Goal: Information Seeking & Learning: Learn about a topic

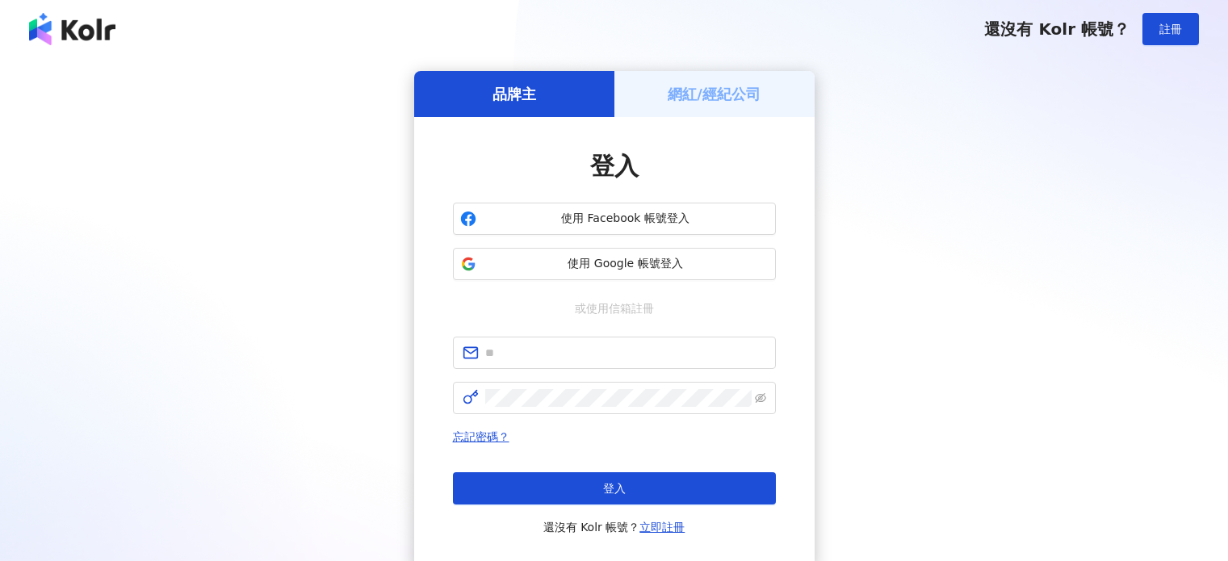
click at [567, 349] on input "text" at bounding box center [625, 353] width 281 height 18
type input "**********"
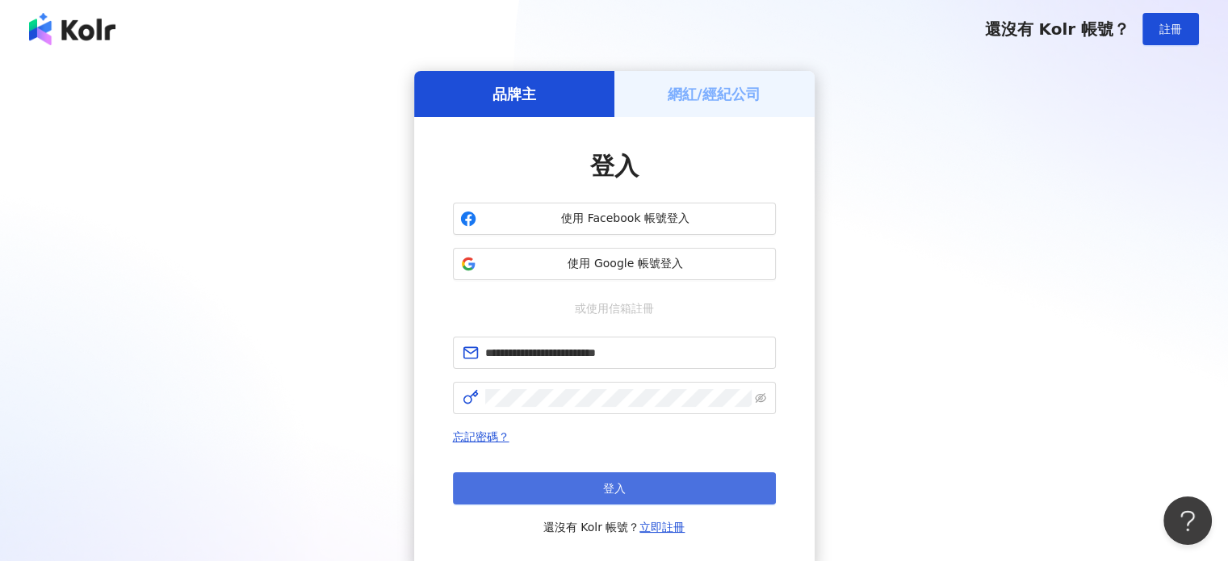
click at [580, 487] on button "登入" at bounding box center [614, 488] width 323 height 32
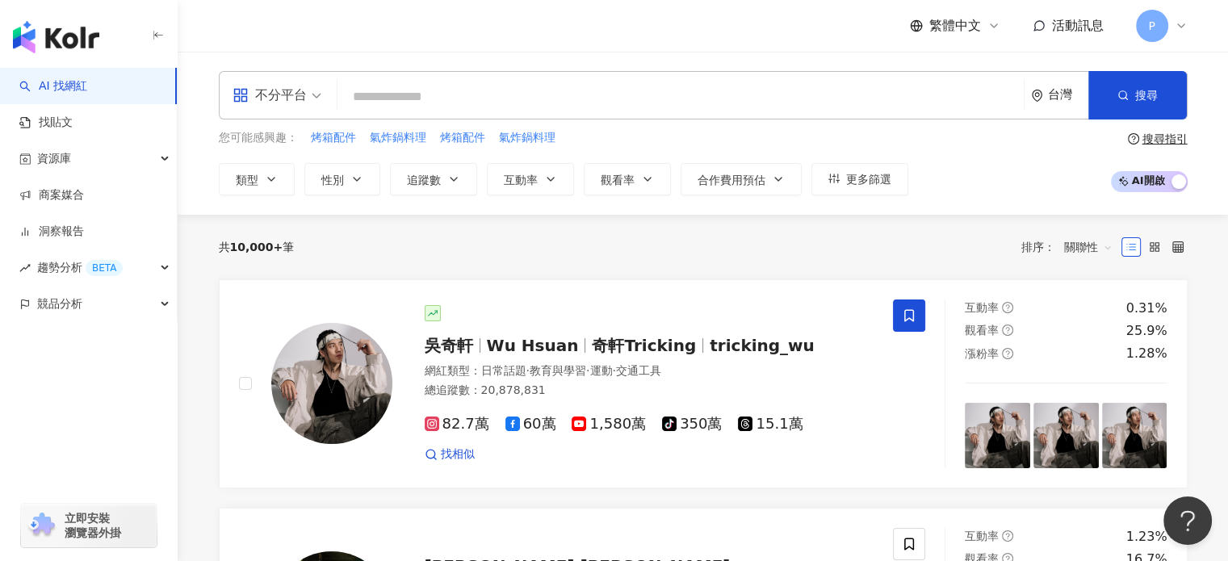
paste input "***"
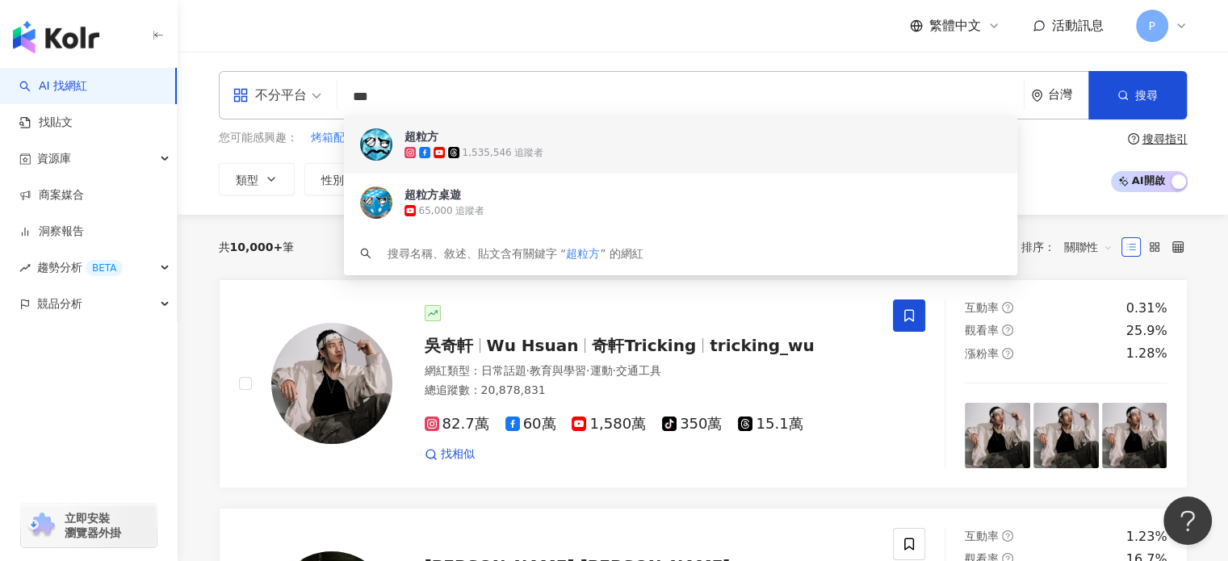
click at [313, 93] on span "不分平台" at bounding box center [276, 95] width 89 height 26
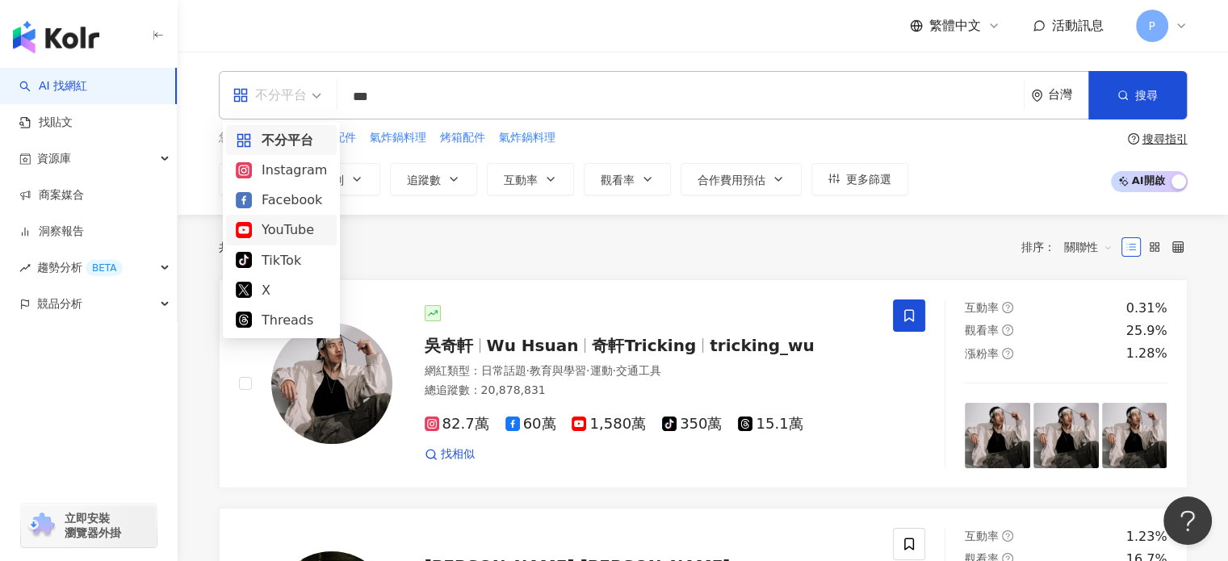
click at [272, 227] on div "YouTube" at bounding box center [281, 230] width 91 height 20
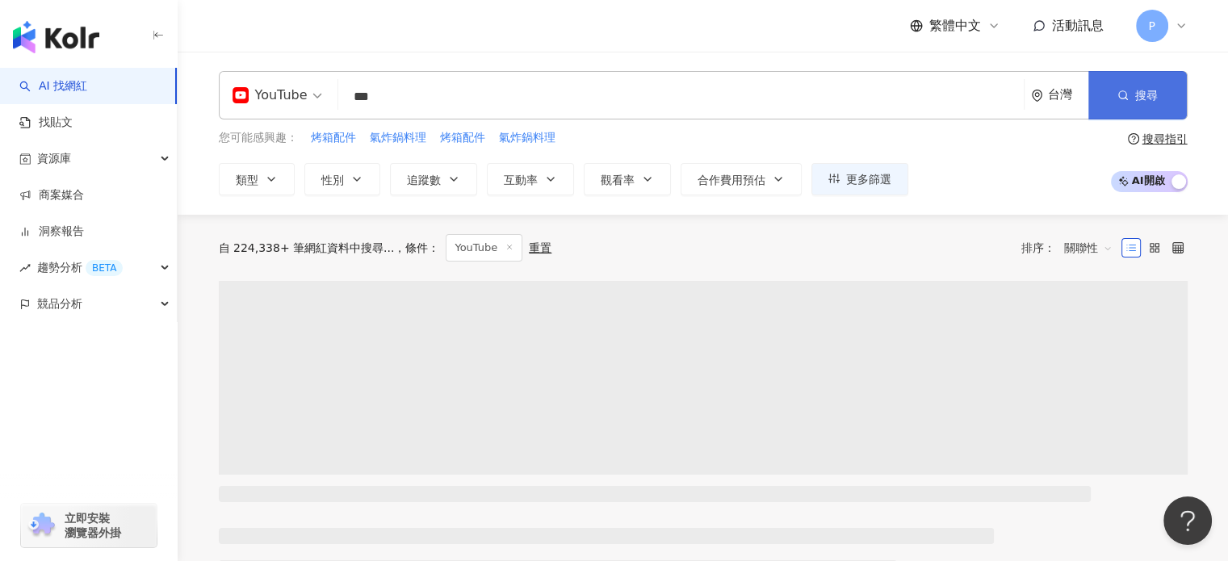
click at [1137, 94] on span "搜尋" at bounding box center [1146, 95] width 23 height 13
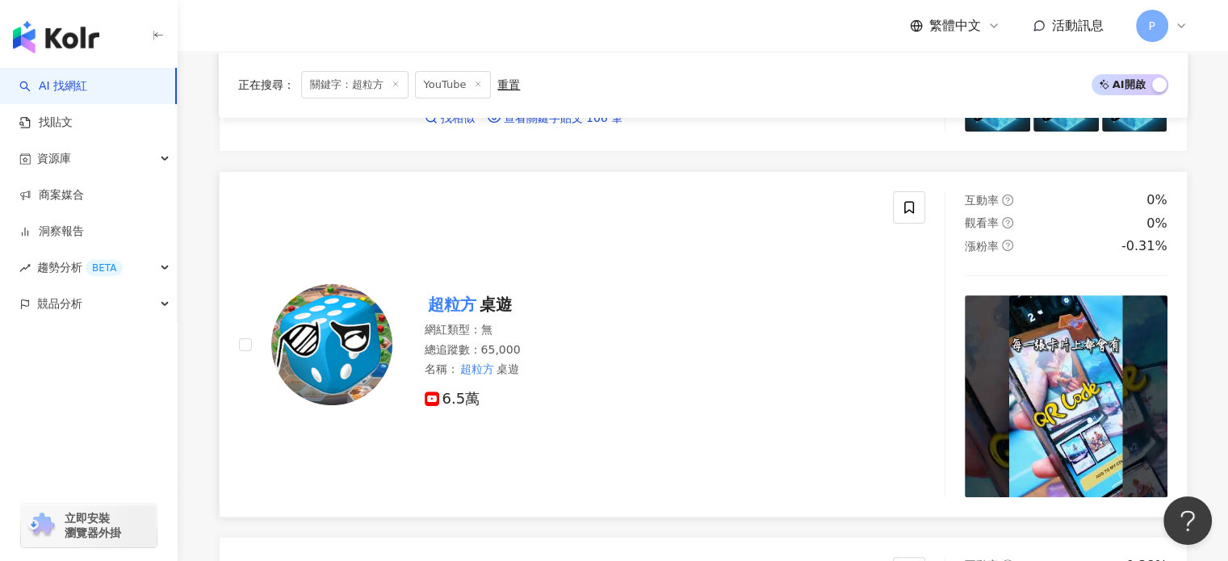
scroll to position [81, 0]
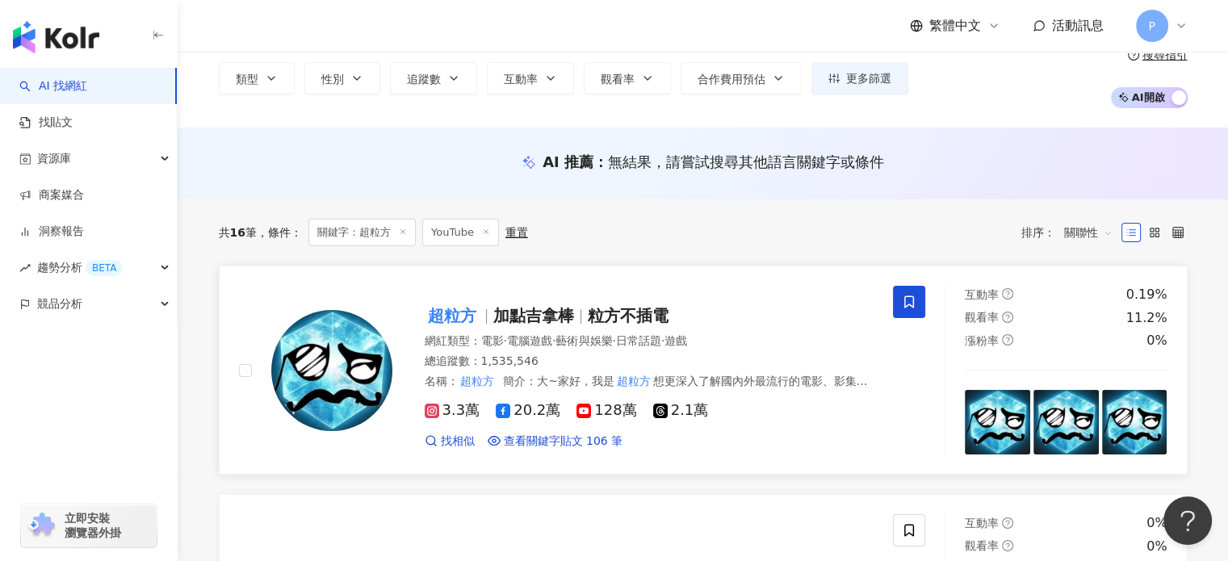
click at [612, 340] on span "藝術與娛樂" at bounding box center [583, 340] width 57 height 13
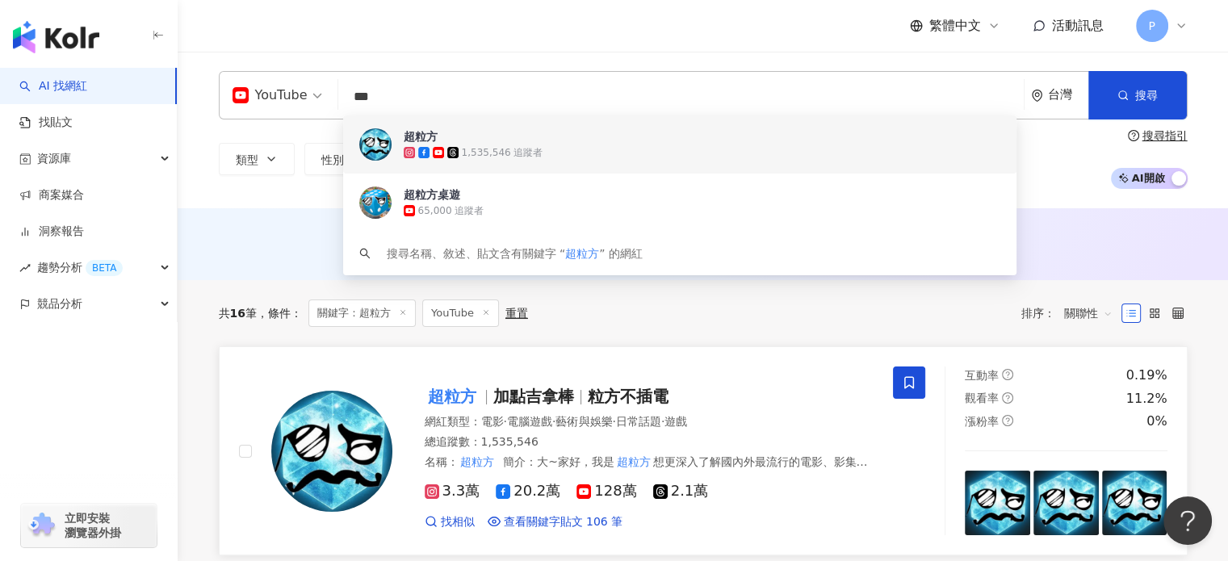
drag, startPoint x: 481, startPoint y: 105, endPoint x: 303, endPoint y: 95, distance: 178.7
click at [303, 95] on div "YouTube *** 台灣 搜尋 a337d11b-a3dd-41e4-a155-14fba0f0b168 32dd6809-eddc-4af5-b781-…" at bounding box center [703, 95] width 969 height 48
paste input "**********"
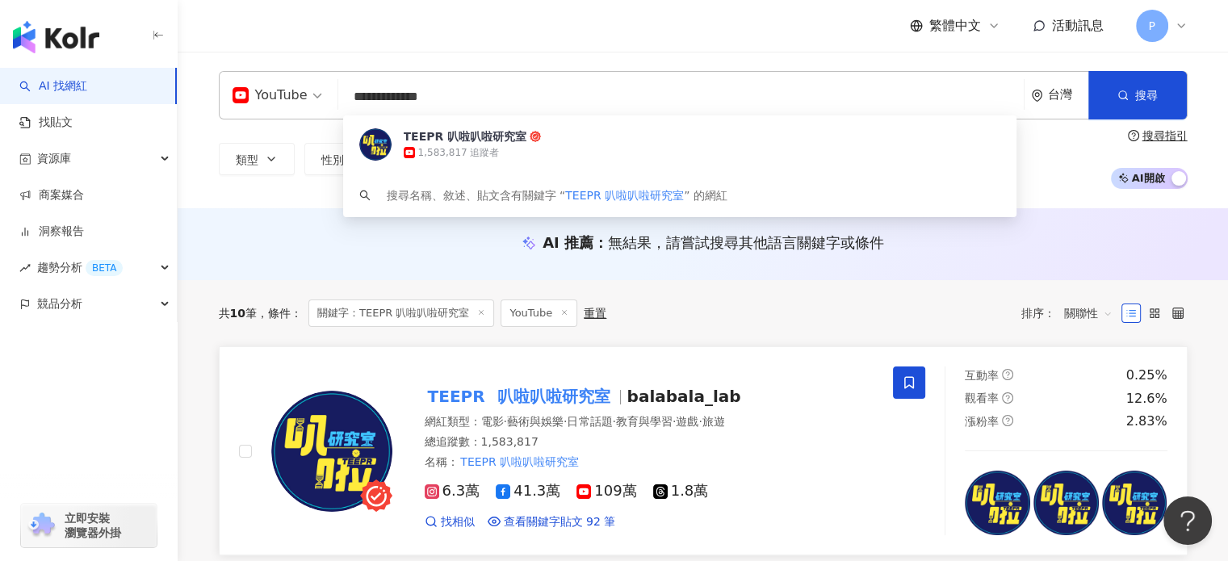
click at [362, 404] on img at bounding box center [331, 451] width 121 height 121
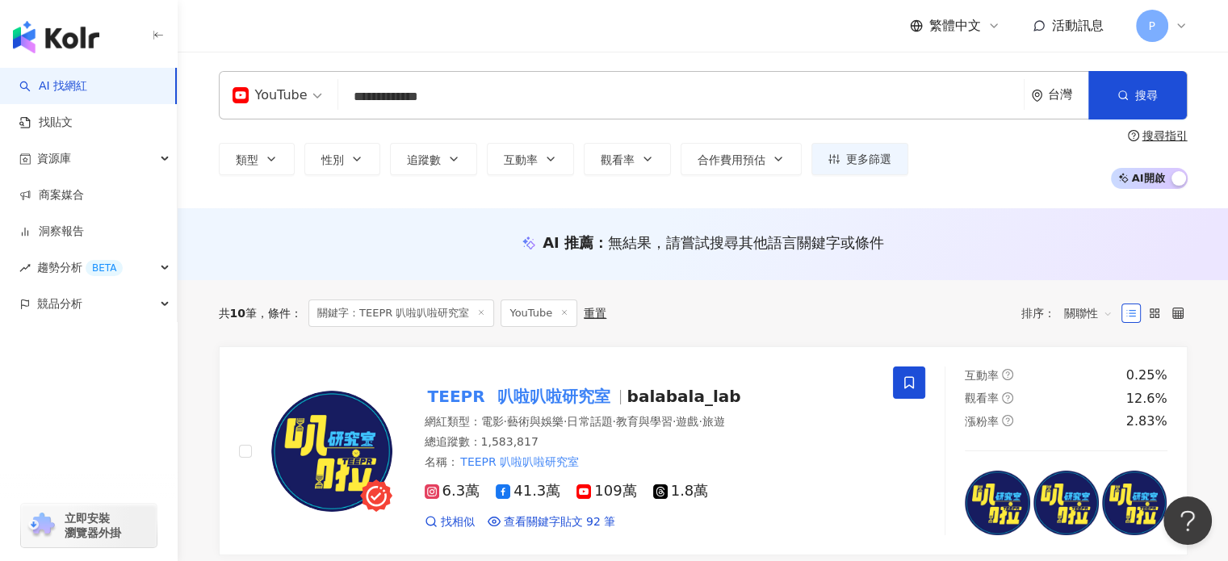
click at [392, 103] on input "**********" at bounding box center [681, 97] width 672 height 31
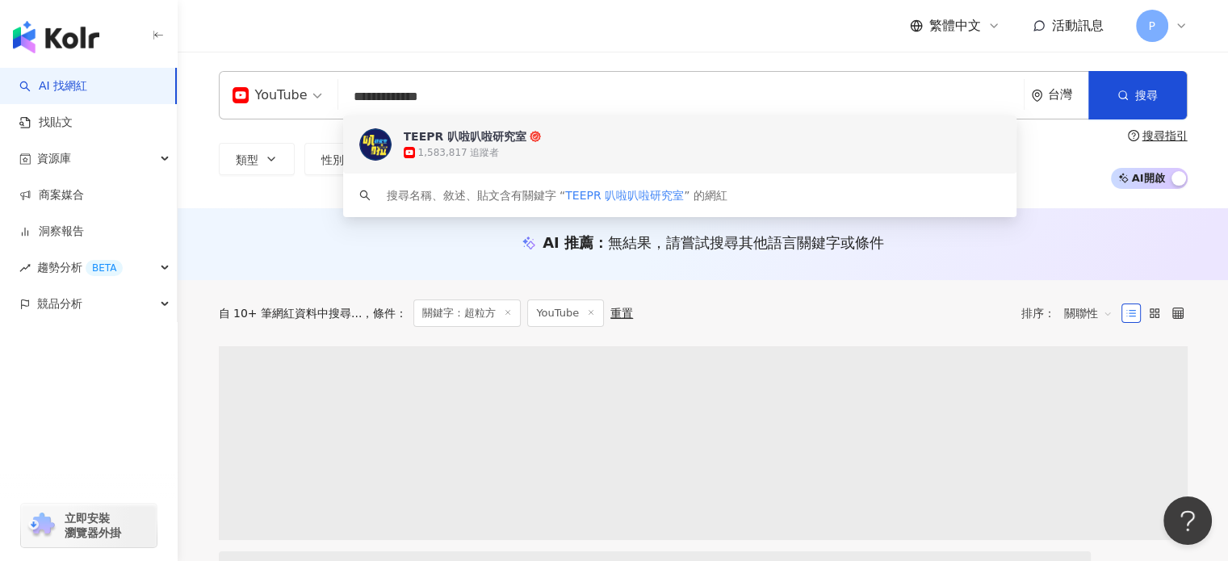
drag, startPoint x: 538, startPoint y: 103, endPoint x: 334, endPoint y: 97, distance: 203.5
click at [334, 97] on div "**********" at bounding box center [703, 95] width 969 height 48
click at [291, 89] on div "YouTube" at bounding box center [269, 95] width 75 height 26
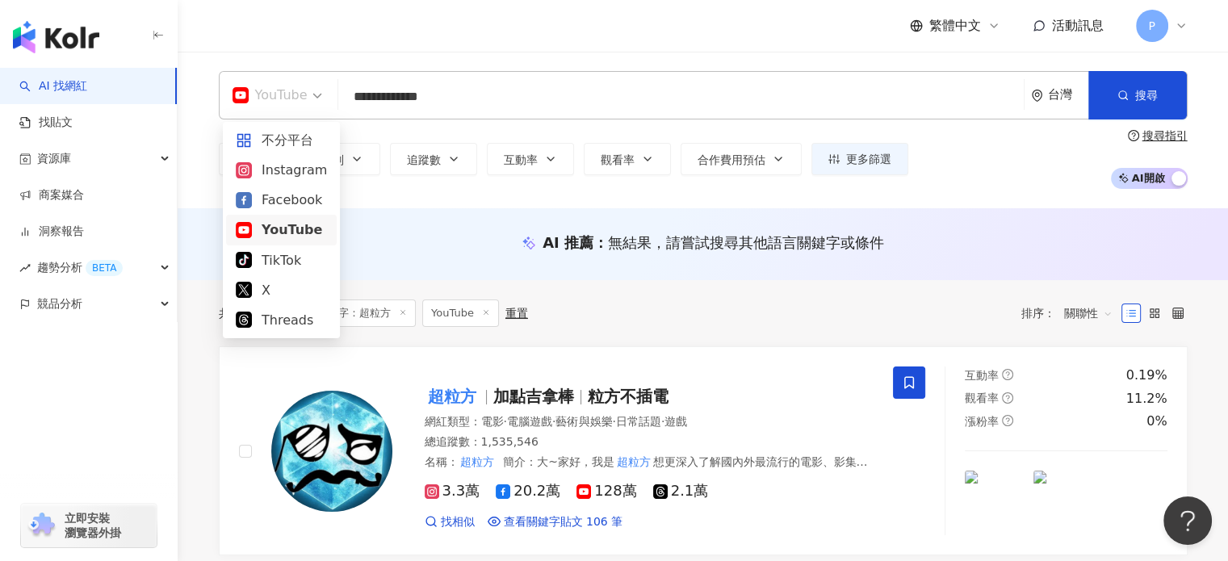
click at [285, 166] on div "Instagram" at bounding box center [281, 170] width 91 height 20
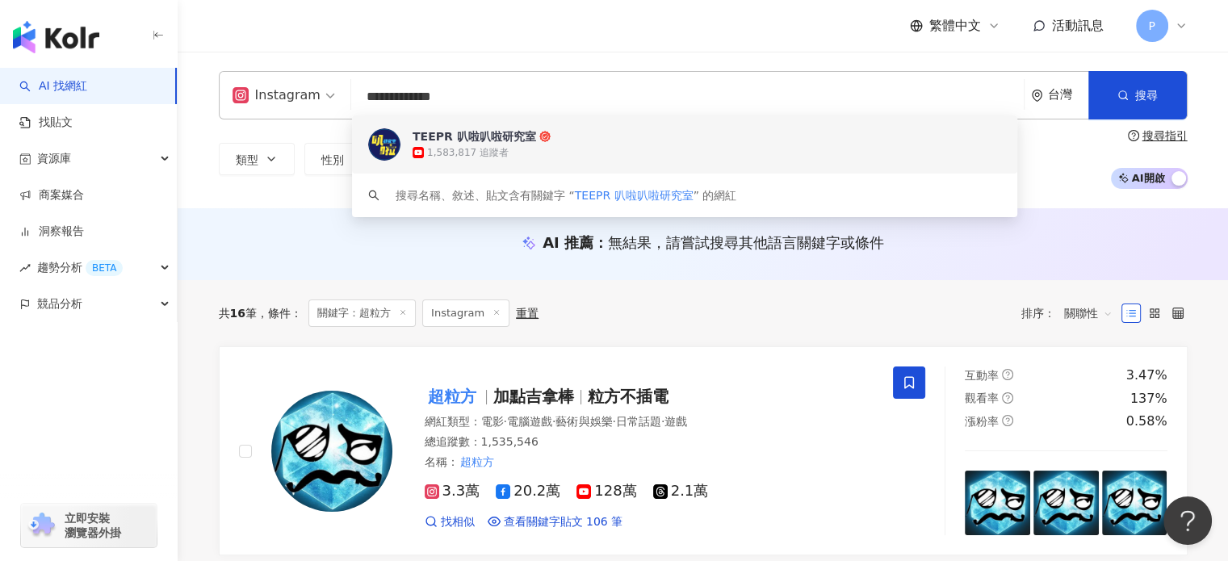
click at [249, 99] on div "**********" at bounding box center [703, 95] width 969 height 48
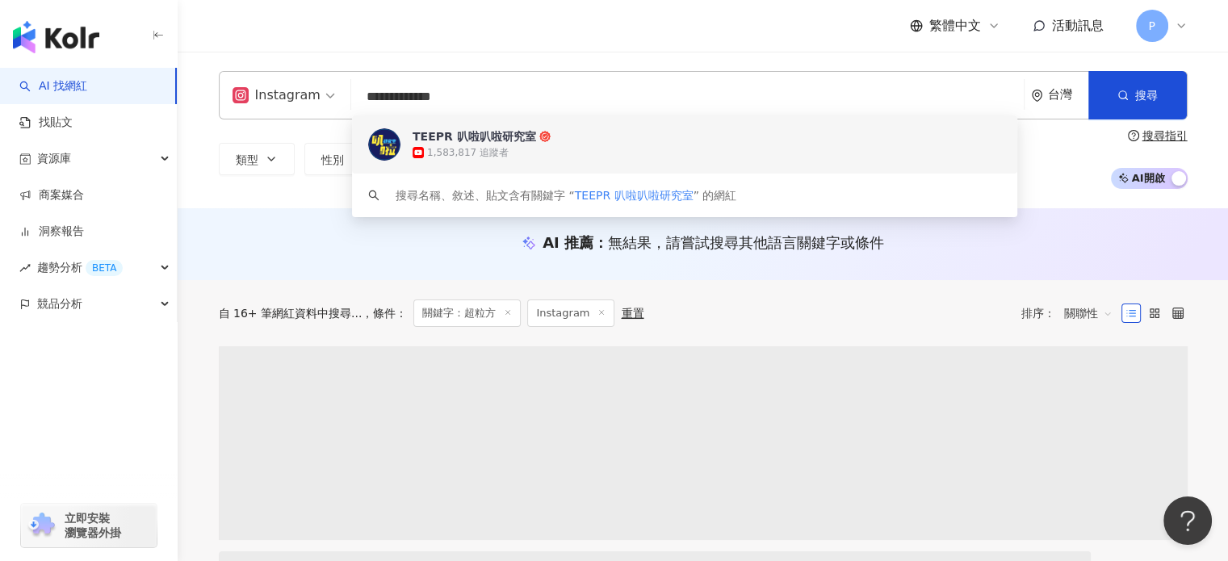
paste input "search"
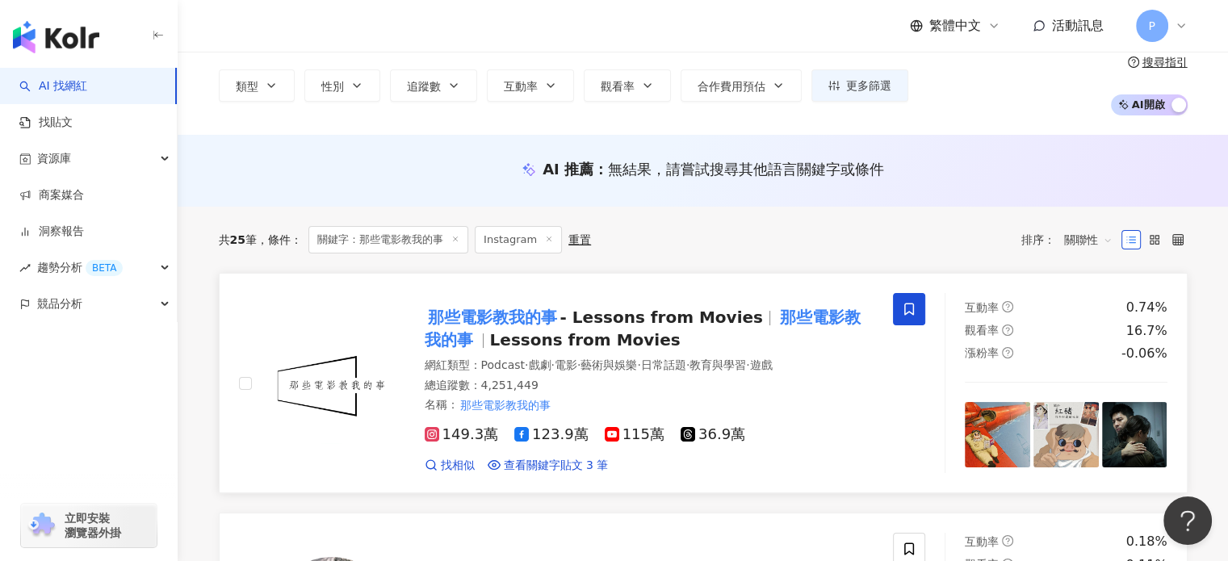
scroll to position [74, 0]
click at [504, 367] on span "Podcast" at bounding box center [503, 364] width 44 height 13
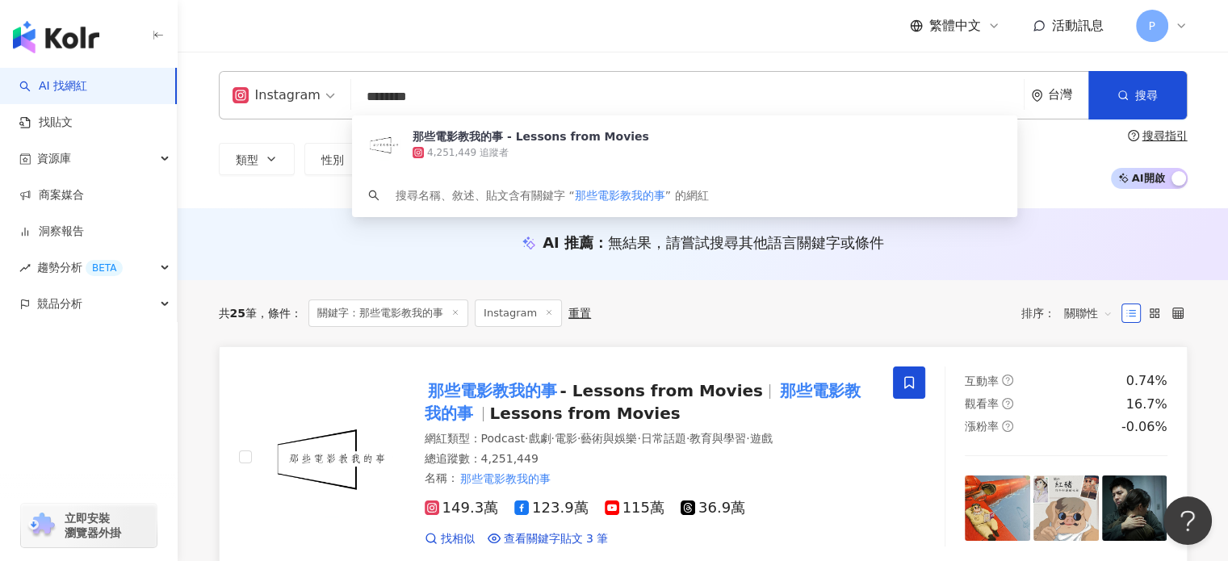
click at [491, 96] on input "********" at bounding box center [687, 97] width 659 height 31
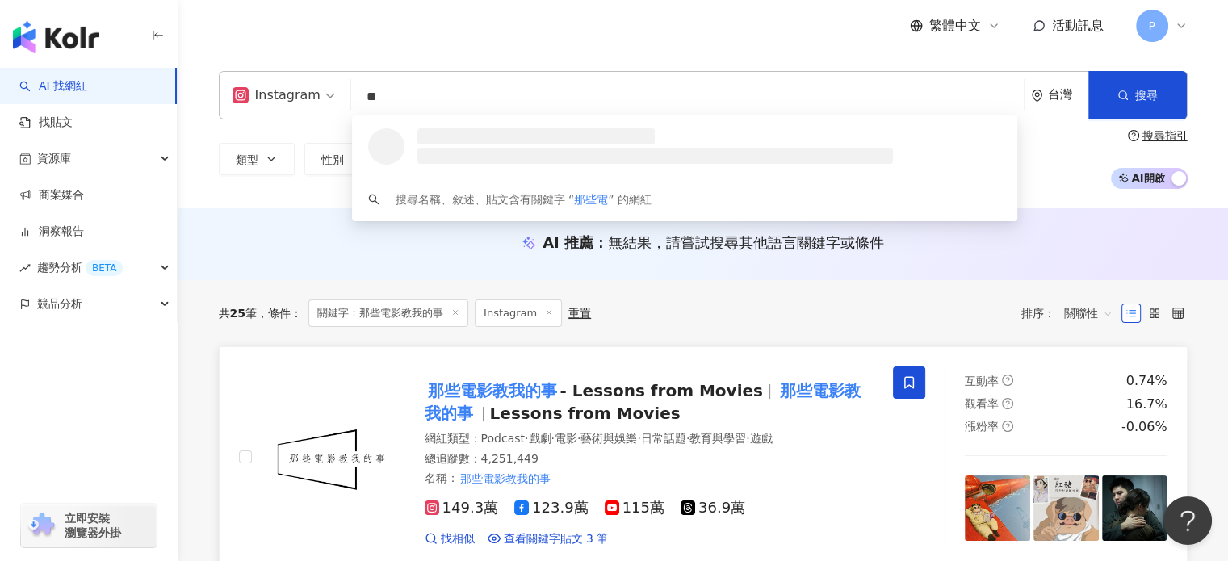
type input "*"
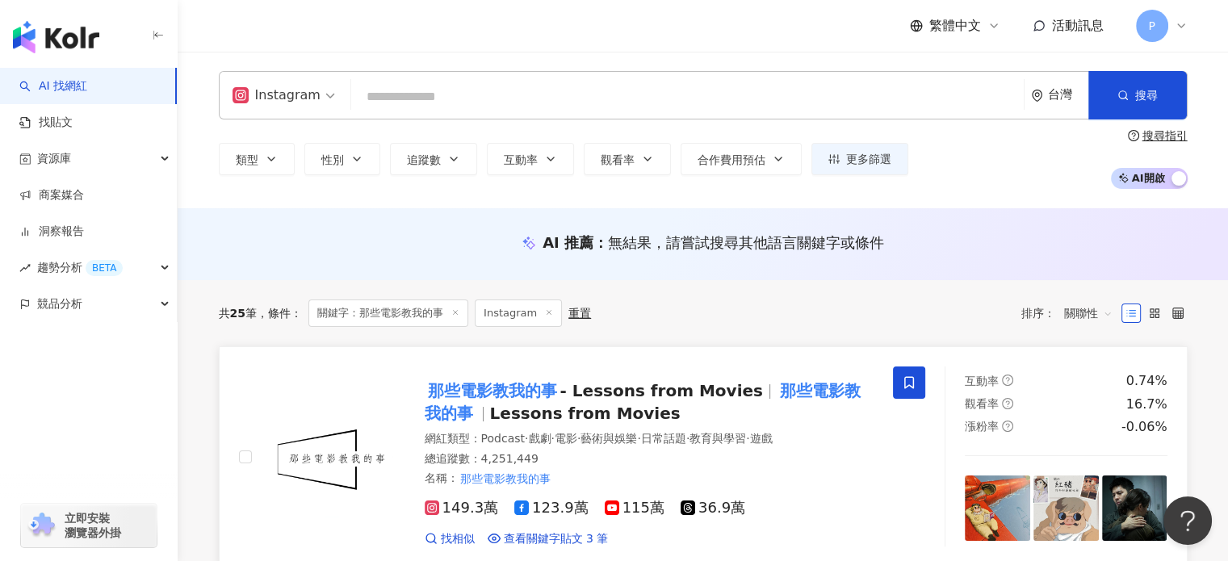
paste input "******"
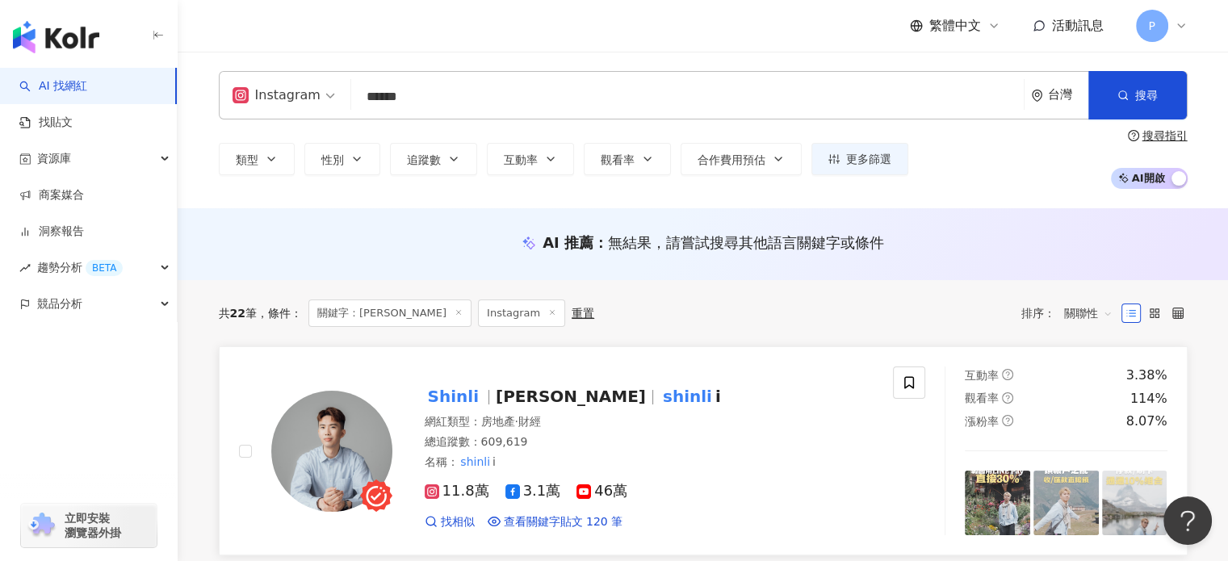
click at [376, 419] on img at bounding box center [331, 451] width 121 height 121
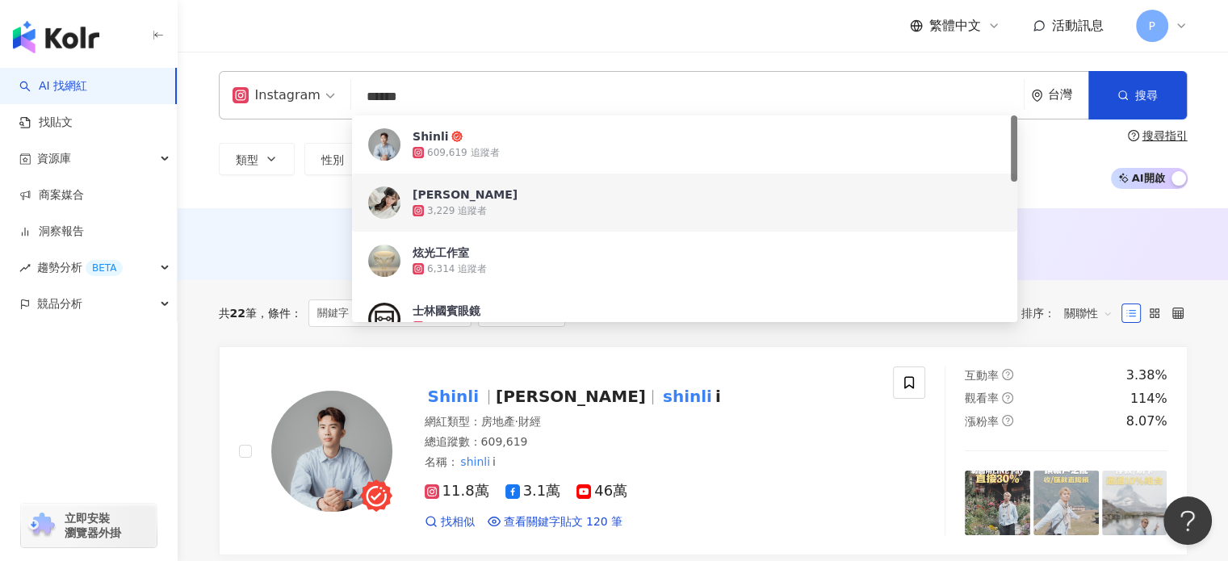
click at [449, 95] on input "******" at bounding box center [687, 97] width 659 height 31
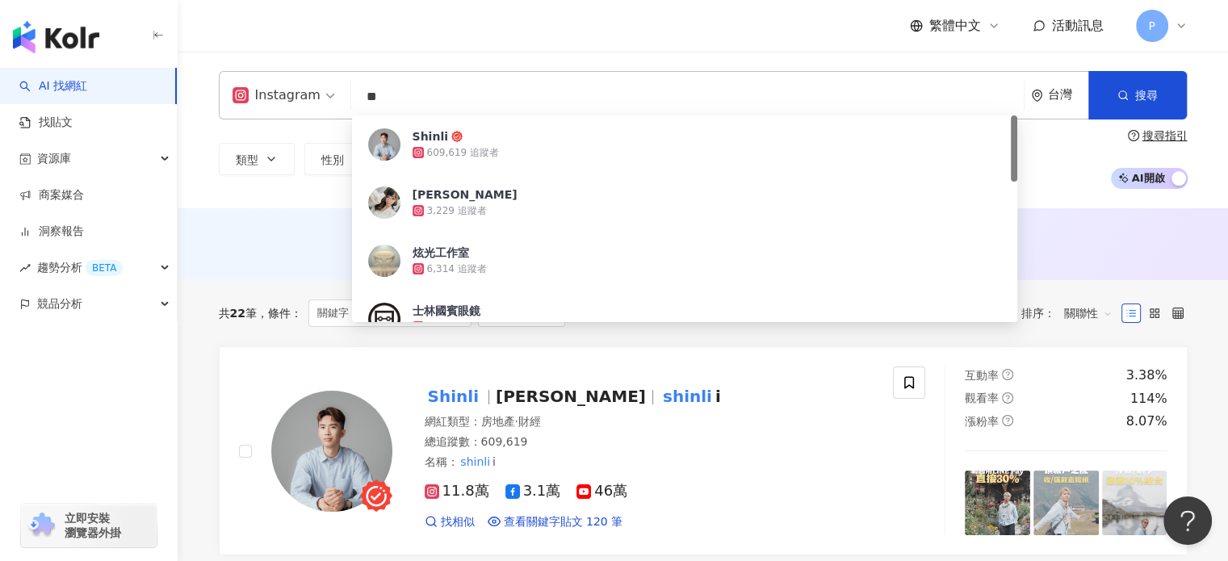
type input "*"
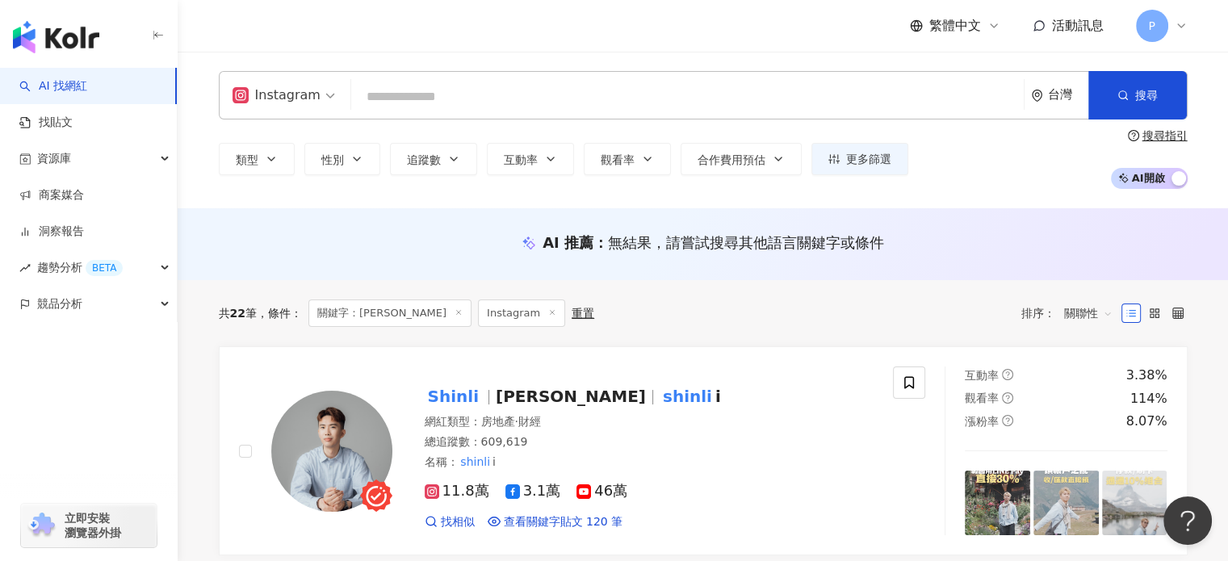
paste input "****"
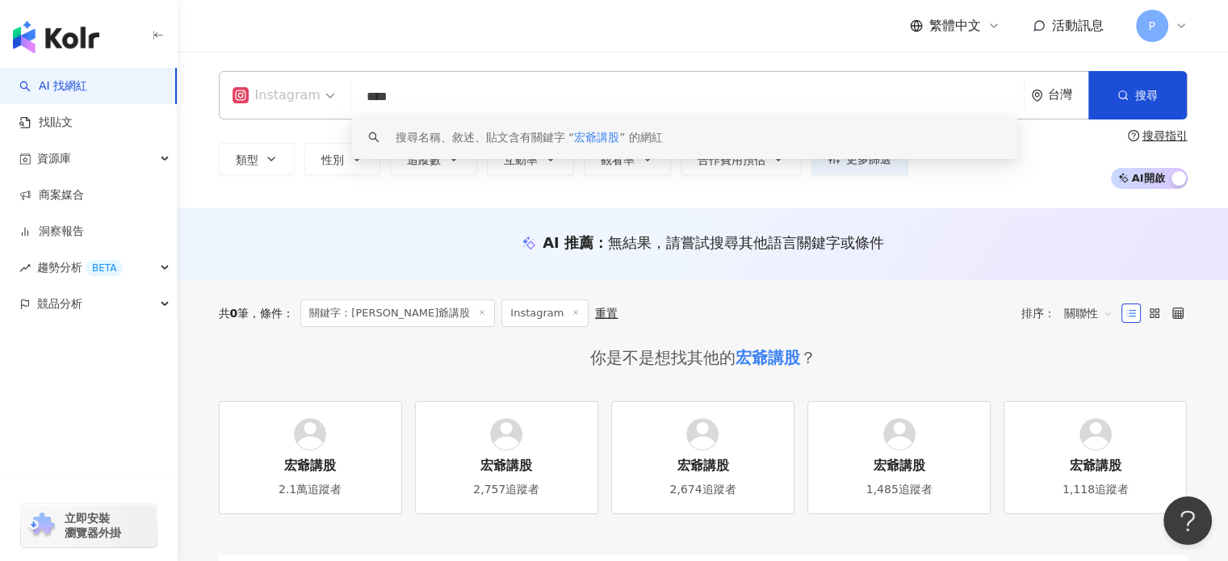
click at [310, 96] on div "Instagram" at bounding box center [276, 95] width 88 height 26
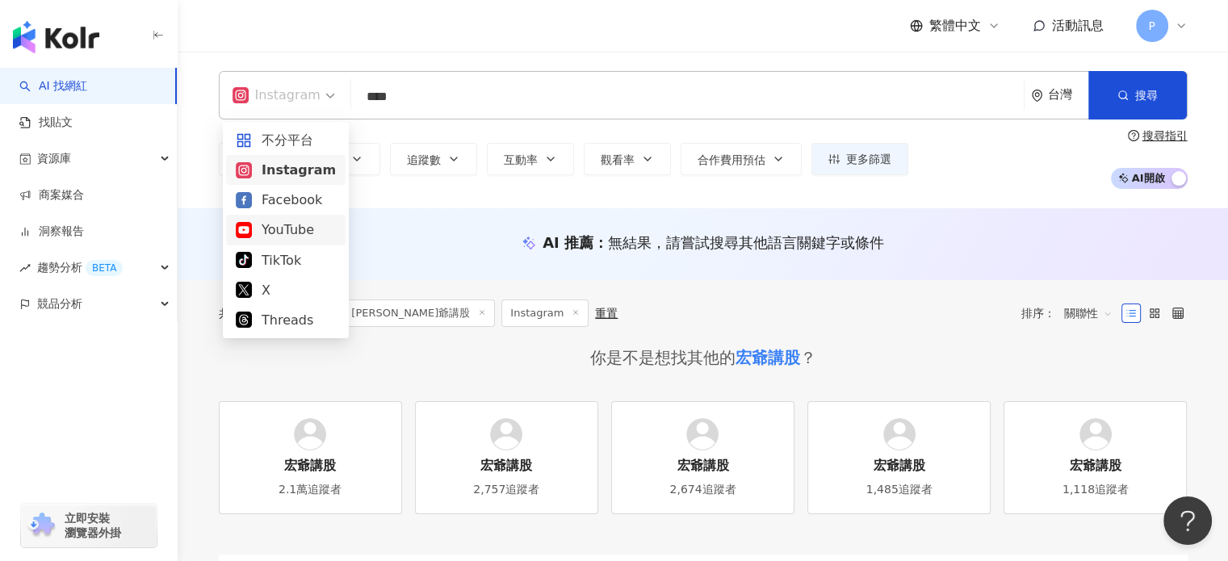
click at [310, 231] on div "YouTube" at bounding box center [286, 230] width 100 height 20
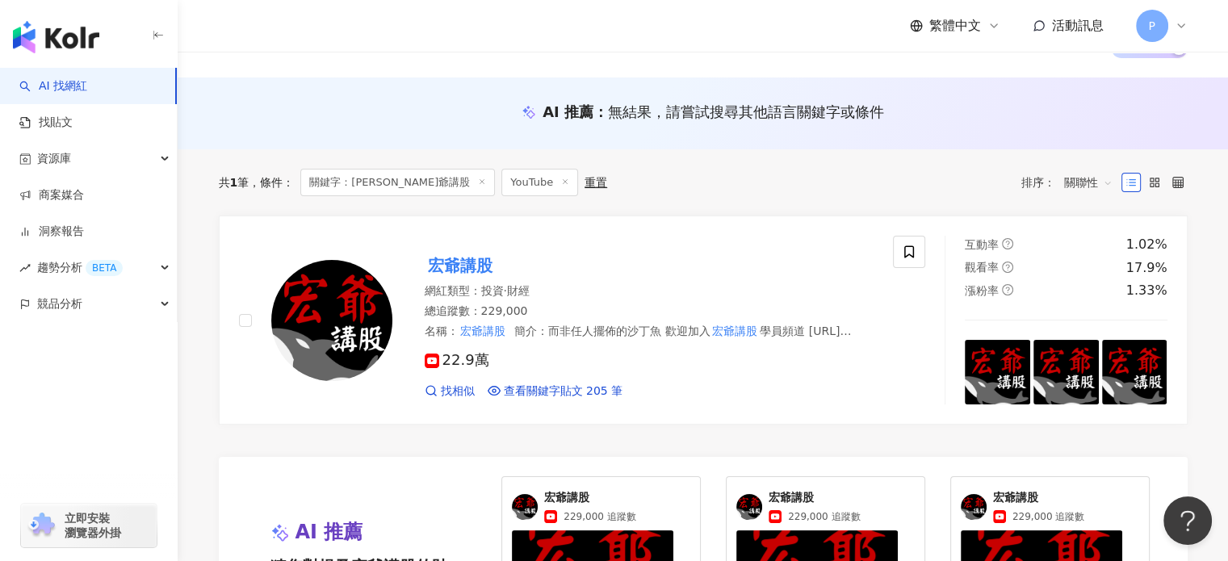
scroll to position [139, 0]
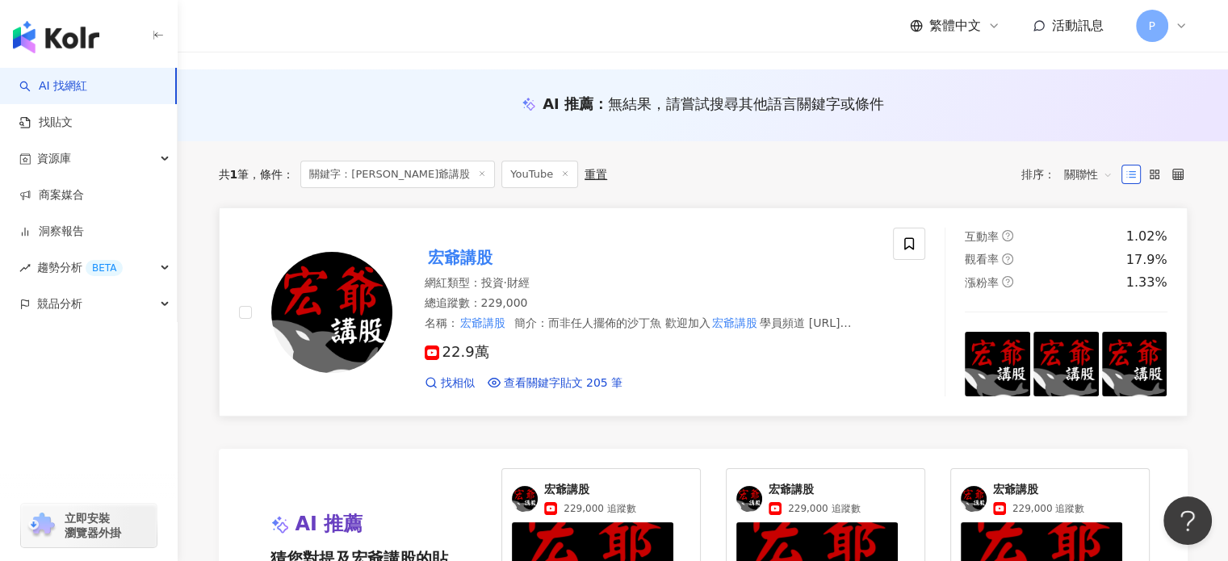
click at [576, 296] on div "總追蹤數 ： 229,000" at bounding box center [650, 303] width 450 height 16
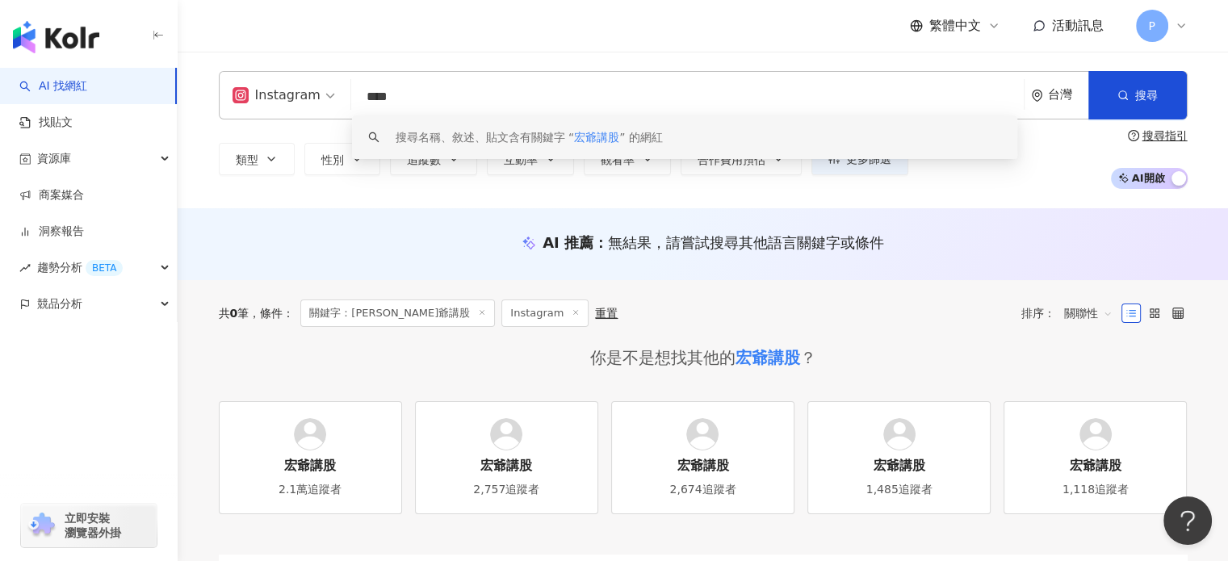
drag, startPoint x: 440, startPoint y: 98, endPoint x: 295, endPoint y: 112, distance: 145.2
click at [295, 112] on div "Instagram **** 台灣 搜尋 keyword 搜尋名稱、敘述、貼文含有關鍵字 “ 宏爺講股 ” 的網紅" at bounding box center [703, 95] width 969 height 48
paste input "**"
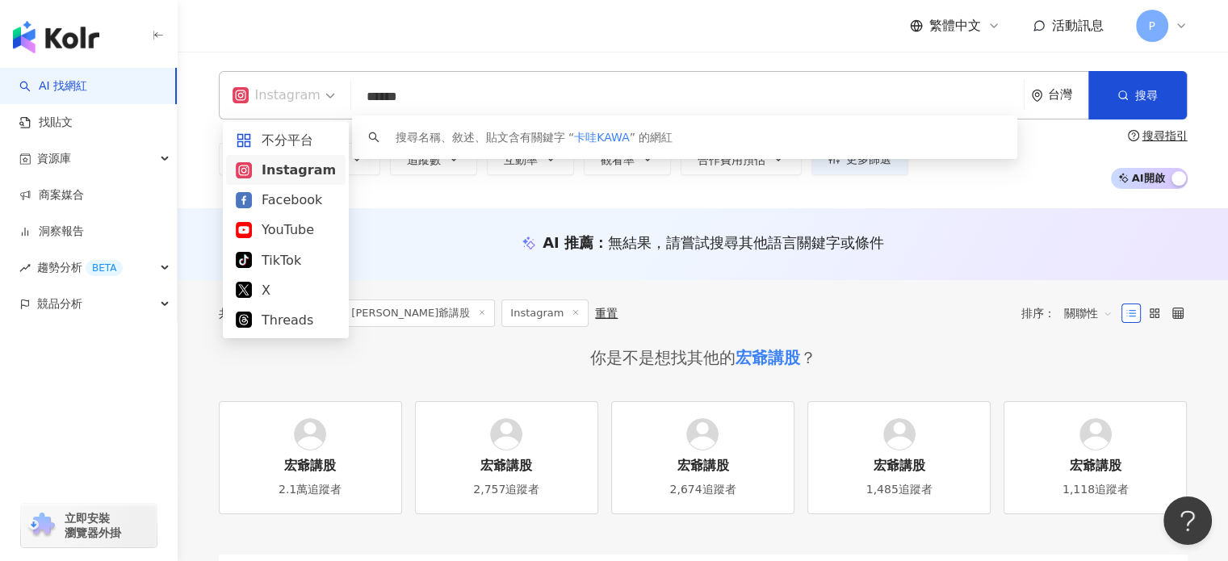
click at [296, 109] on span at bounding box center [283, 95] width 103 height 47
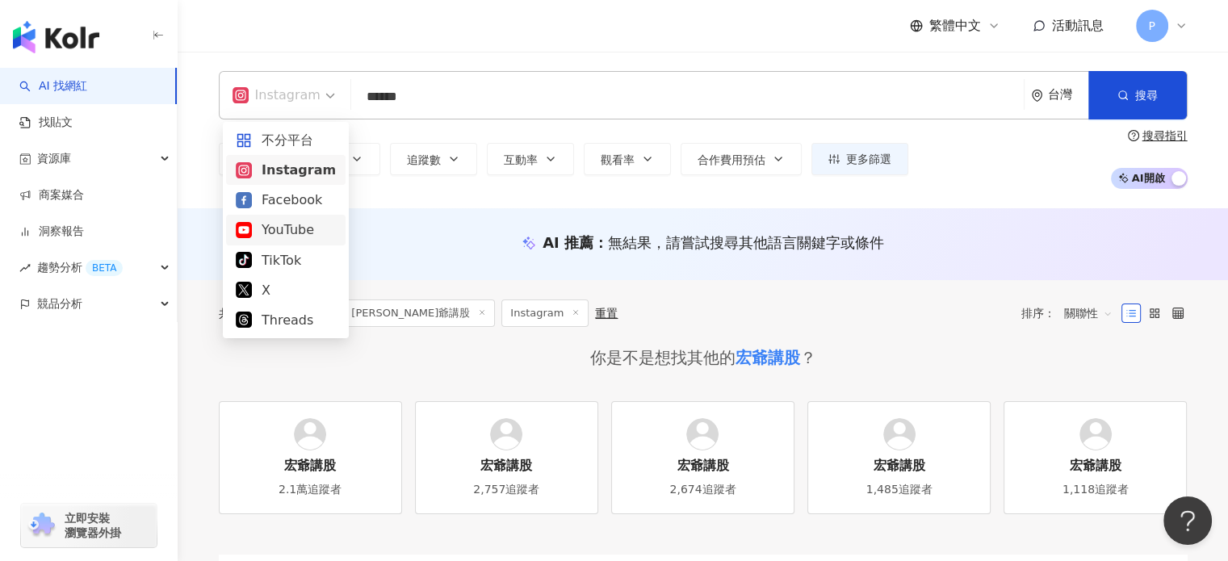
click at [281, 237] on div "YouTube" at bounding box center [286, 230] width 100 height 20
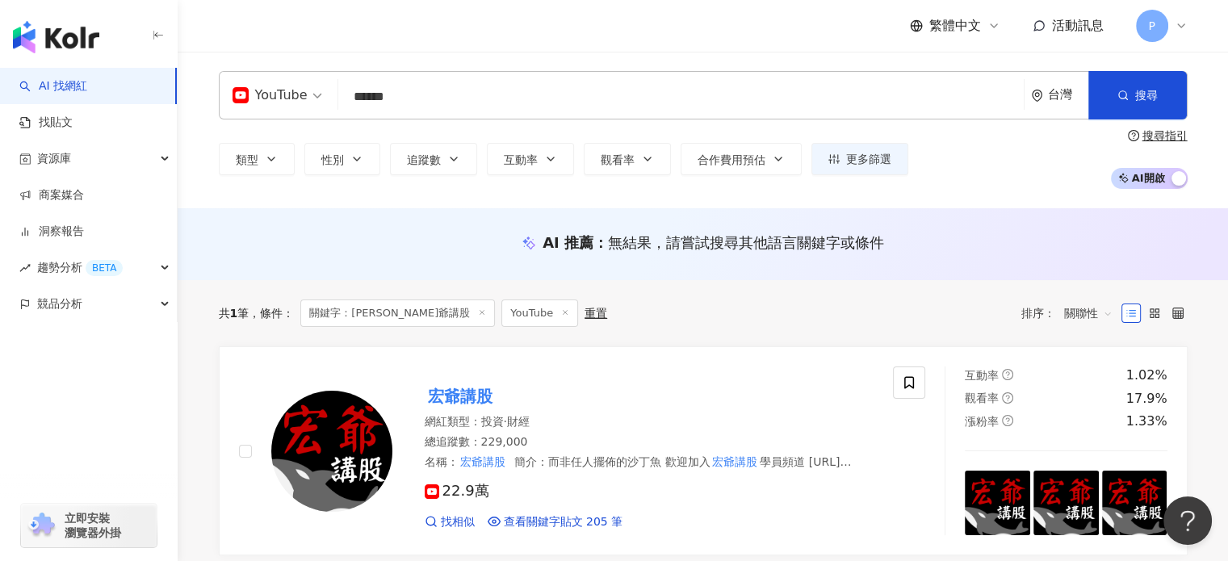
click at [448, 90] on input "******" at bounding box center [681, 97] width 672 height 31
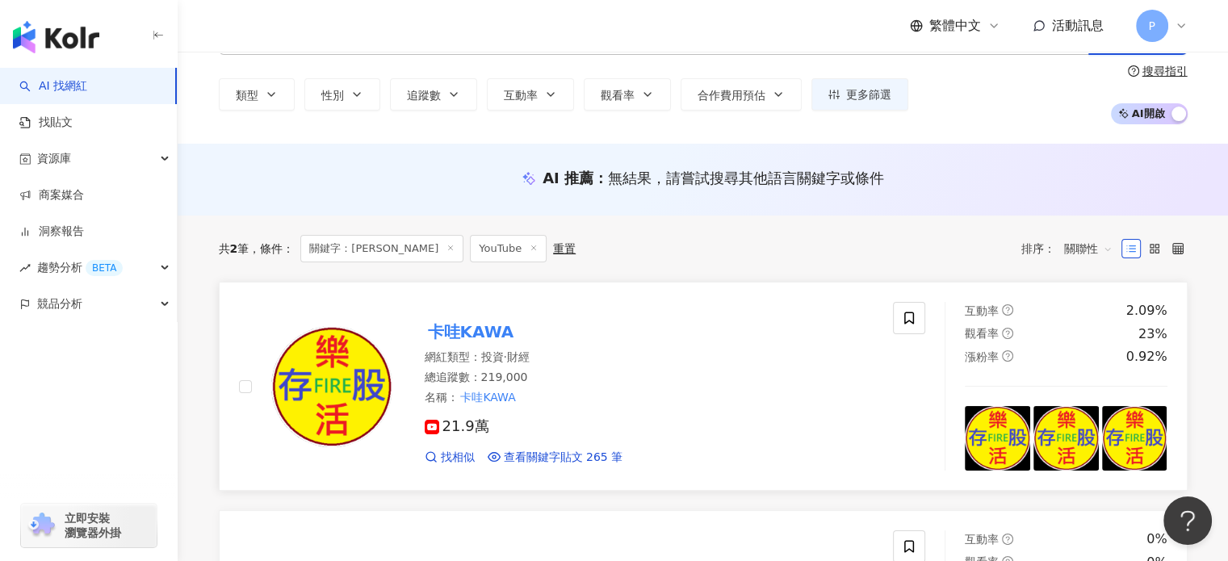
scroll to position [68, 0]
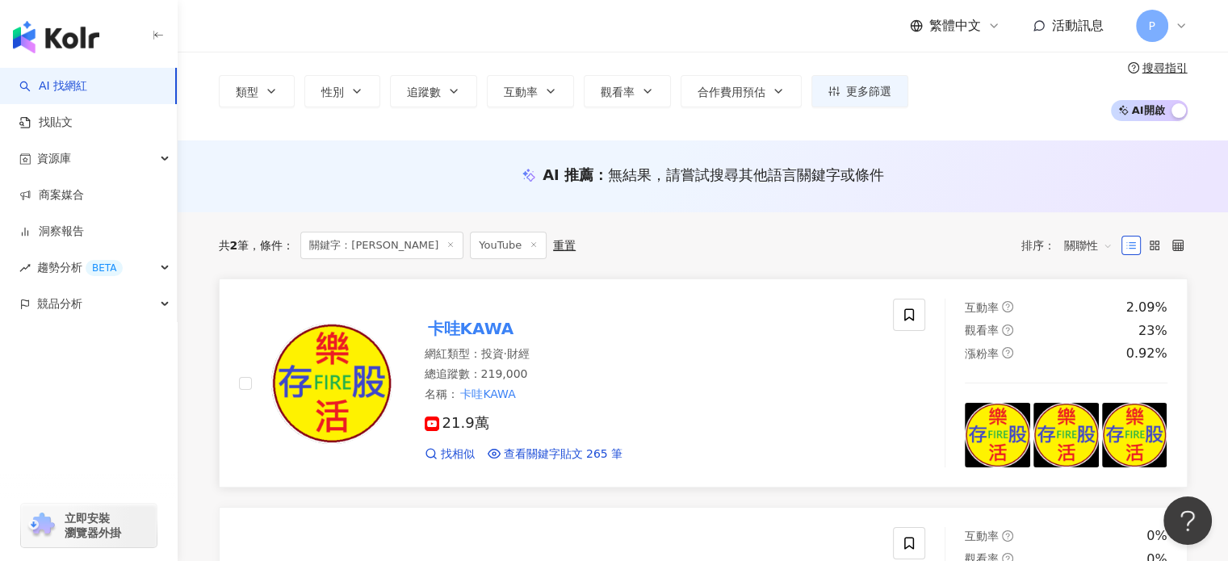
click at [634, 413] on div "21.9萬 找相似 查看關鍵字貼文 265 筆" at bounding box center [650, 432] width 450 height 60
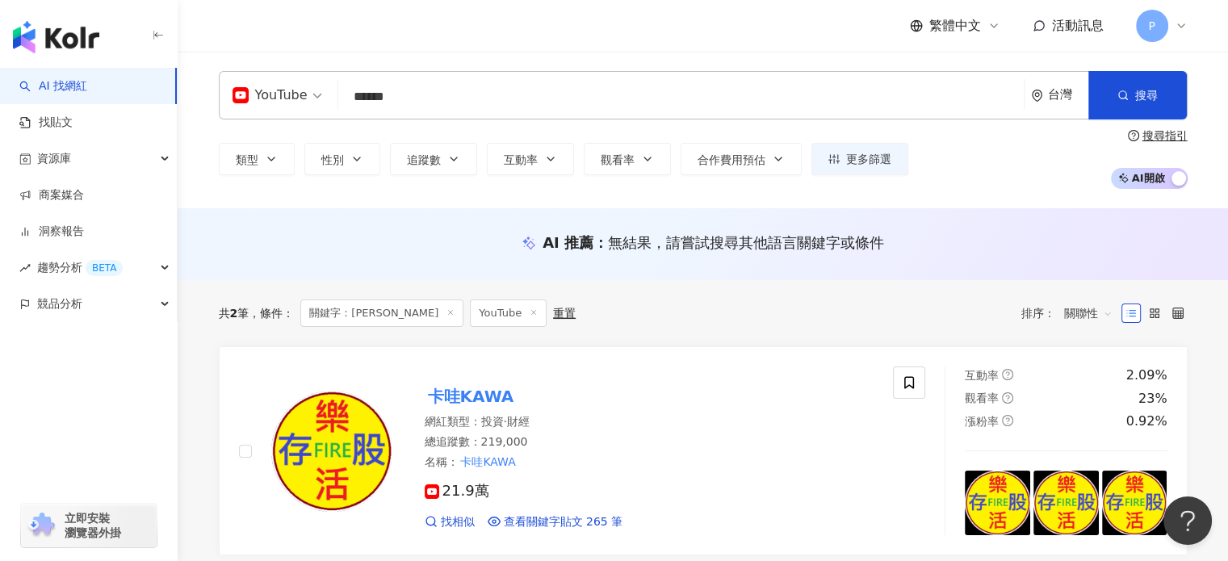
drag, startPoint x: 462, startPoint y: 113, endPoint x: 382, endPoint y: 99, distance: 81.1
click at [297, 85] on div "YouTube ****** 台灣 搜尋 keyword 搜尋名稱、敘述、貼文含有關鍵字 “ 卡哇KAWA ” 的網紅" at bounding box center [703, 95] width 969 height 48
click at [616, 231] on div "AI 推薦 ： 無結果，請嘗試搜尋其他語言關鍵字或條件" at bounding box center [703, 244] width 1050 height 72
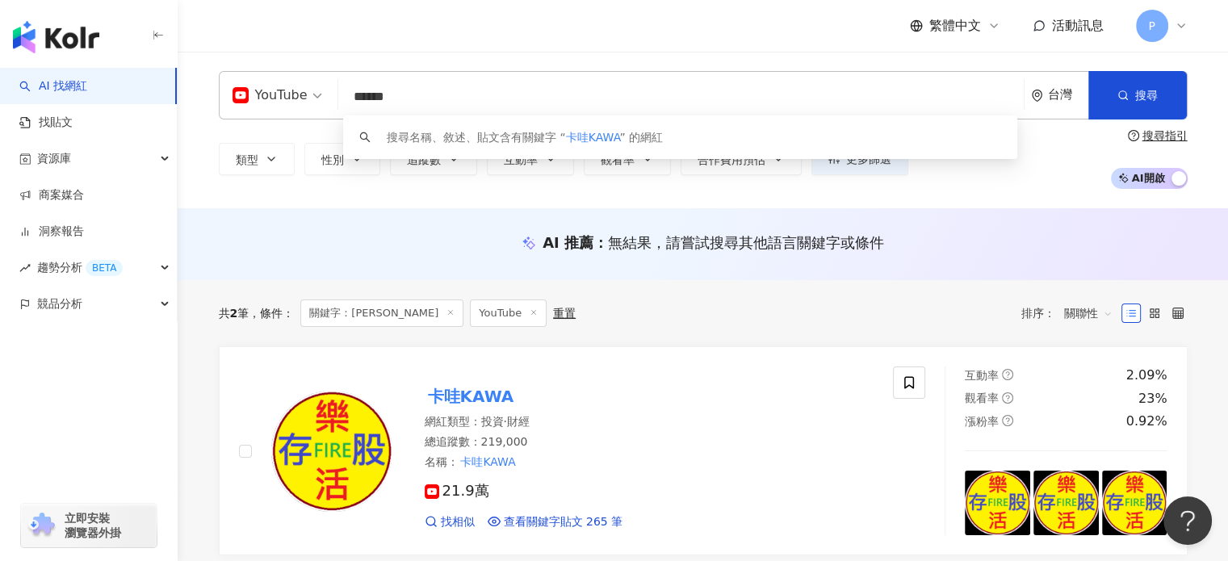
drag, startPoint x: 462, startPoint y: 86, endPoint x: 355, endPoint y: 87, distance: 106.6
click at [282, 77] on div "YouTube ****** 台灣 搜尋 keyword 搜尋名稱、敘述、貼文含有關鍵字 “ 卡哇KAWA ” 的網紅" at bounding box center [703, 95] width 969 height 48
paste input "search"
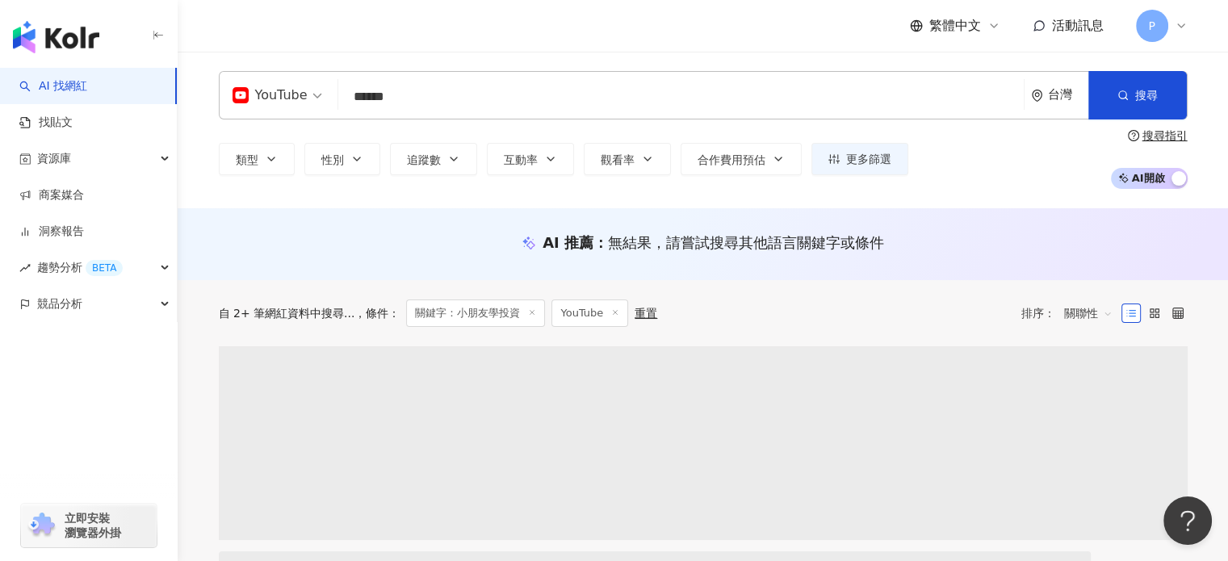
click at [284, 75] on input "search" at bounding box center [277, 85] width 90 height 26
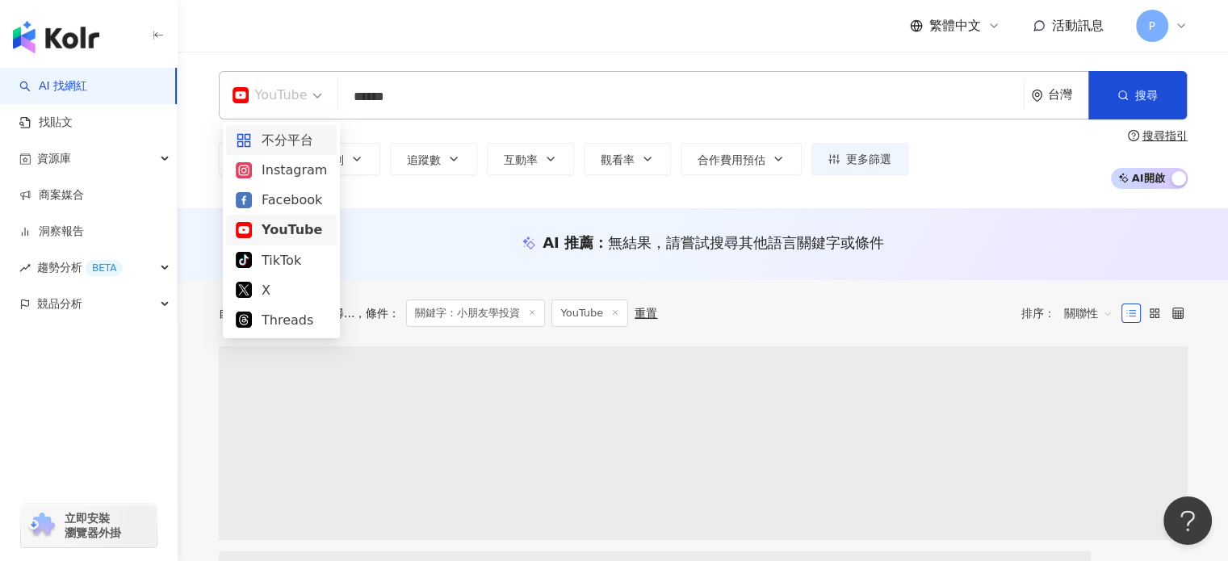
click at [296, 144] on div "不分平台" at bounding box center [281, 140] width 91 height 20
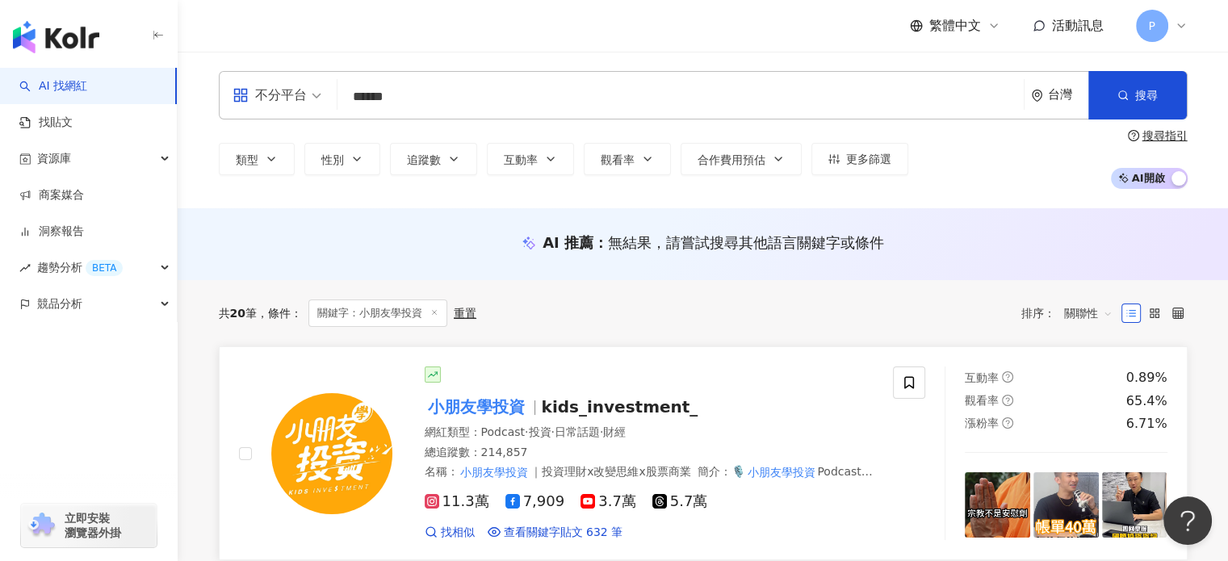
scroll to position [81, 0]
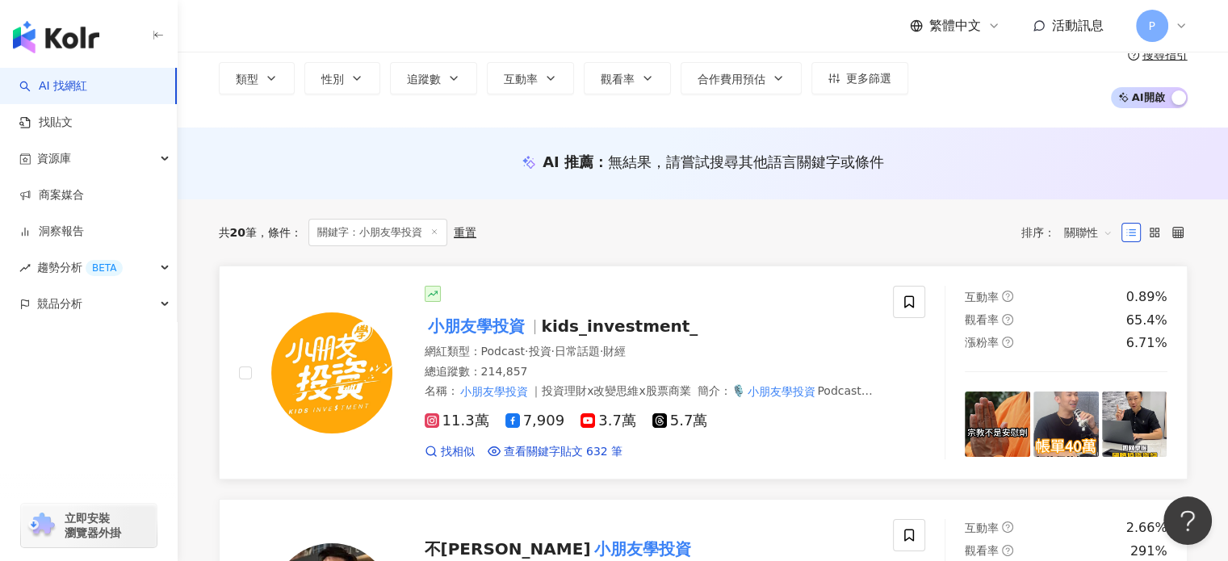
click at [579, 306] on div "小朋友學投資 kids_investment_ 網紅類型 ： Podcast · 投資 · 日常話題 · 財經 總追蹤數 ： 214,857 名稱 ： 小朋友…" at bounding box center [633, 373] width 482 height 174
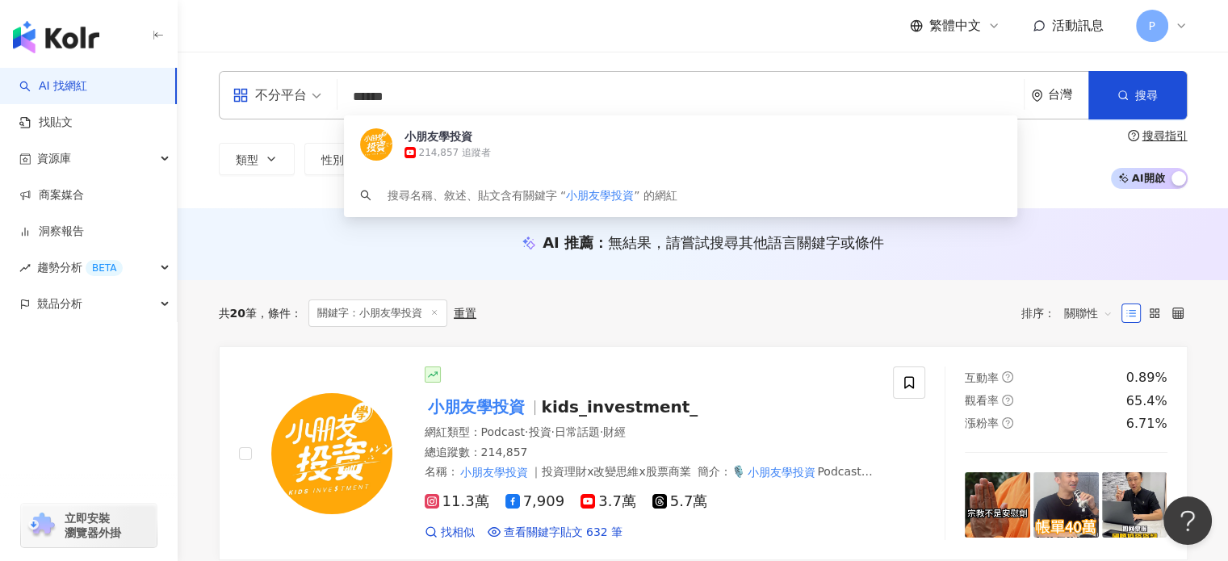
drag, startPoint x: 444, startPoint y: 85, endPoint x: 315, endPoint y: 85, distance: 129.2
click at [315, 85] on div "不分平台 ****** 台灣 搜尋 a6709c1b-5769-4b59-aa76-385d60c22f30 小朋友學投資 214,857 追蹤者 搜尋名稱、…" at bounding box center [703, 95] width 969 height 48
paste input "**********"
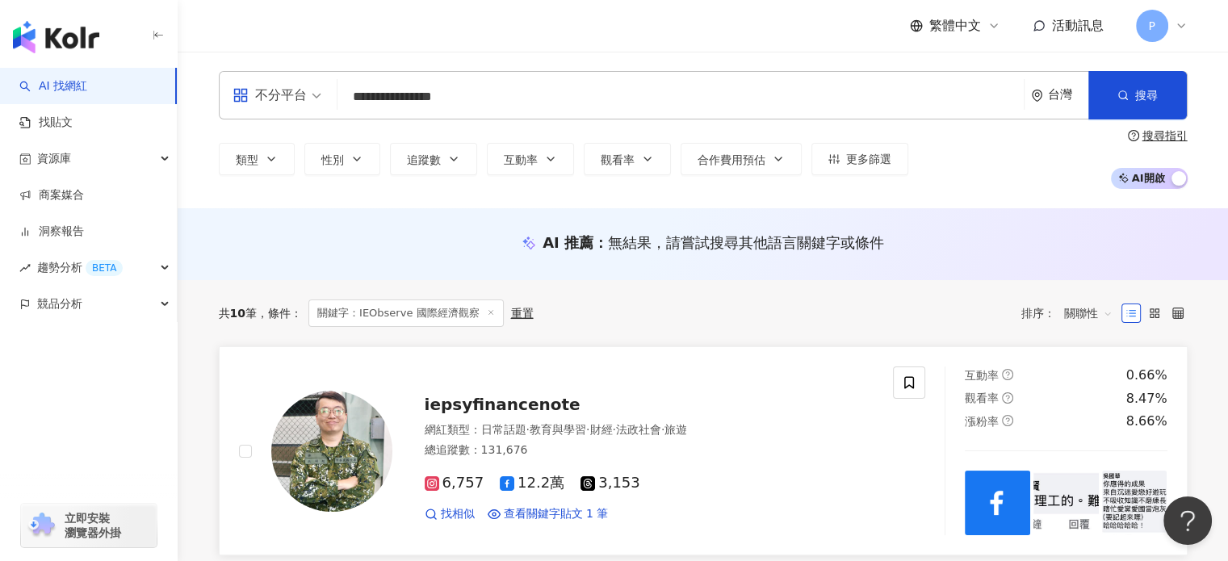
type input "**********"
click at [517, 395] on span "iepsyfinancenote" at bounding box center [503, 404] width 156 height 19
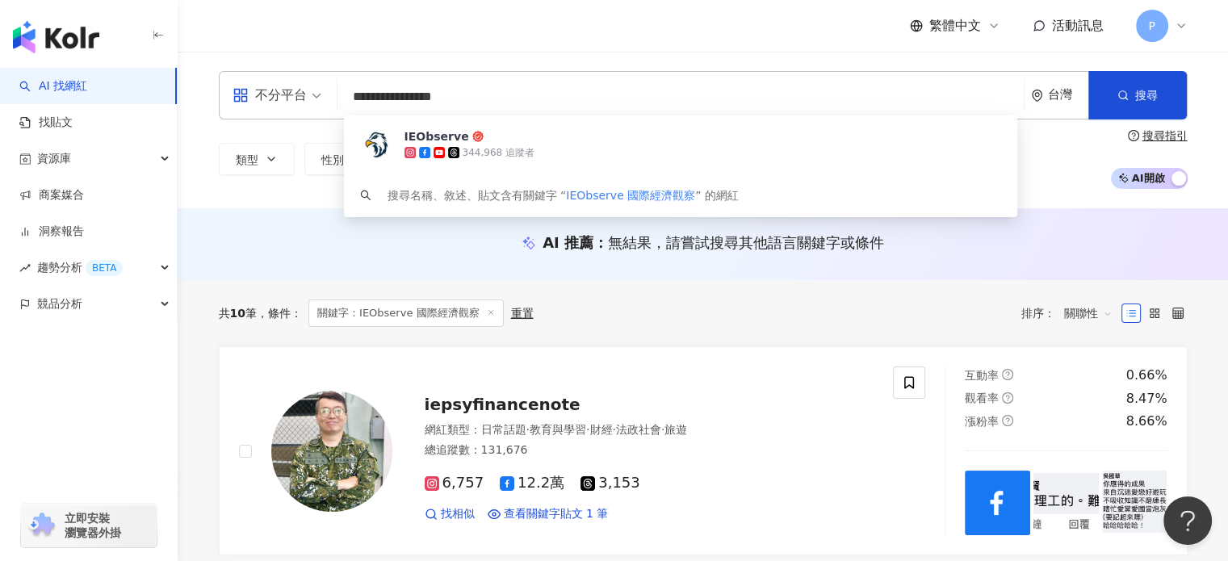
drag, startPoint x: 517, startPoint y: 97, endPoint x: 313, endPoint y: 90, distance: 203.5
click at [313, 90] on div "**********" at bounding box center [703, 95] width 969 height 48
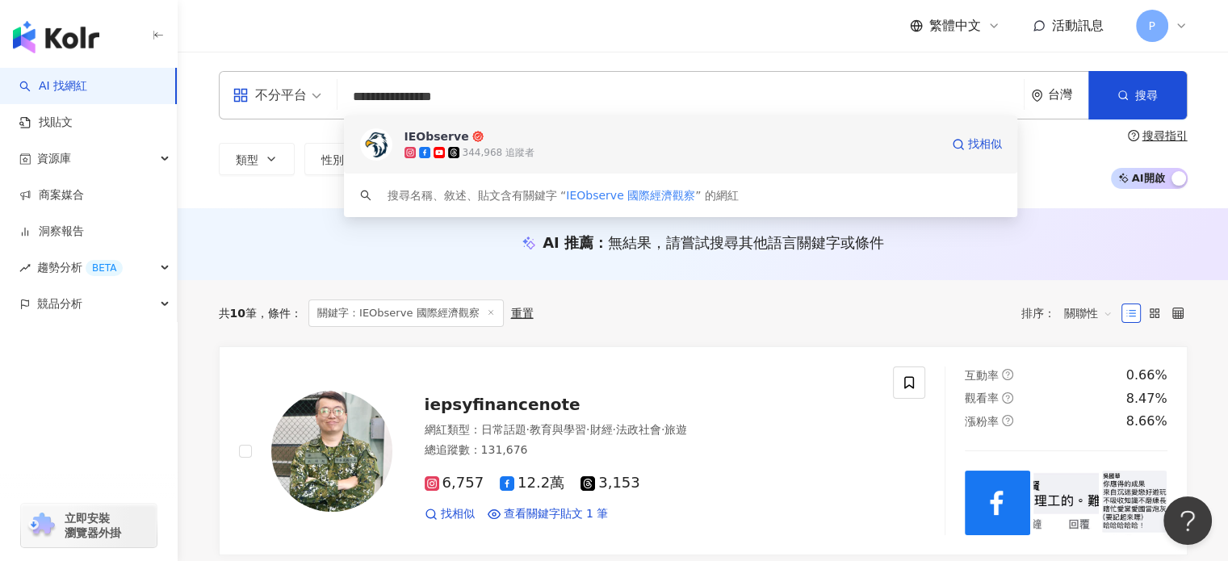
click at [466, 142] on span "IEObserve" at bounding box center [671, 136] width 535 height 16
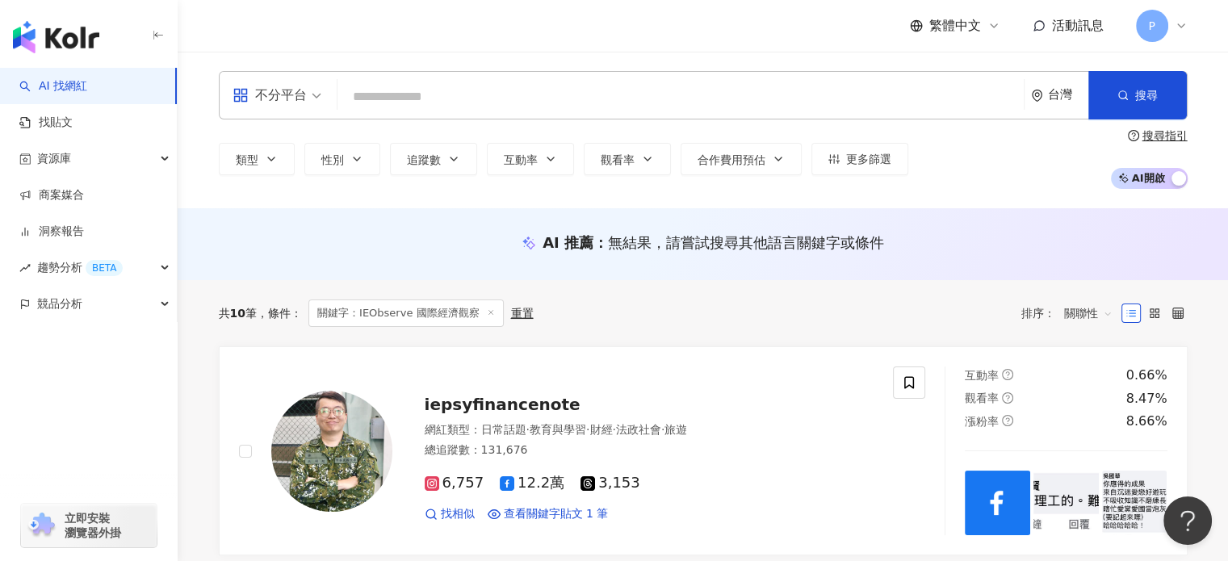
click at [393, 98] on input "search" at bounding box center [680, 97] width 673 height 31
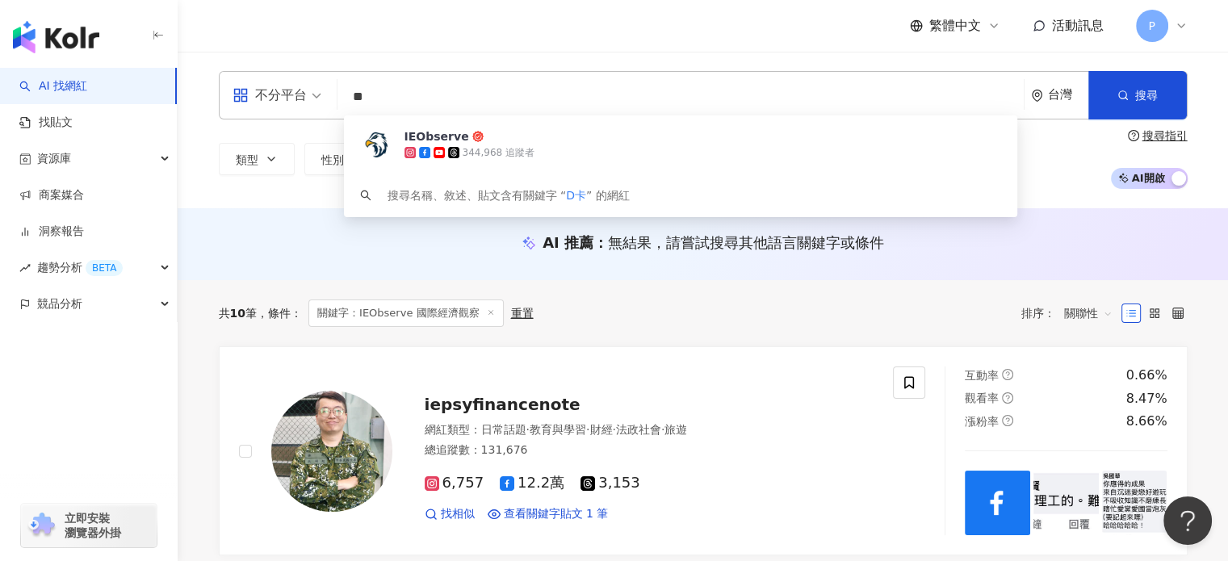
type input "*"
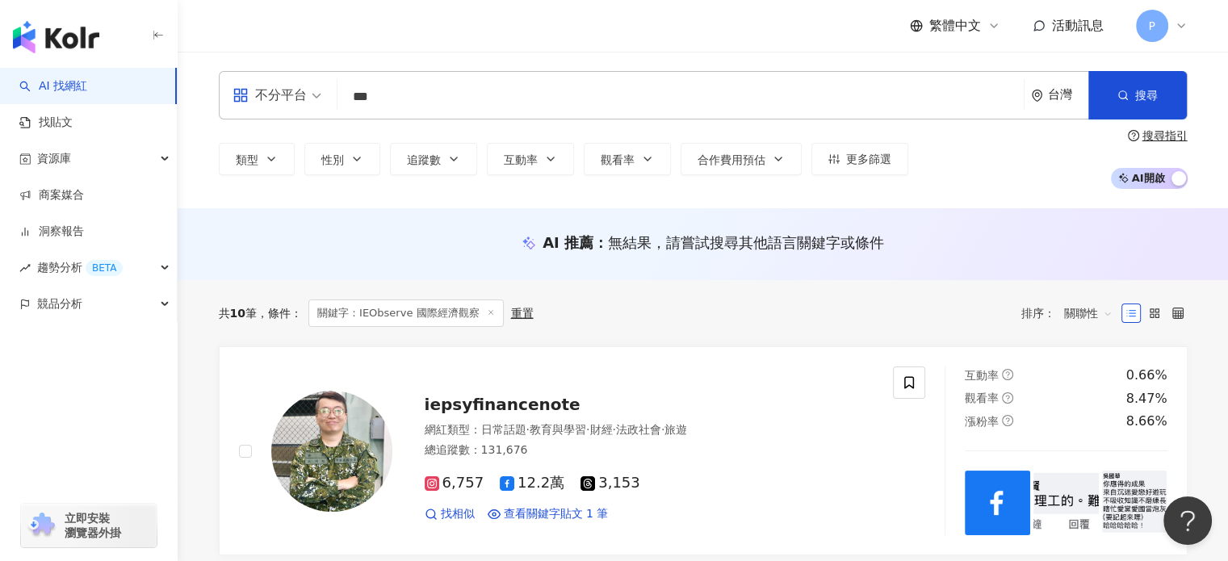
type input "**"
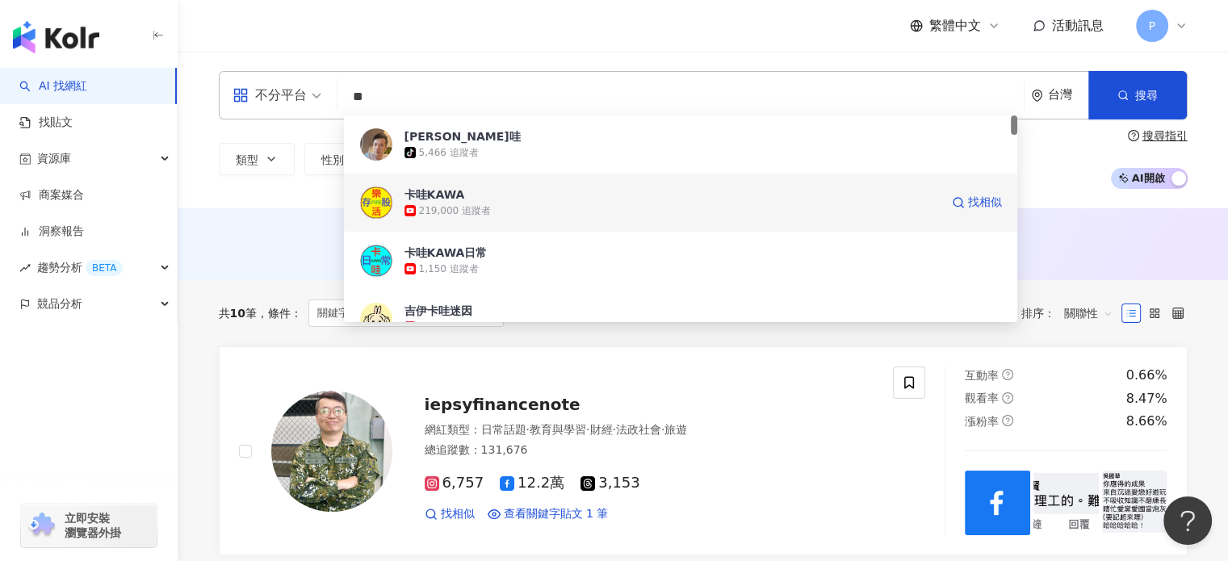
click at [500, 214] on div "219,000 追蹤者" at bounding box center [671, 211] width 535 height 16
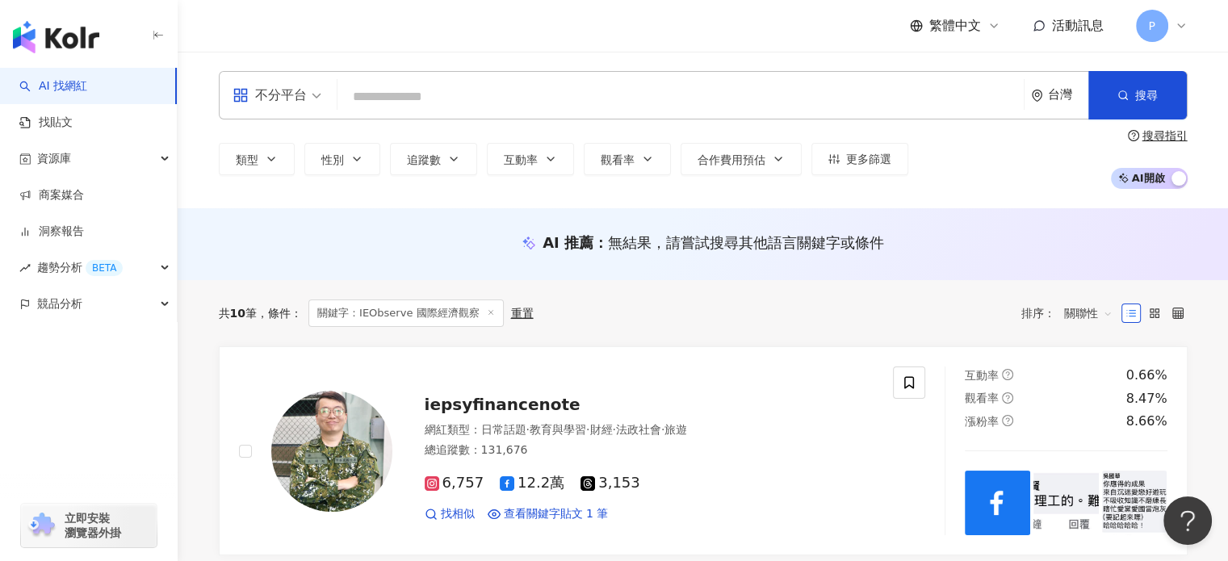
click at [376, 87] on input "search" at bounding box center [680, 97] width 673 height 31
paste input "*****"
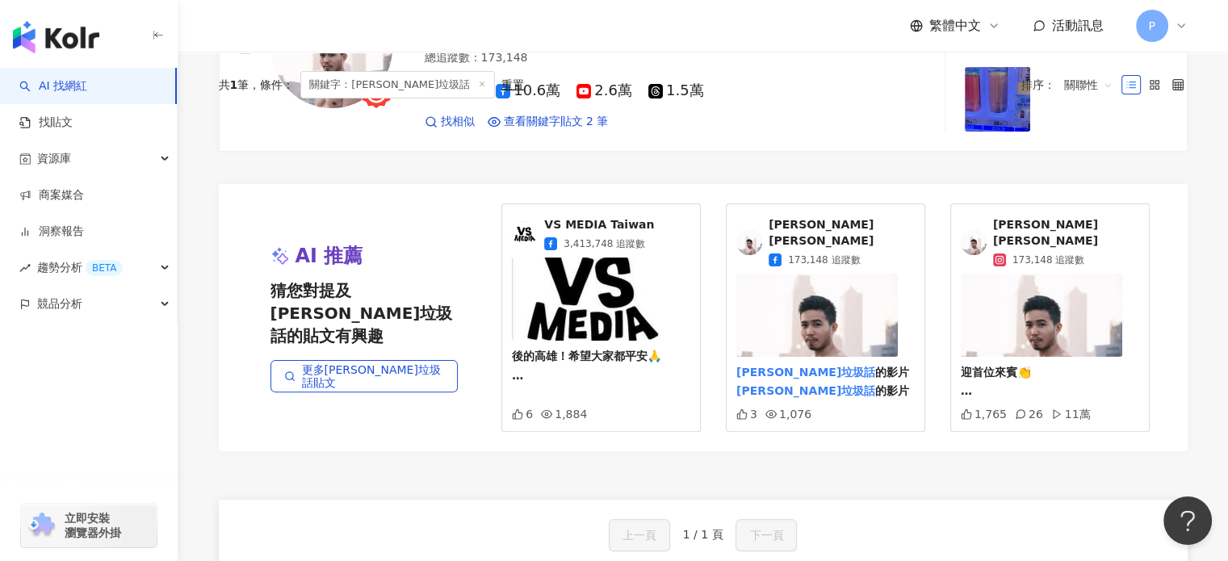
scroll to position [484, 0]
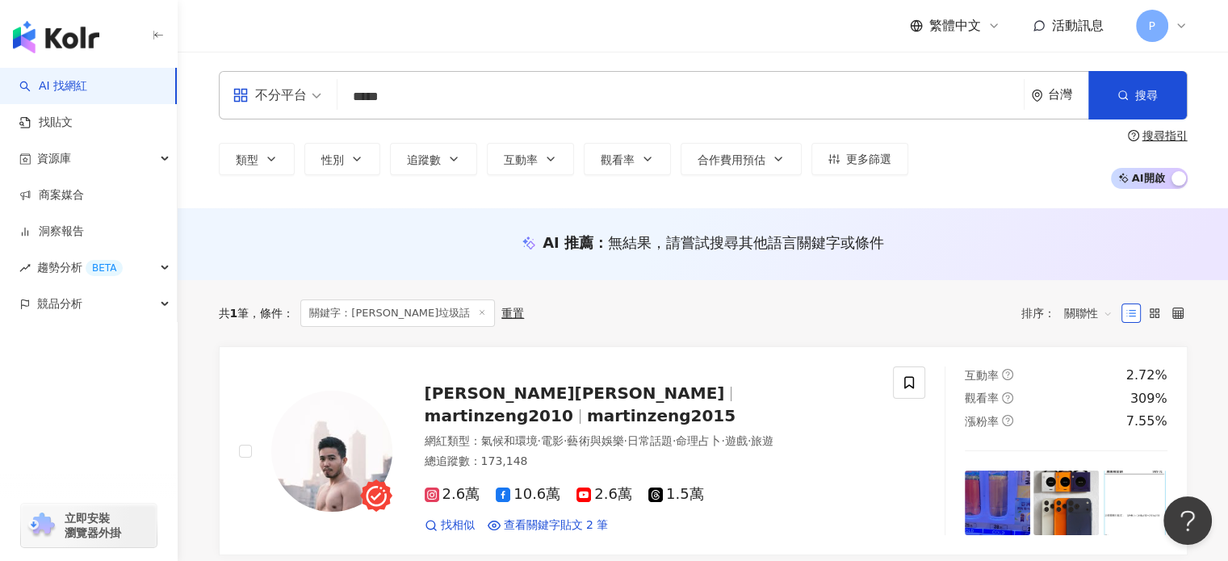
click at [442, 103] on input "*****" at bounding box center [680, 97] width 673 height 31
click at [296, 104] on div "不分平台" at bounding box center [269, 95] width 74 height 26
type input "*****"
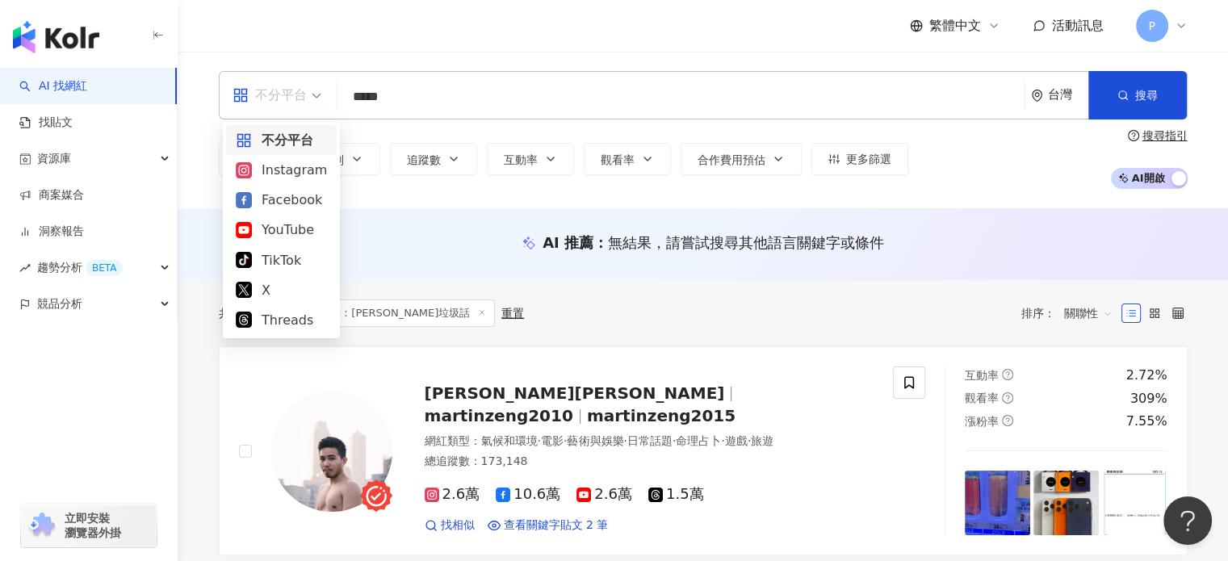
click at [295, 144] on div "不分平台" at bounding box center [281, 140] width 91 height 20
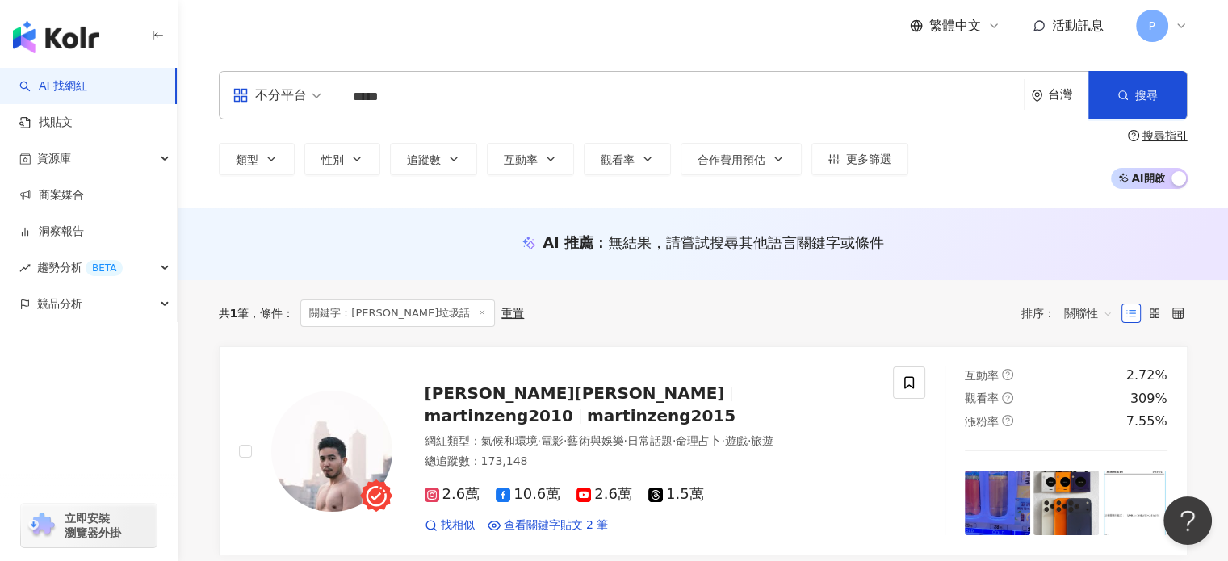
click at [481, 103] on input "*****" at bounding box center [680, 97] width 673 height 31
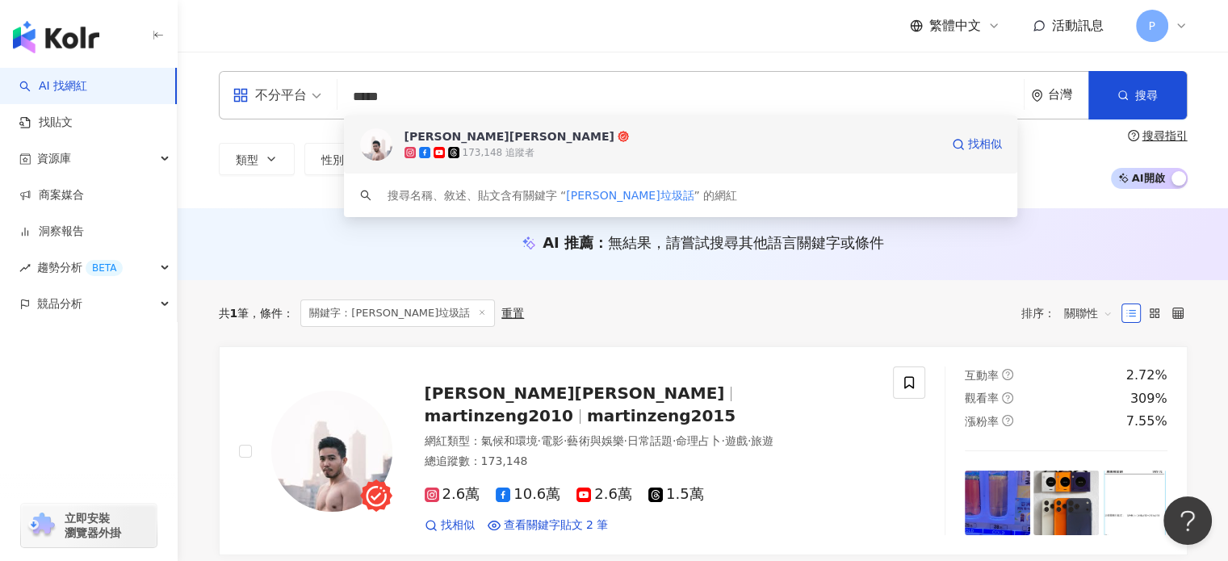
click at [450, 142] on div "馬丁 Martin" at bounding box center [509, 136] width 210 height 16
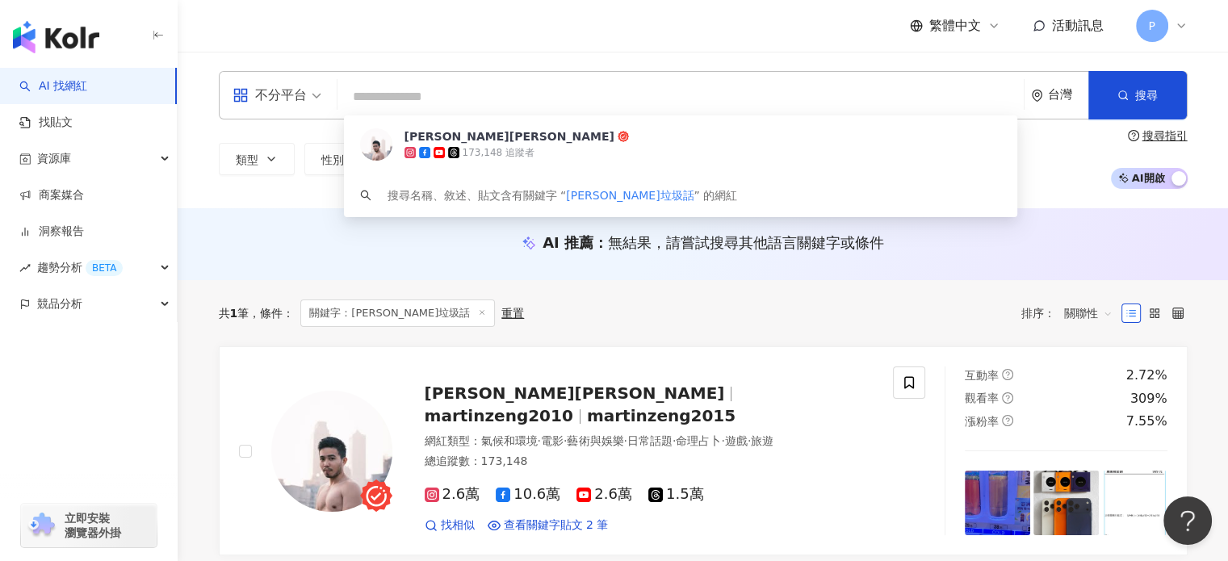
click at [477, 91] on input "search" at bounding box center [680, 97] width 673 height 31
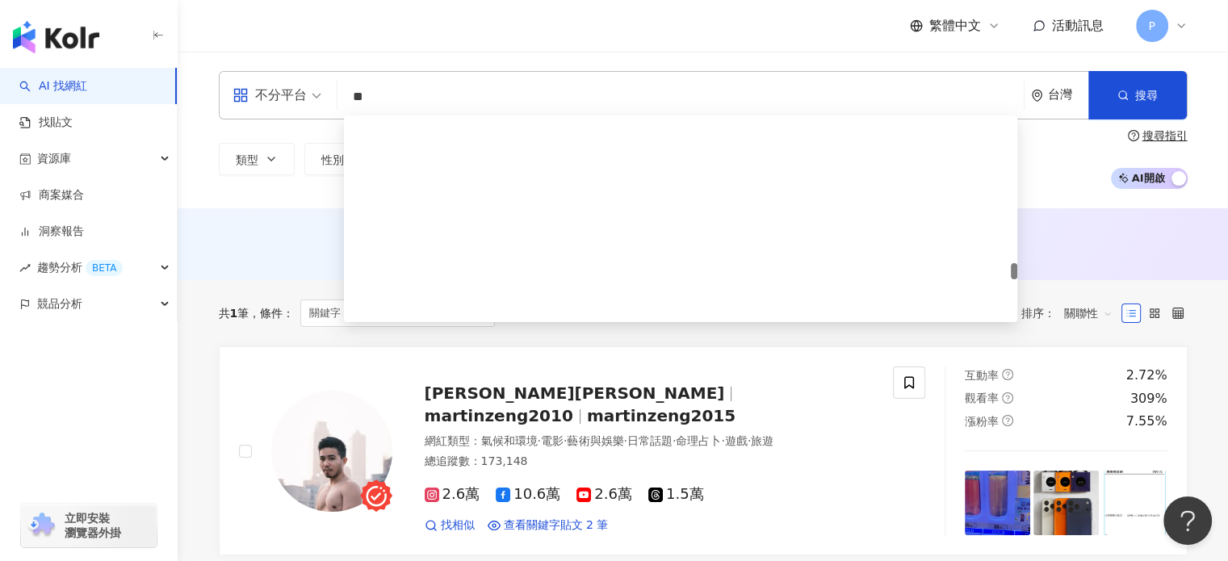
scroll to position [2260, 0]
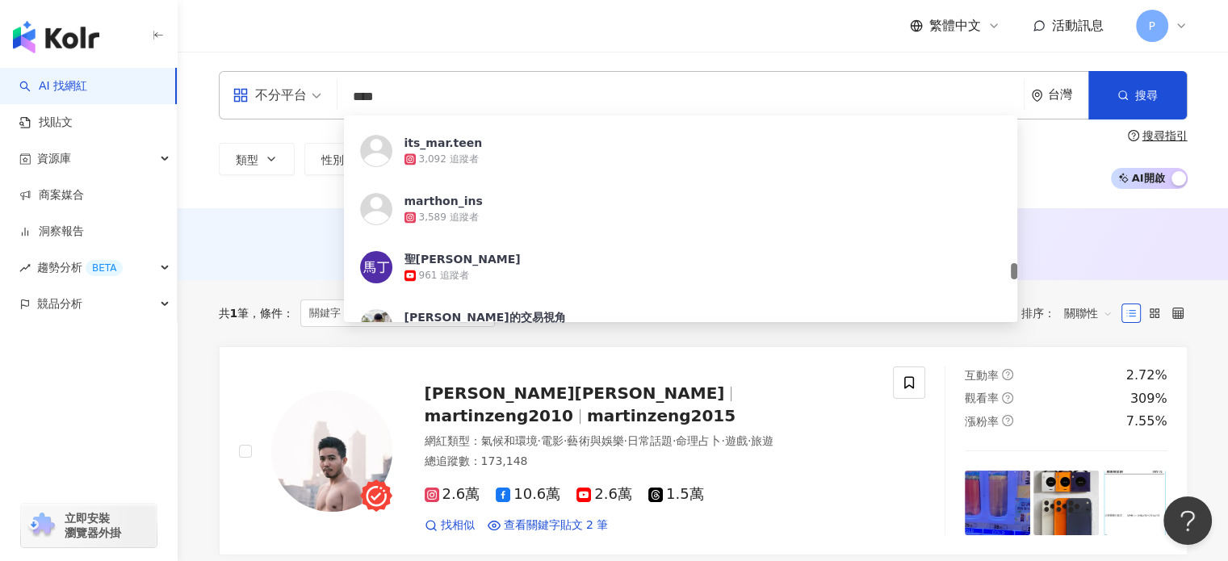
click at [459, 103] on input "****" at bounding box center [680, 97] width 673 height 31
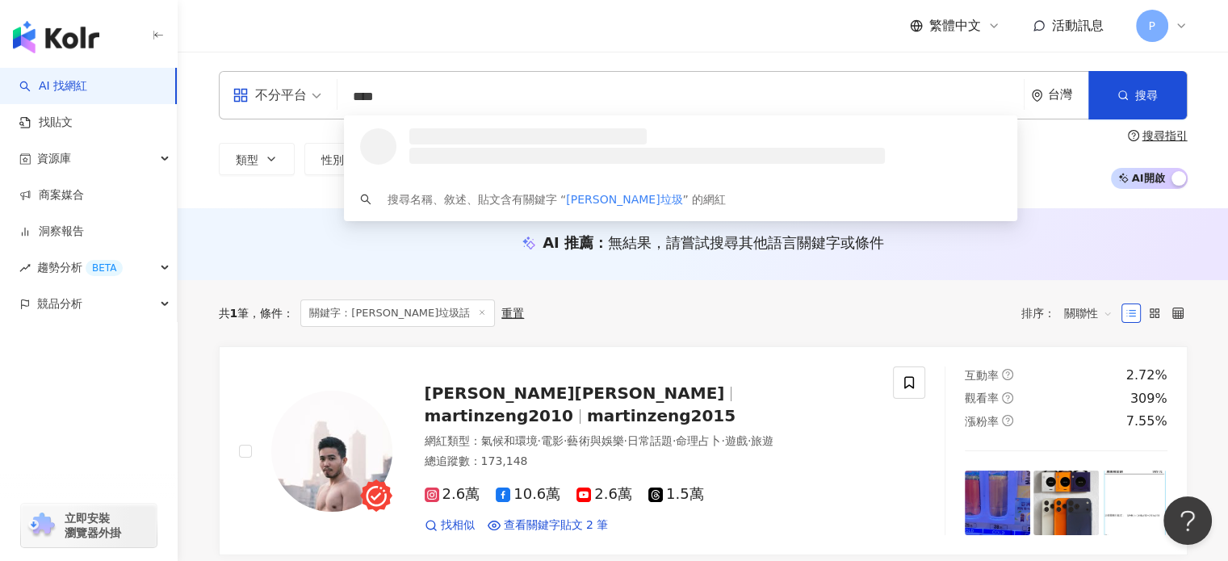
scroll to position [0, 0]
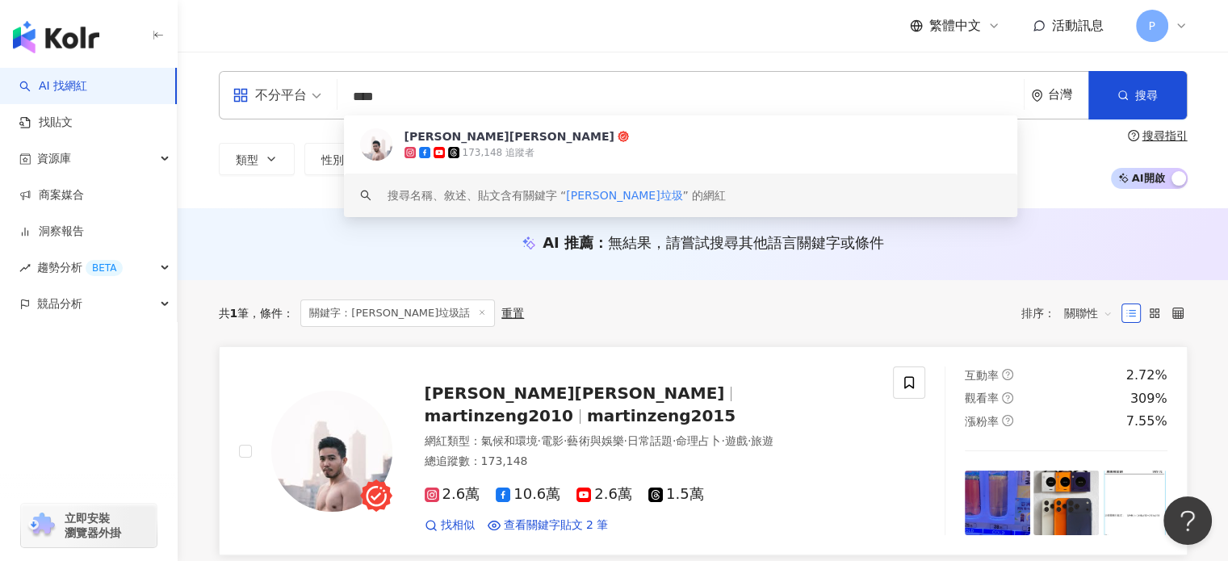
type input "****"
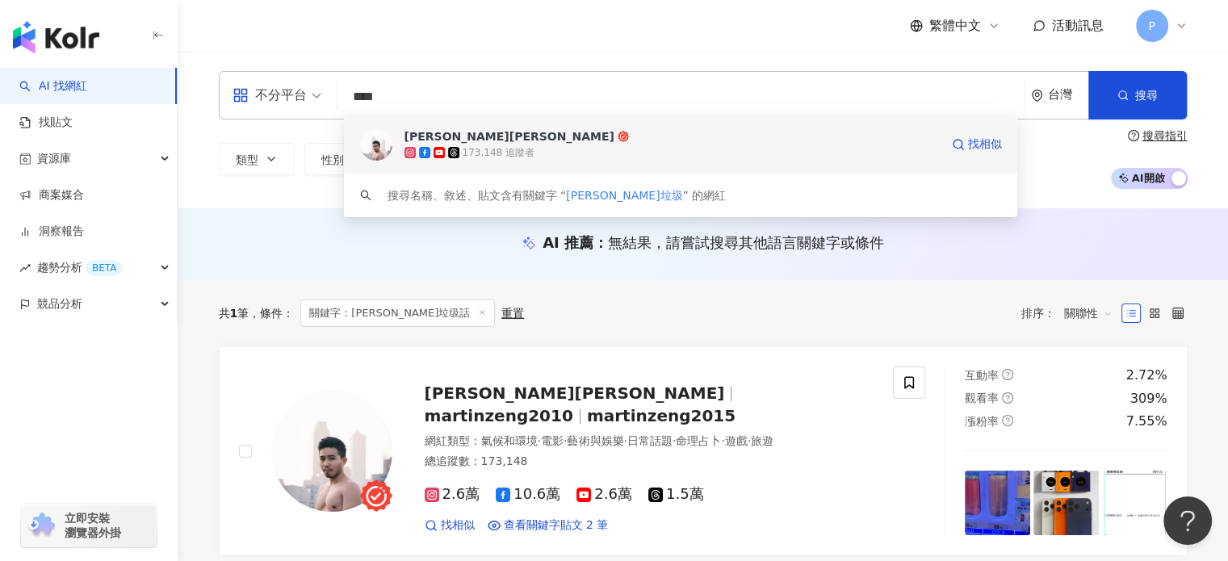
click at [487, 149] on div "173,148 追蹤者" at bounding box center [499, 153] width 72 height 14
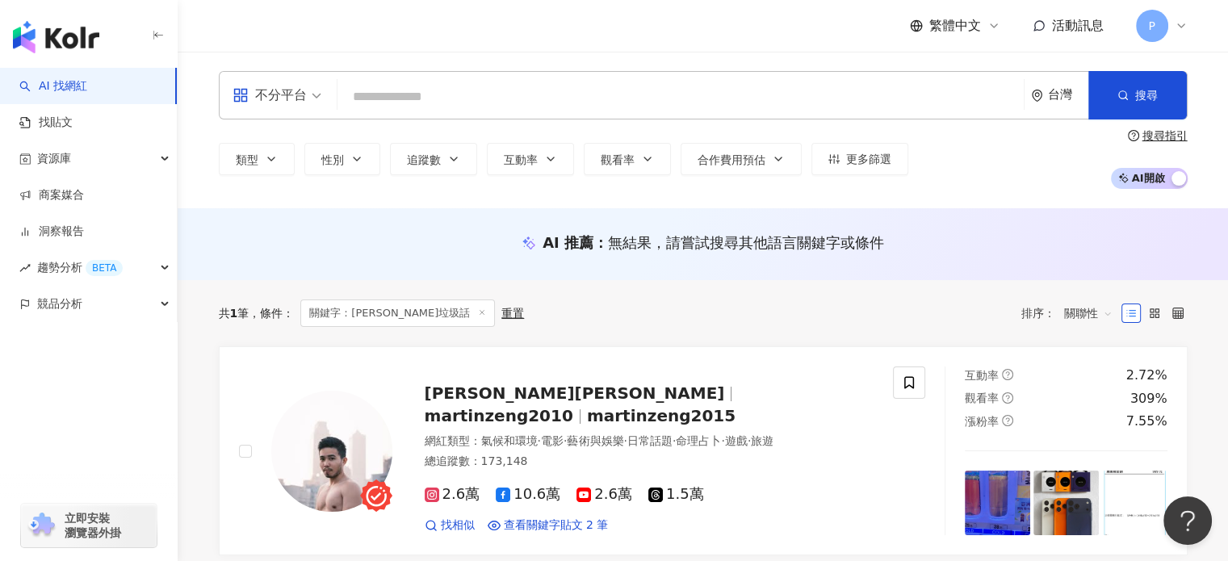
click at [418, 96] on input "search" at bounding box center [680, 97] width 673 height 31
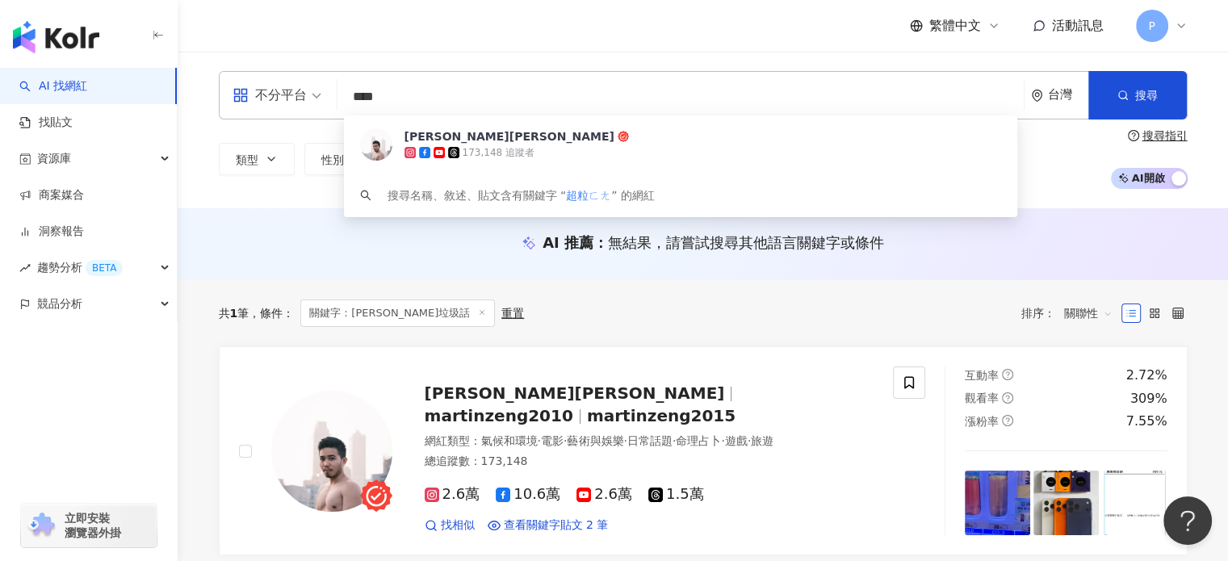
type input "***"
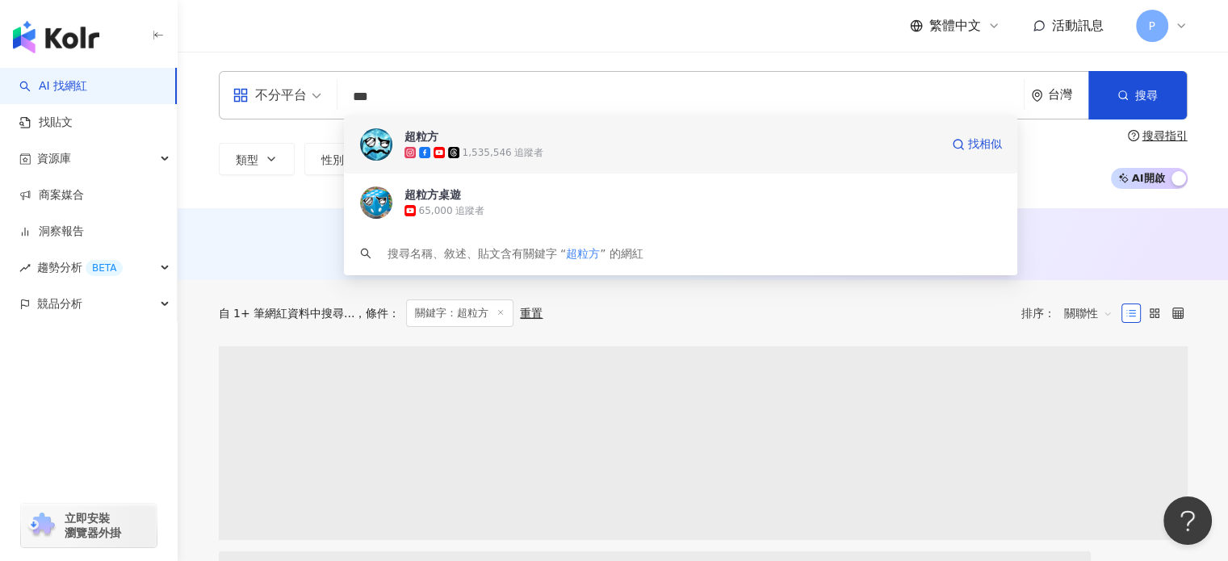
click at [461, 157] on span at bounding box center [455, 152] width 15 height 11
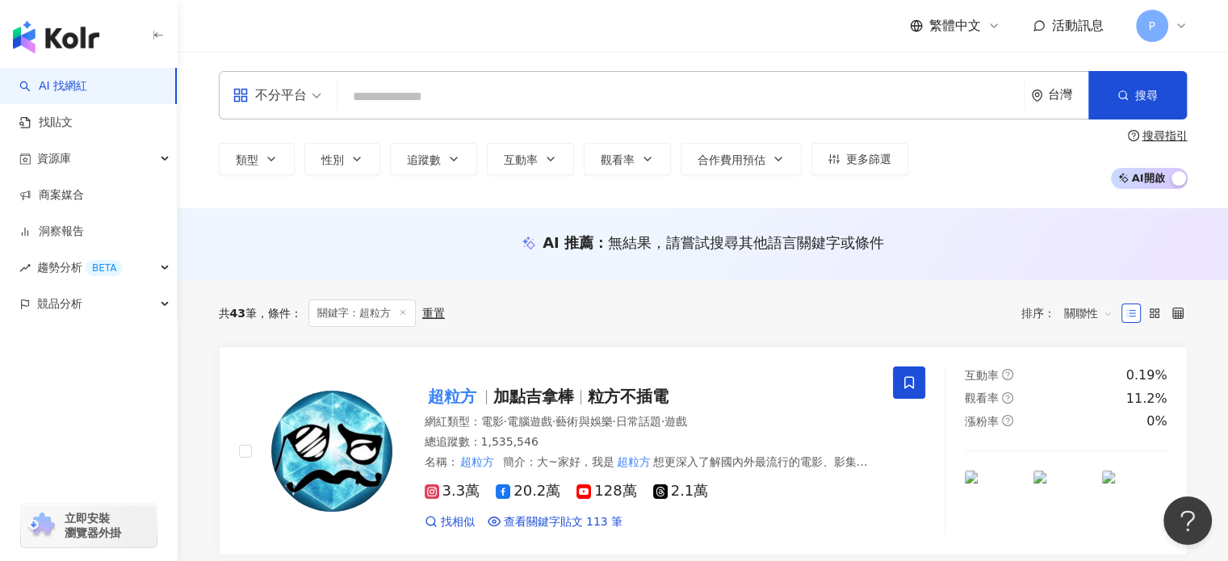
click at [415, 93] on input "search" at bounding box center [680, 97] width 673 height 31
paste input "**********"
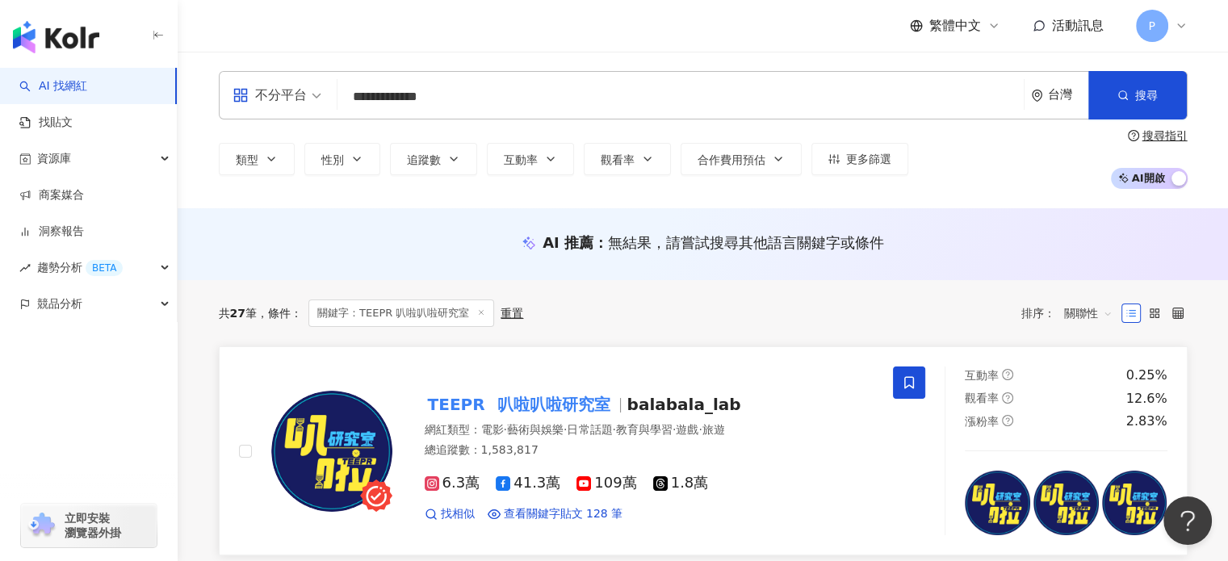
scroll to position [81, 0]
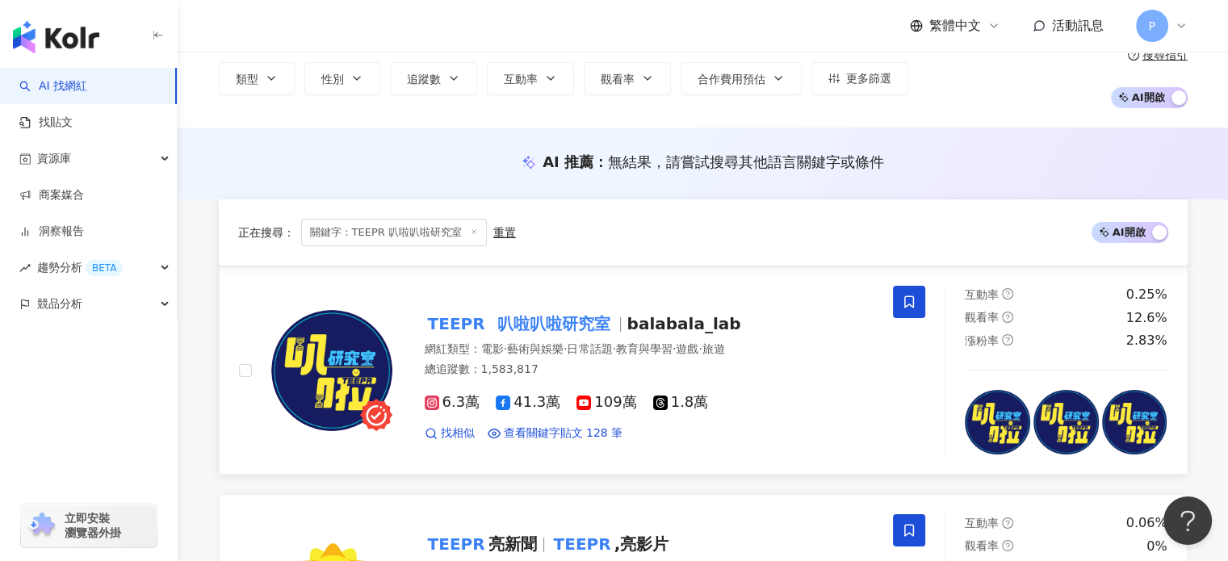
type input "**********"
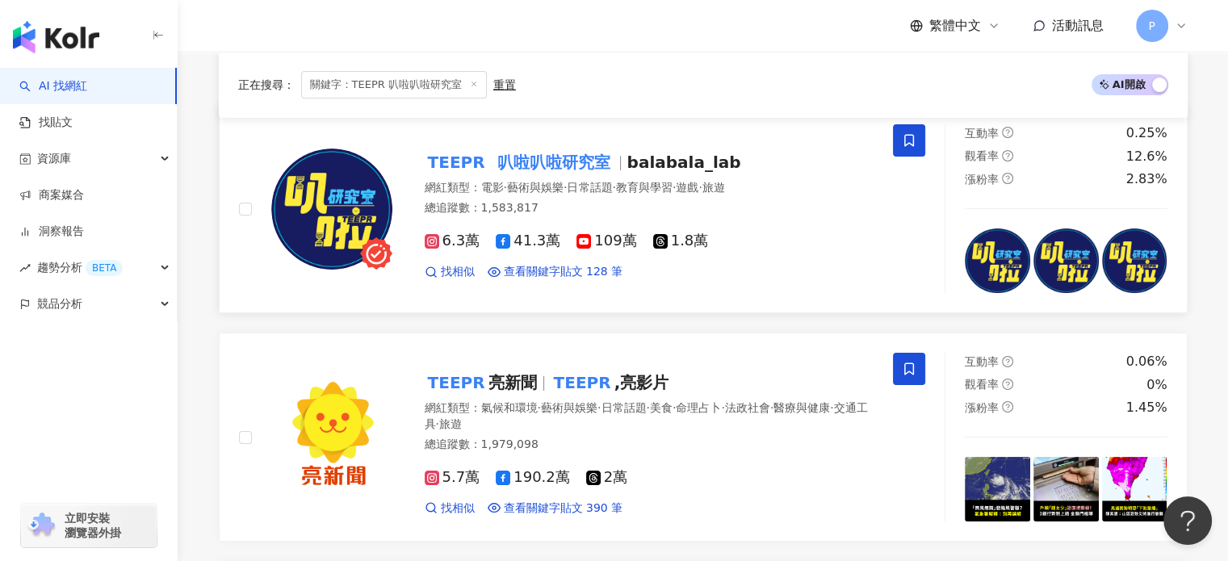
click at [494, 145] on div "TEEPR 叭啦叭啦研究室 balabala_lab 網紅類型 ： 電影 · 藝術與娛樂 · 日常話題 · 教育與學習 · 遊戲 · 旅遊 總追蹤數 ： 1,…" at bounding box center [633, 208] width 482 height 141
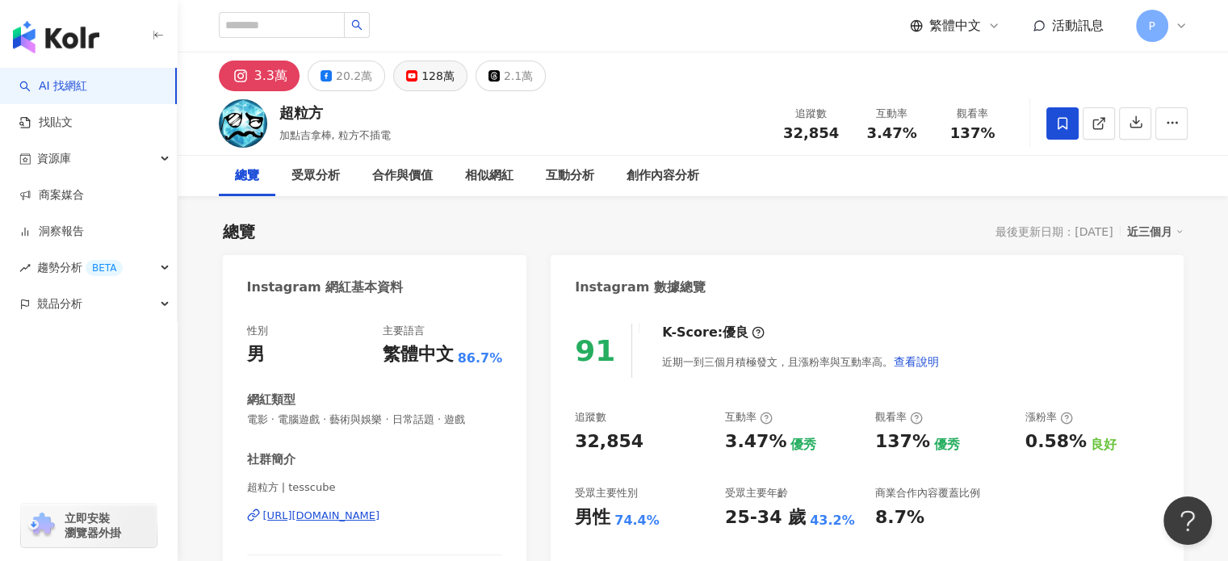
click at [429, 63] on button "128萬" at bounding box center [430, 76] width 74 height 31
click at [433, 80] on div "128萬" at bounding box center [437, 76] width 33 height 23
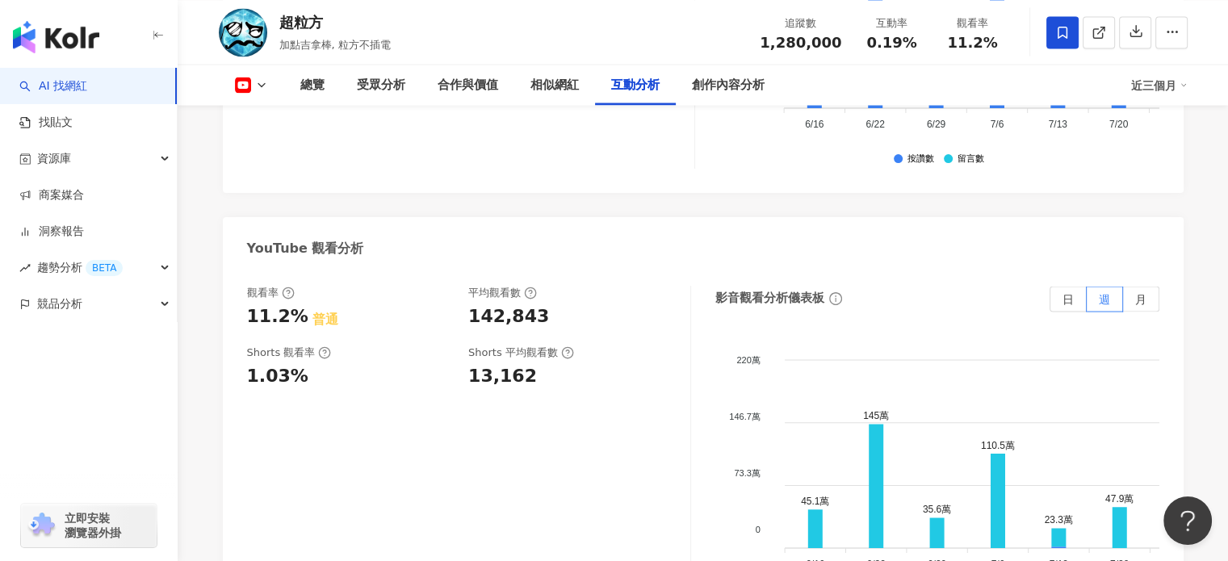
scroll to position [3148, 0]
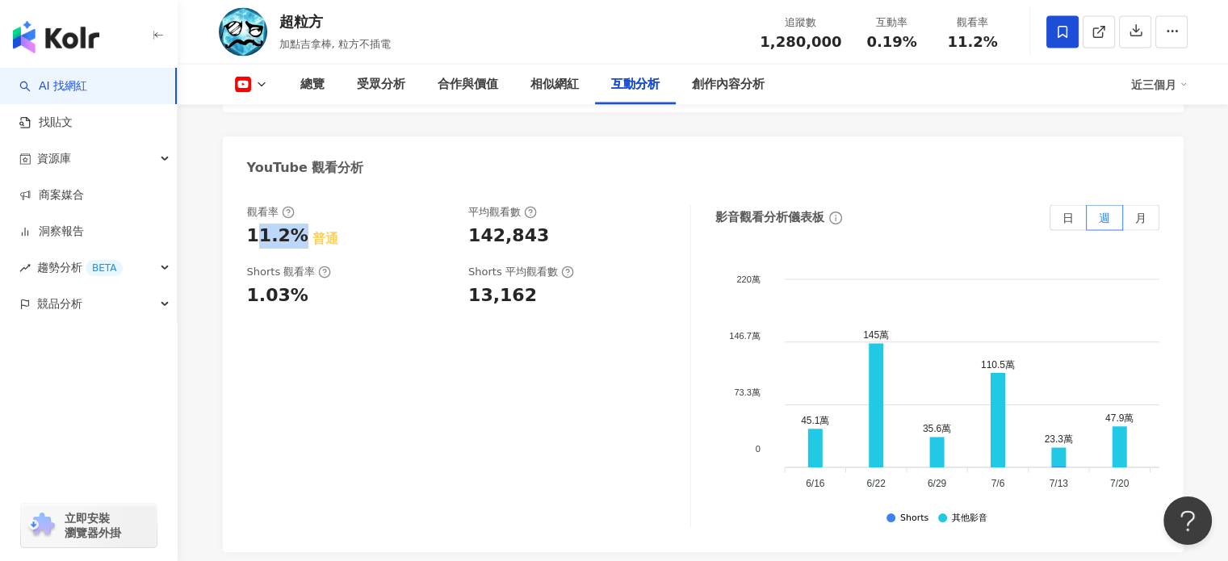
drag, startPoint x: 252, startPoint y: 213, endPoint x: 292, endPoint y: 211, distance: 40.4
click at [292, 224] on div "11.2%" at bounding box center [277, 236] width 61 height 25
click at [358, 224] on div "11.2% 普通" at bounding box center [350, 236] width 206 height 25
drag, startPoint x: 471, startPoint y: 216, endPoint x: 509, endPoint y: 219, distance: 37.2
click at [530, 213] on div "觀看率 11.2% 普通 平均觀看數 142,843" at bounding box center [460, 227] width 427 height 44
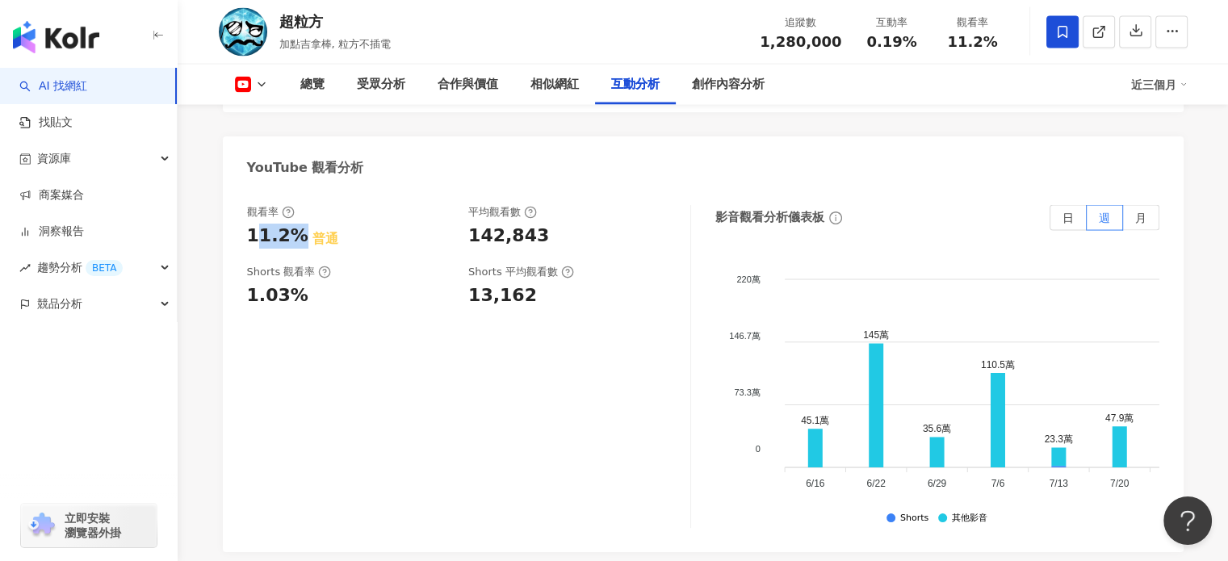
drag, startPoint x: 258, startPoint y: 219, endPoint x: 299, endPoint y: 216, distance: 41.2
click at [299, 224] on div "11.2%" at bounding box center [277, 236] width 61 height 25
click at [433, 239] on div "觀看率 11.2% 普通 平均觀看數 142,843 Shorts 觀看率 1.03% Shorts 平均觀看數 13,162" at bounding box center [469, 366] width 444 height 323
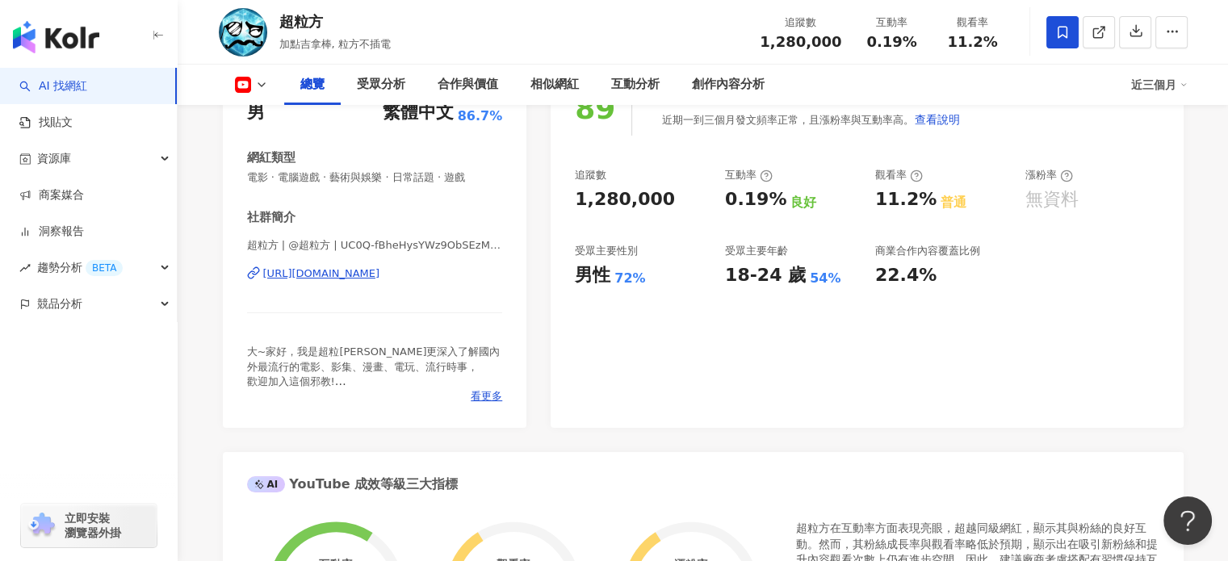
scroll to position [161, 0]
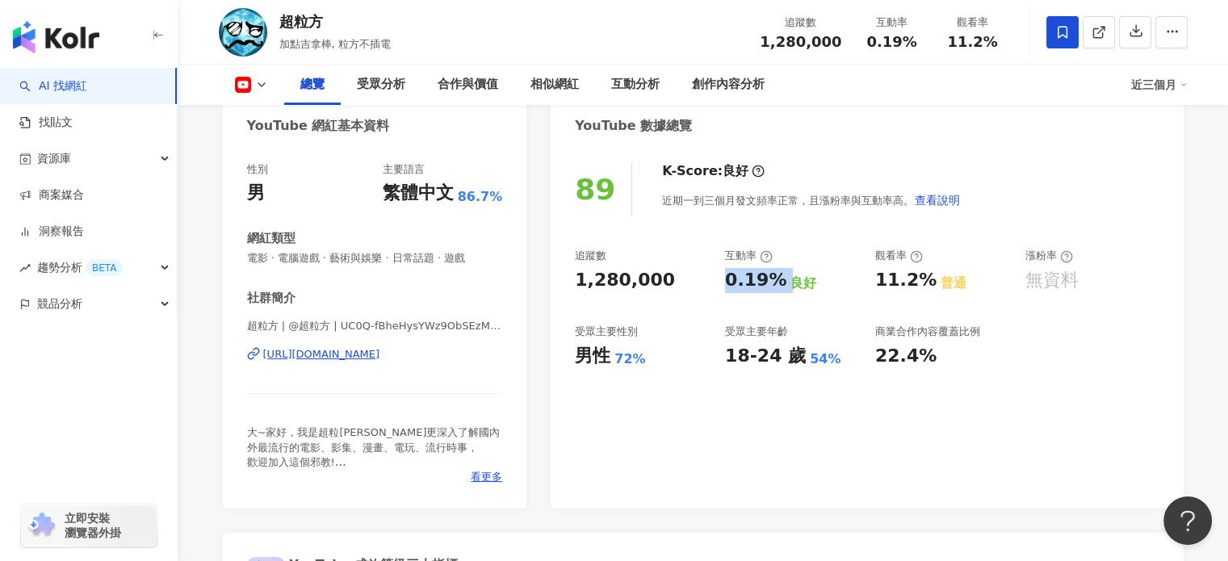
drag, startPoint x: 724, startPoint y: 282, endPoint x: 787, endPoint y: 287, distance: 63.1
click at [787, 287] on div "0.19% 良好" at bounding box center [792, 280] width 134 height 25
click at [910, 298] on div "追蹤數 1,280,000 互動率 0.19% 良好 觀看率 11.2% 普通 漲粉率 無資料 受眾主要性別 男性 72% 受眾主要年齡 18-24 歲 54…" at bounding box center [867, 308] width 584 height 119
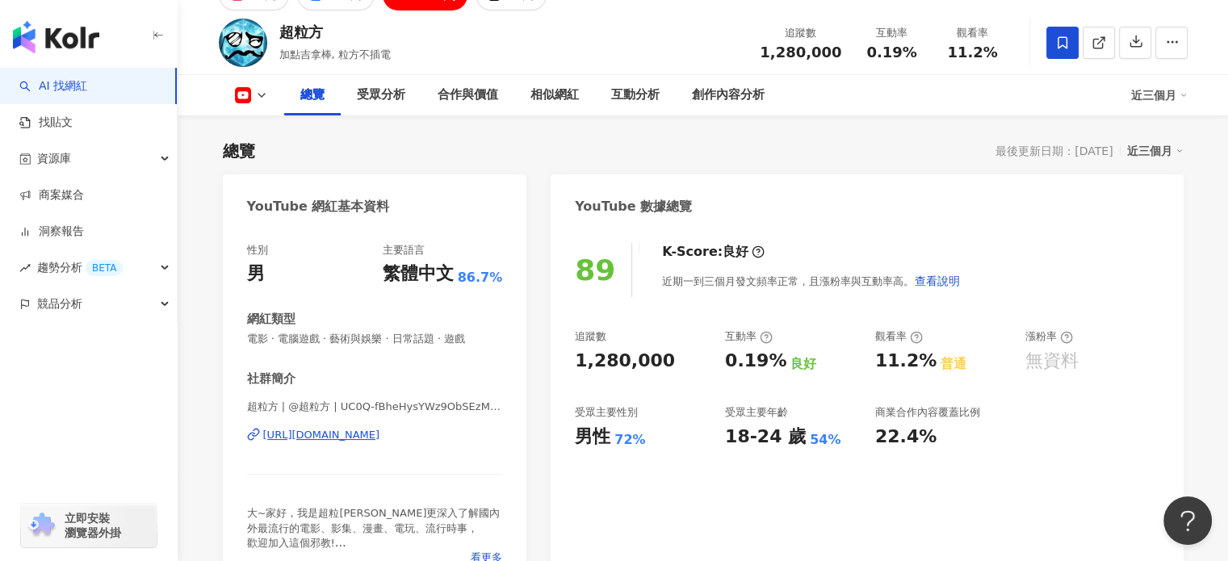
scroll to position [0, 0]
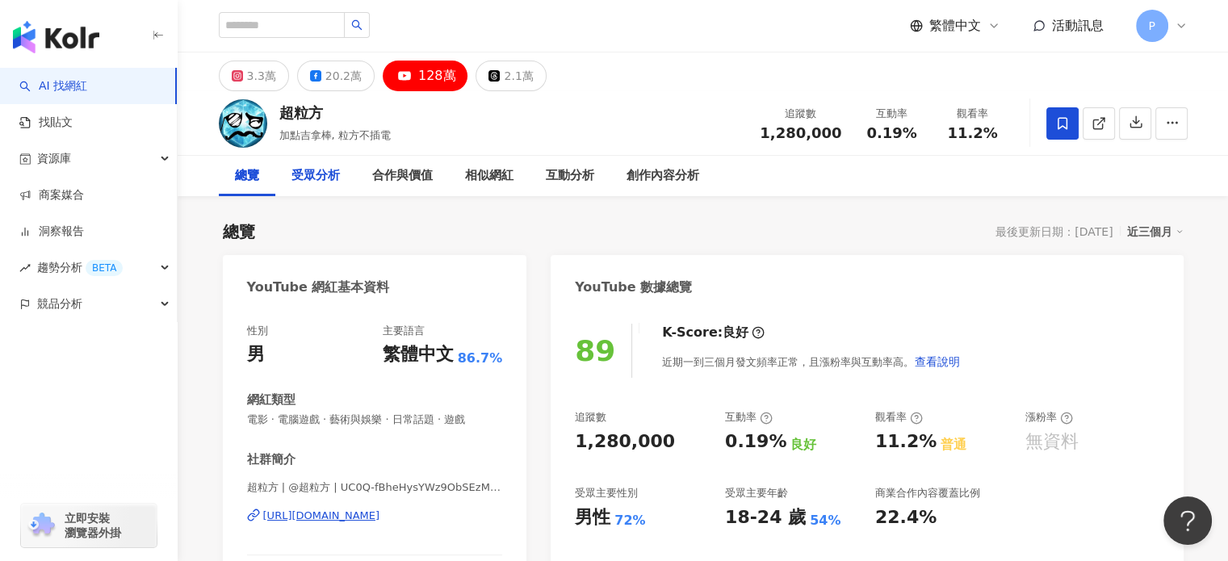
click at [308, 174] on div "受眾分析" at bounding box center [315, 175] width 48 height 19
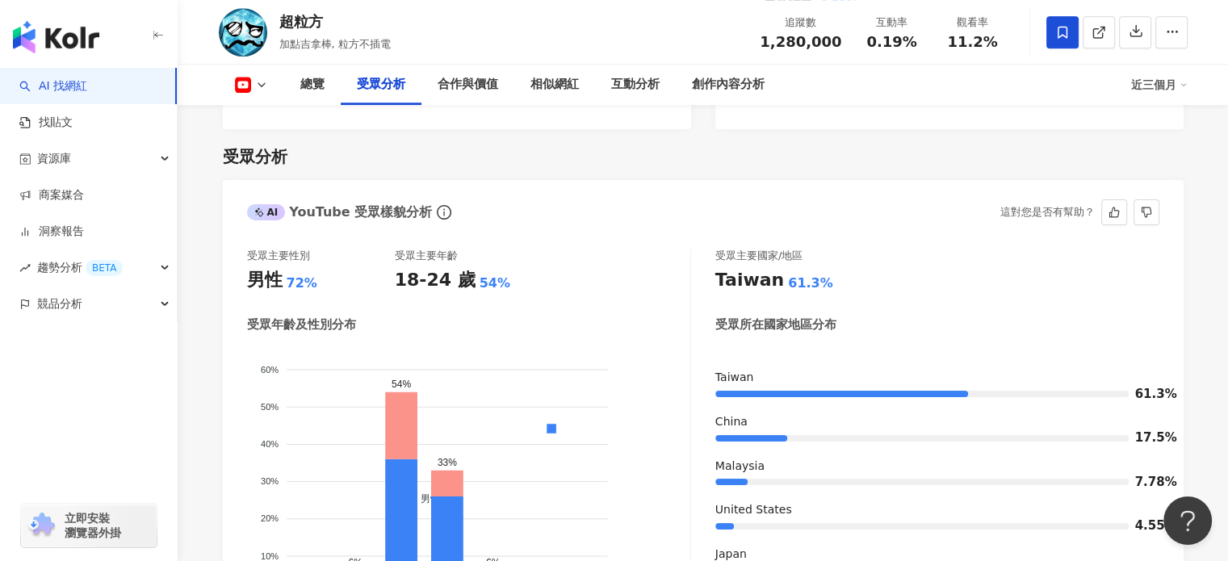
scroll to position [1926, 0]
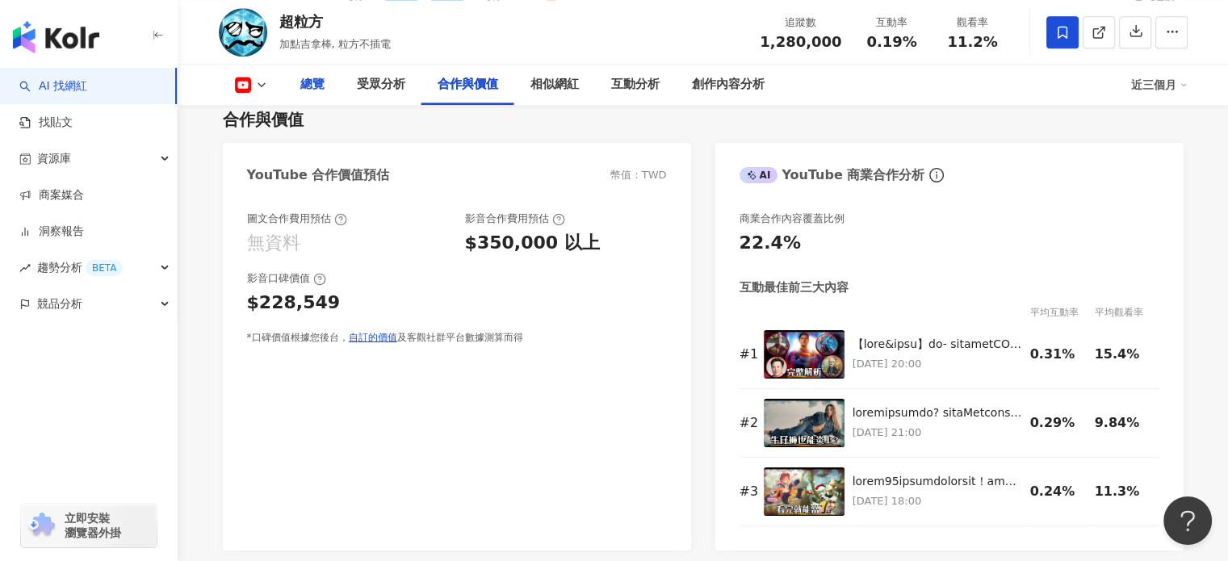
click at [313, 93] on div "總覽" at bounding box center [312, 84] width 24 height 19
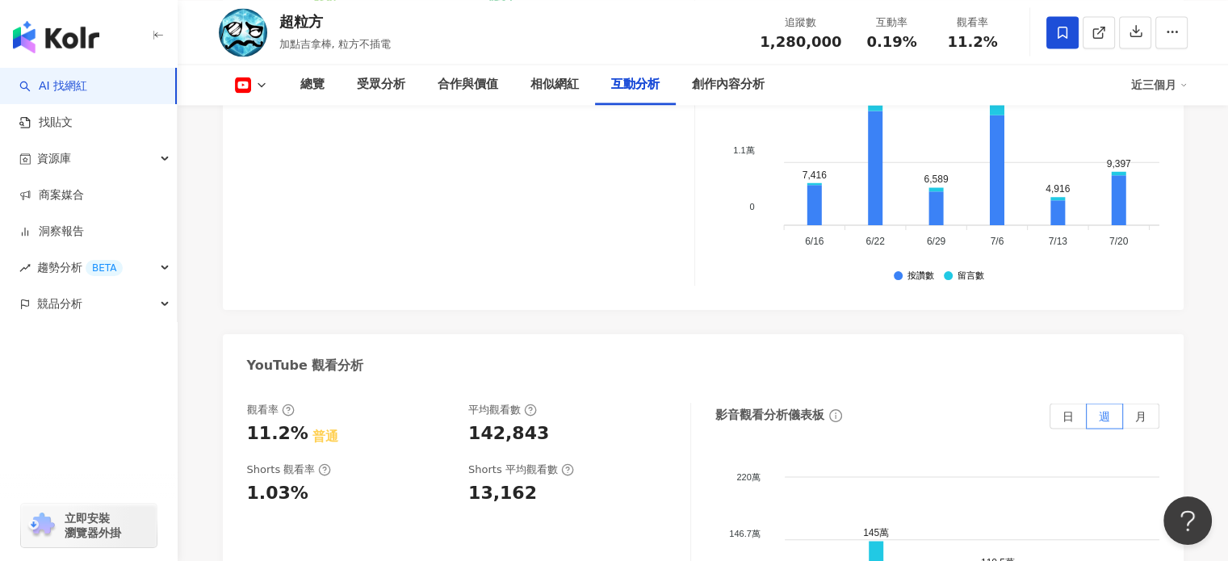
scroll to position [2999, 0]
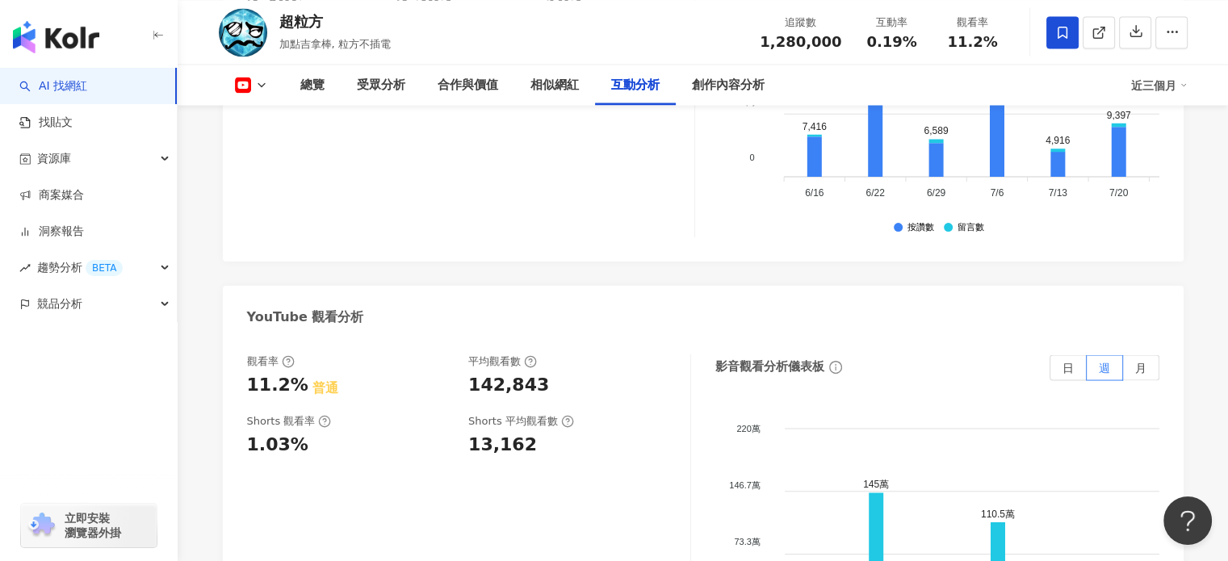
click at [258, 90] on icon at bounding box center [261, 84] width 13 height 13
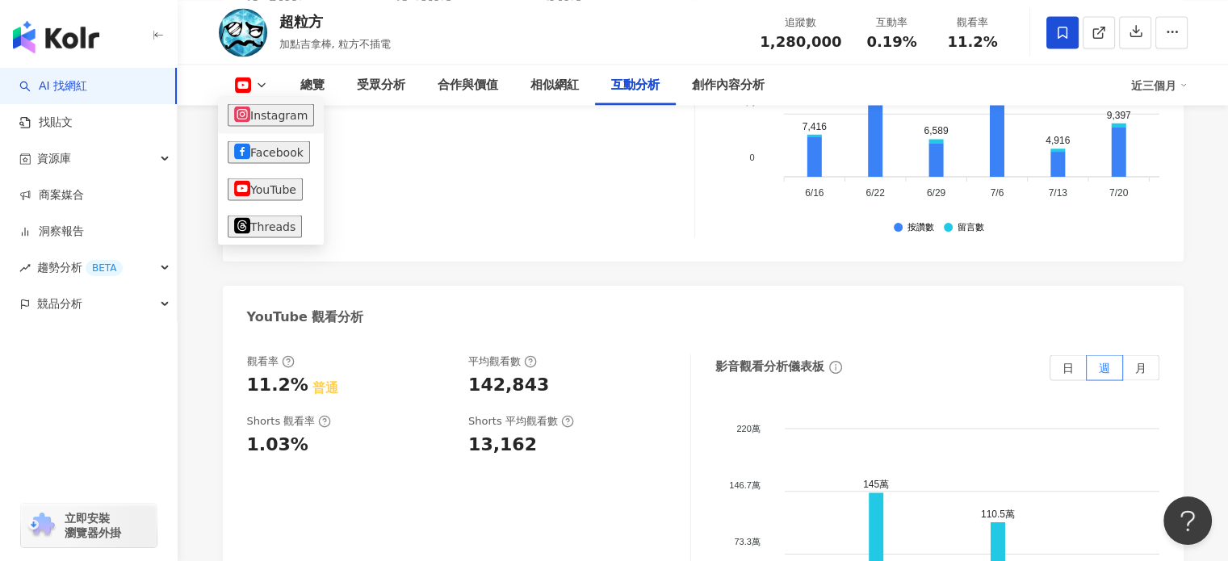
click at [295, 118] on button "Instagram" at bounding box center [271, 114] width 86 height 23
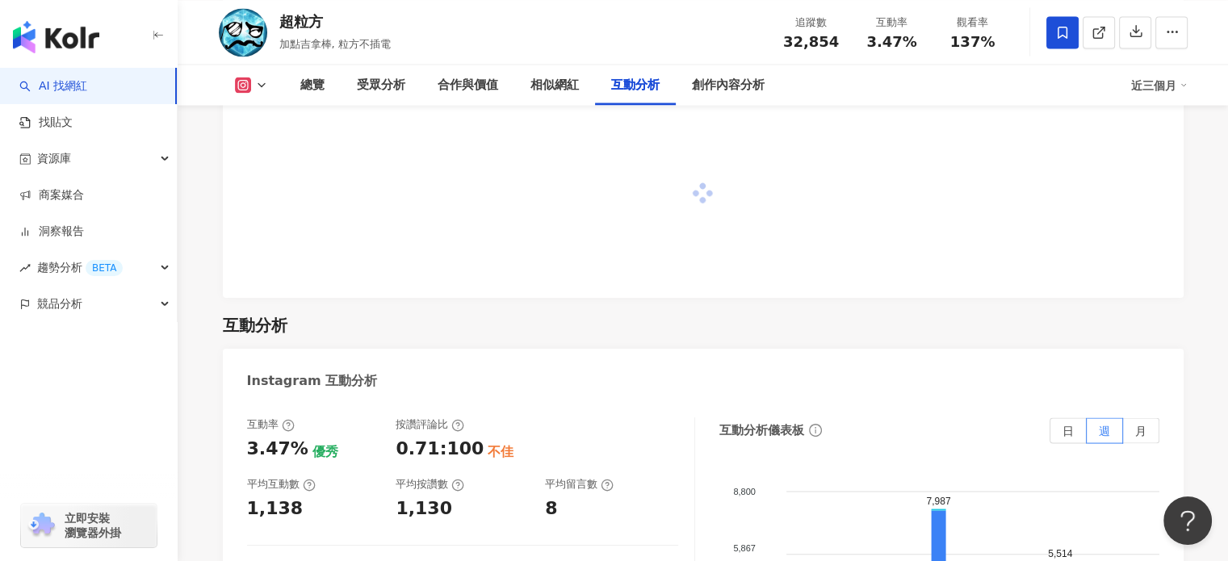
scroll to position [3591, 0]
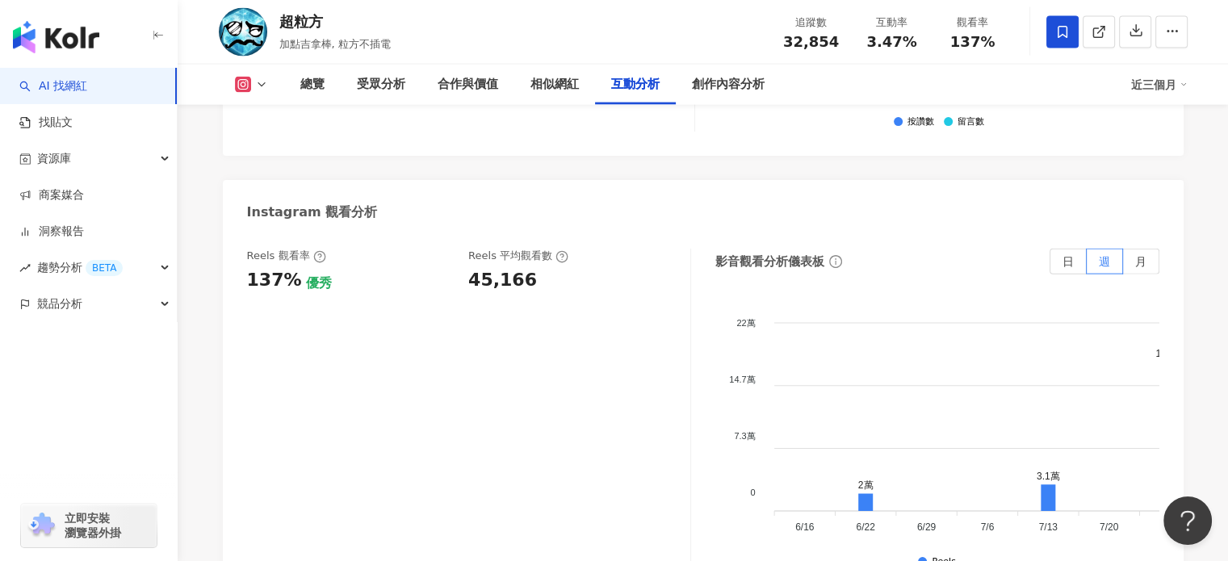
click at [249, 83] on icon at bounding box center [243, 85] width 16 height 16
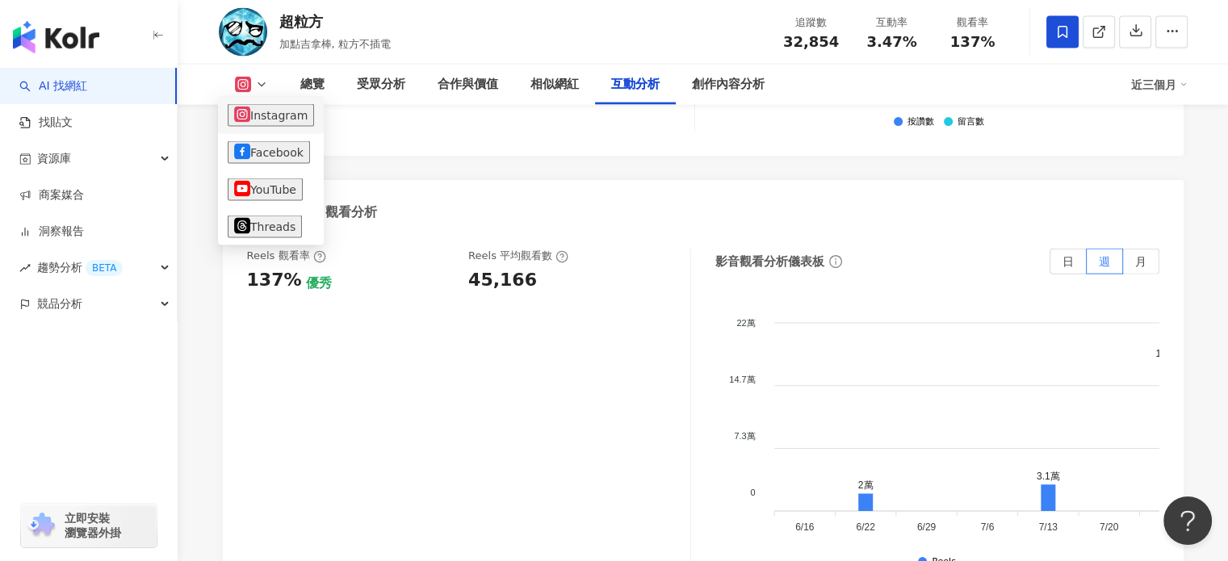
click at [299, 122] on button "Instagram" at bounding box center [271, 115] width 86 height 23
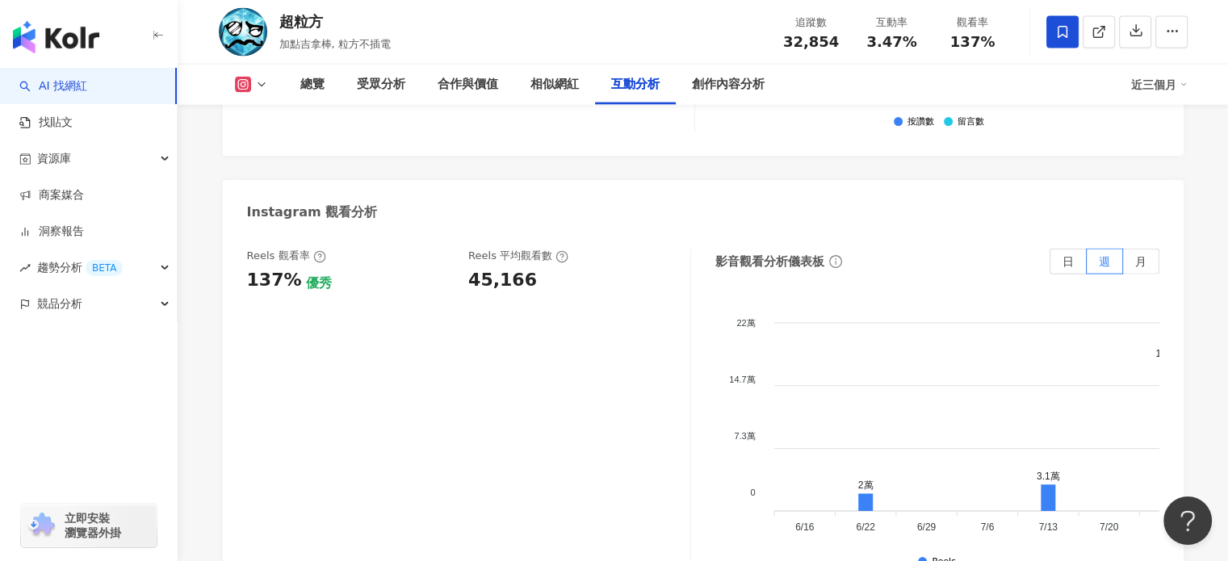
click at [260, 88] on icon at bounding box center [261, 84] width 13 height 13
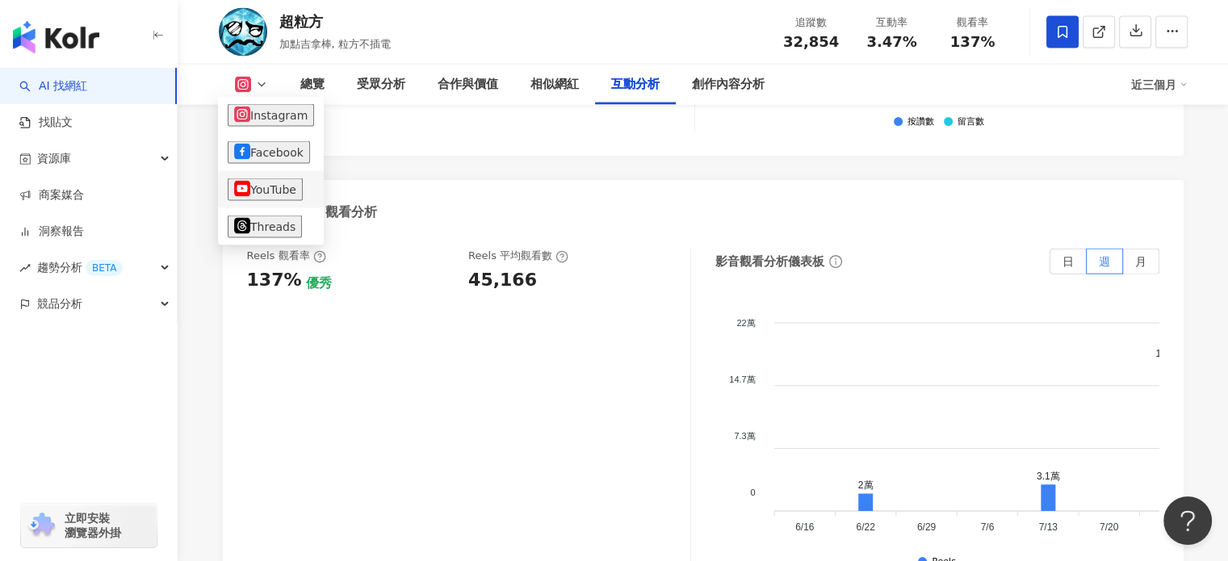
click at [277, 189] on button "YouTube" at bounding box center [265, 189] width 75 height 23
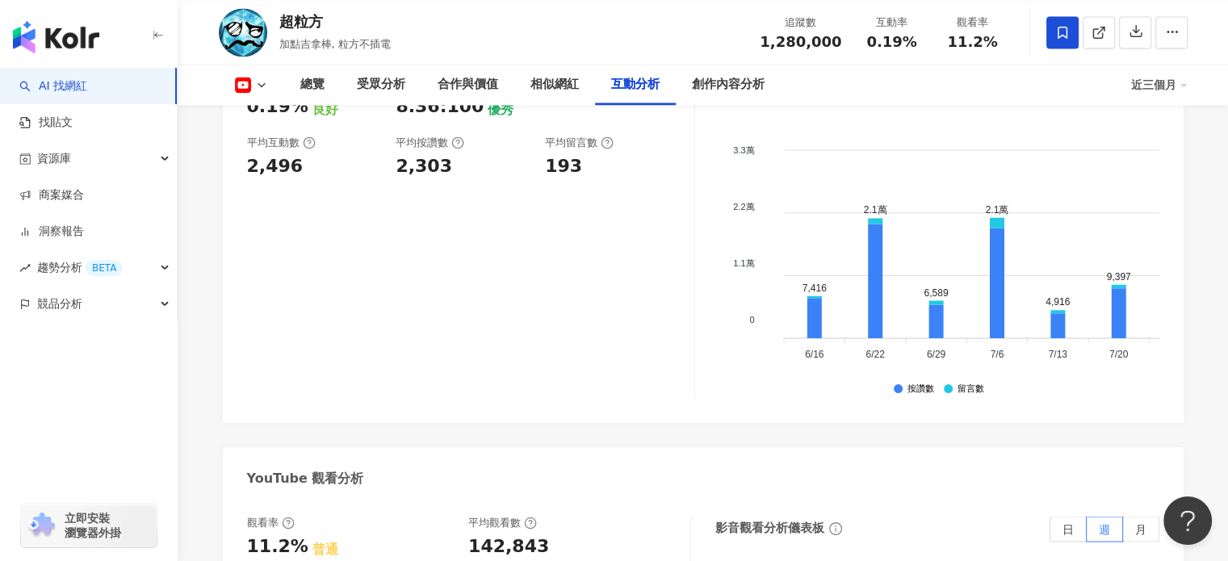
scroll to position [3080, 0]
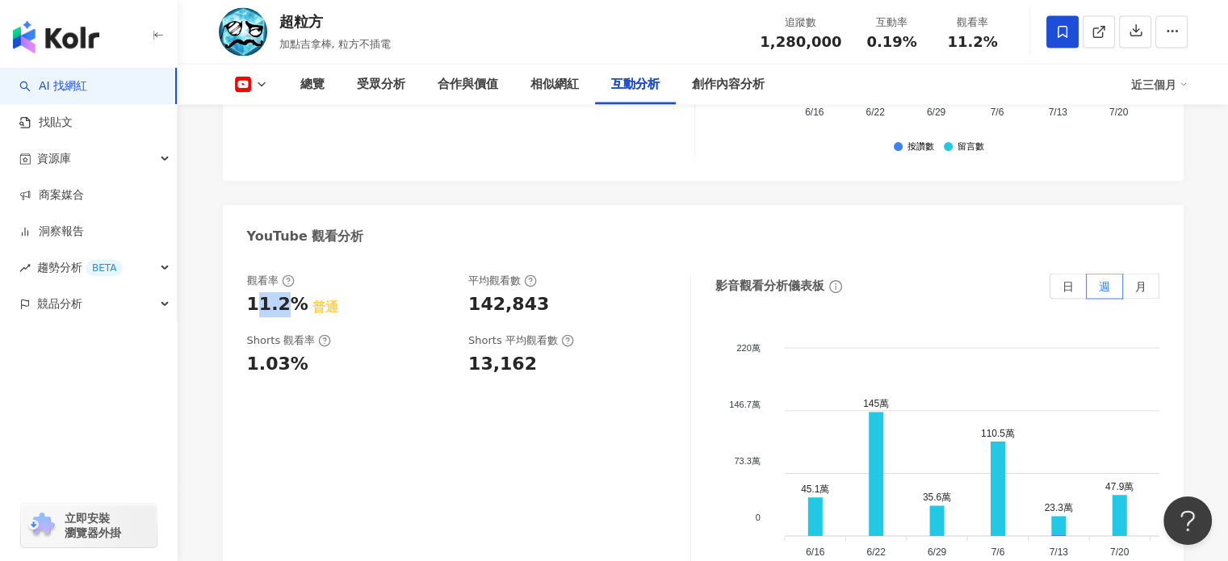
drag, startPoint x: 252, startPoint y: 285, endPoint x: 315, endPoint y: 297, distance: 64.1
click at [281, 292] on div "11.2%" at bounding box center [277, 304] width 61 height 25
click at [381, 352] on div "1.03%" at bounding box center [350, 364] width 206 height 25
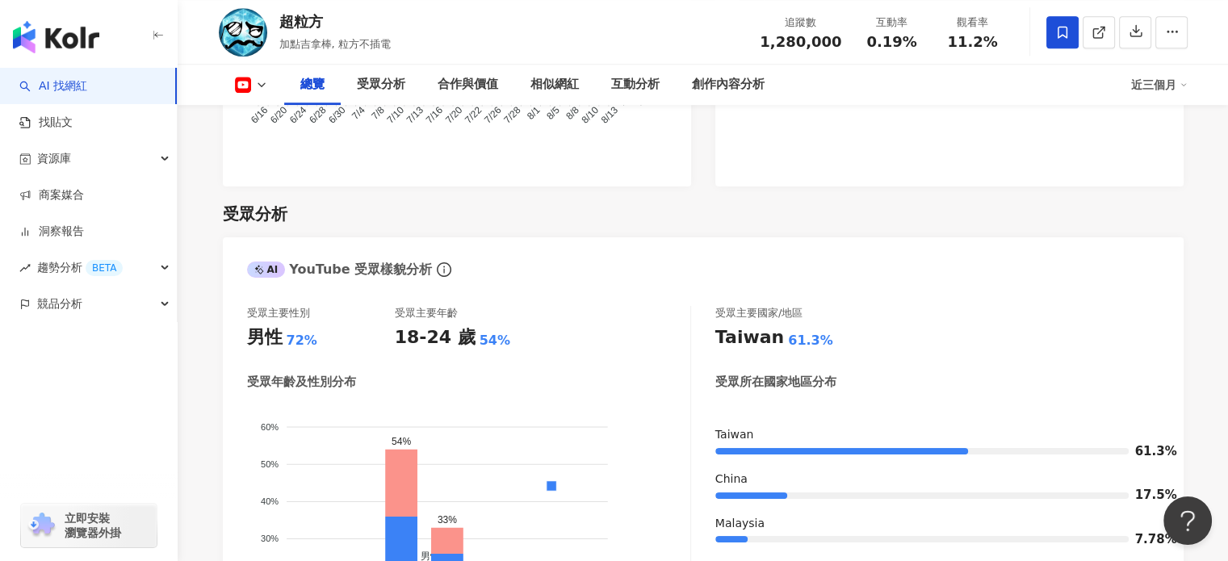
scroll to position [981, 0]
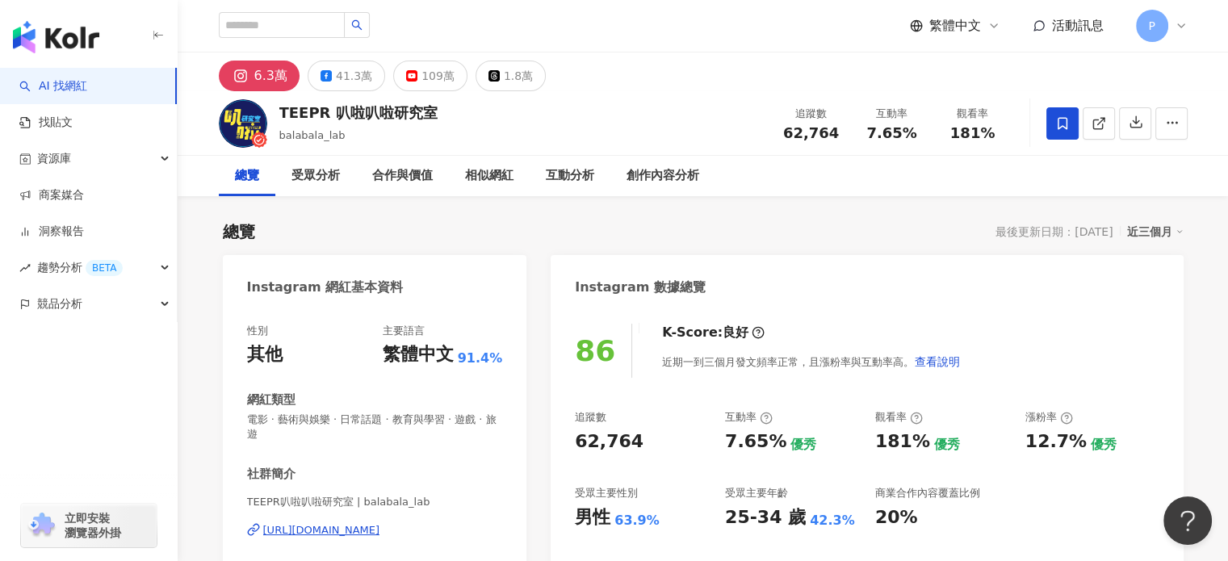
click at [962, 111] on div "觀看率" at bounding box center [972, 114] width 61 height 16
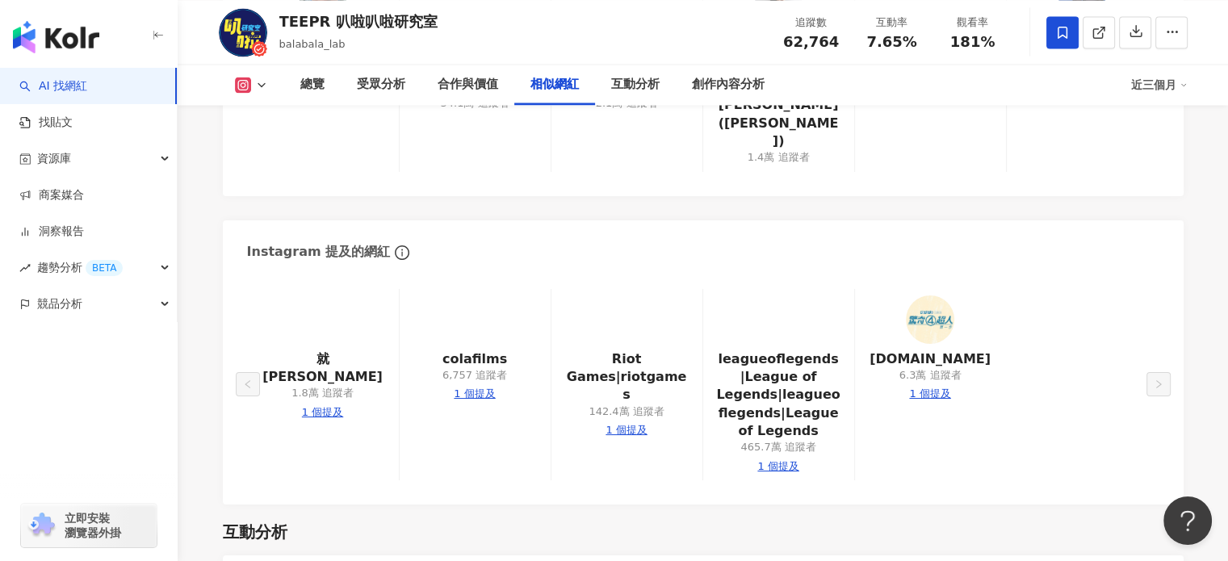
scroll to position [3310, 0]
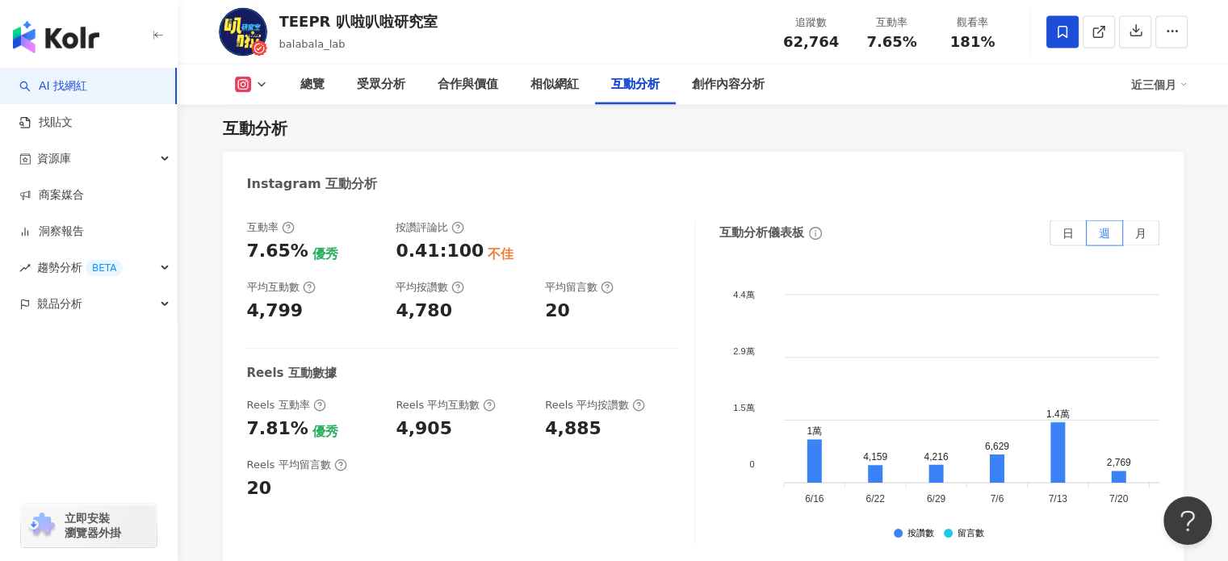
click at [257, 78] on icon at bounding box center [261, 84] width 13 height 13
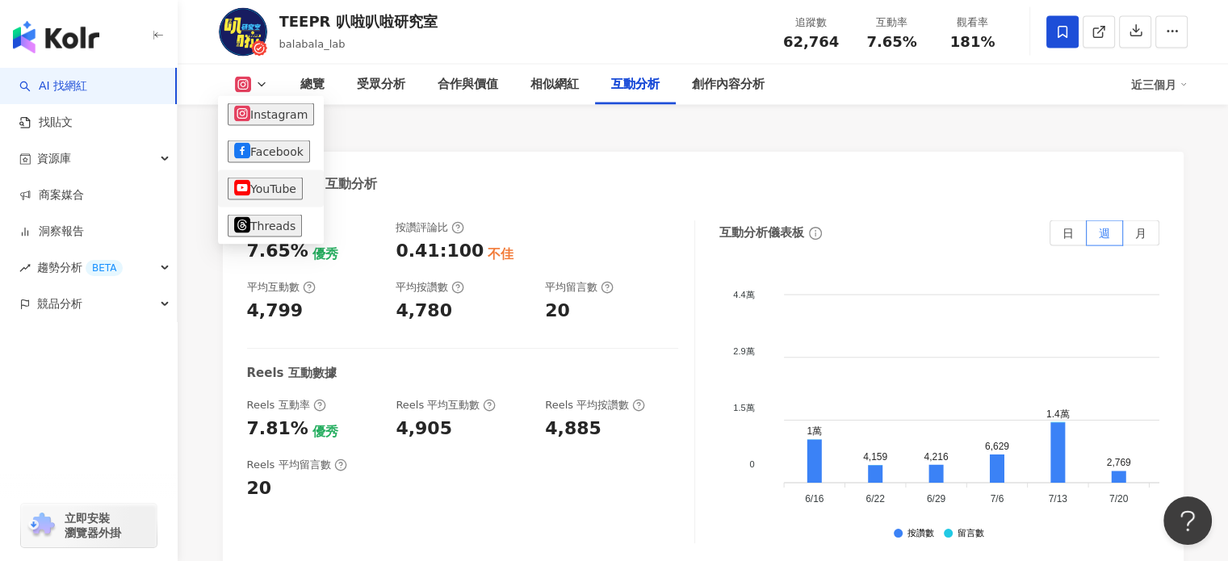
click at [268, 179] on button "YouTube" at bounding box center [265, 189] width 75 height 23
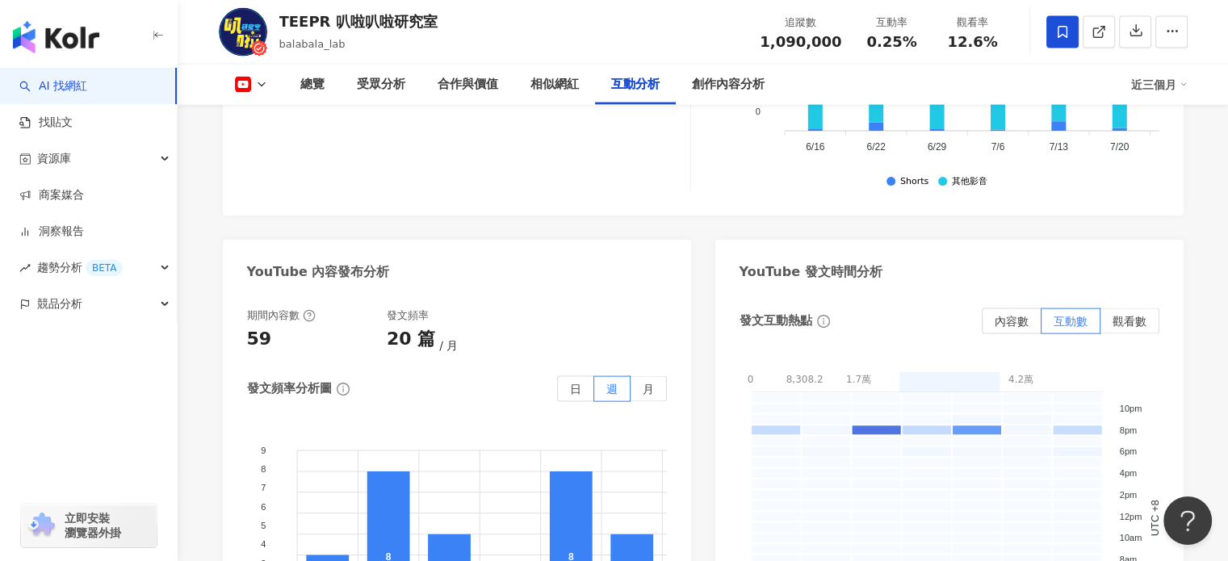
scroll to position [2908, 0]
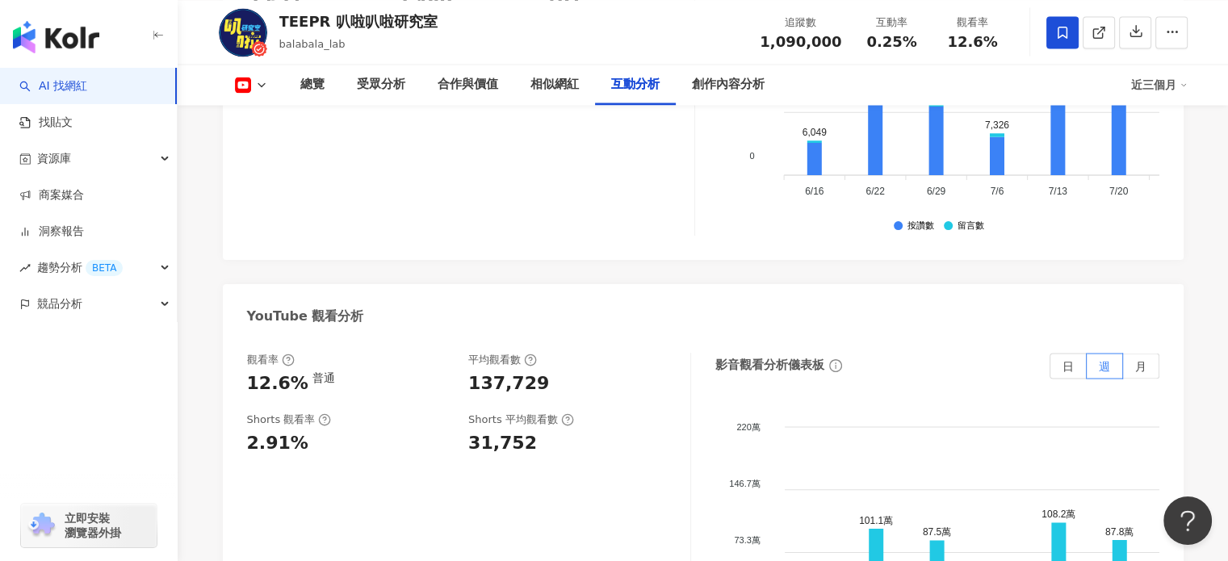
click at [309, 471] on div "觀看率 12.6% 普通 平均觀看數 137,729 Shorts 觀看率 2.91% Shorts 平均觀看數 31,752" at bounding box center [469, 514] width 444 height 323
drag, startPoint x: 237, startPoint y: 406, endPoint x: 439, endPoint y: 451, distance: 207.6
click at [278, 409] on div "觀看率 12.6% 普通 平均觀看數 137,729 Shorts 觀看率 2.91% Shorts 平均觀看數 31,752 影音觀看分析儀表板 日 週 月…" at bounding box center [703, 518] width 961 height 363
click at [463, 430] on div "觀看率 12.6% 普通 平均觀看數 137,729 Shorts 觀看率 2.91% Shorts 平均觀看數 31,752" at bounding box center [469, 514] width 444 height 323
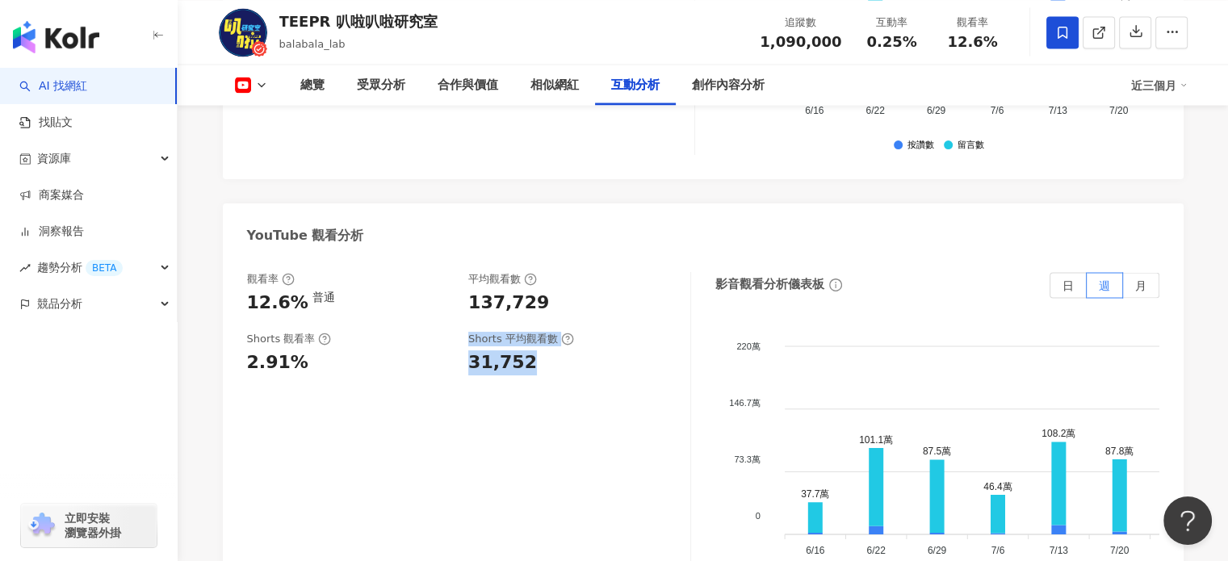
drag, startPoint x: 455, startPoint y: 337, endPoint x: 526, endPoint y: 330, distance: 71.3
click at [526, 332] on div "Shorts 觀看率 2.91% Shorts 平均觀看數 31,752" at bounding box center [460, 354] width 427 height 44
drag, startPoint x: 532, startPoint y: 350, endPoint x: 575, endPoint y: 363, distance: 44.7
click at [533, 350] on div "觀看率 12.6% 普通 平均觀看數 137,729 Shorts 觀看率 2.91% Shorts 平均觀看數 31,752" at bounding box center [469, 433] width 444 height 323
click at [505, 350] on div "31,752" at bounding box center [502, 362] width 69 height 25
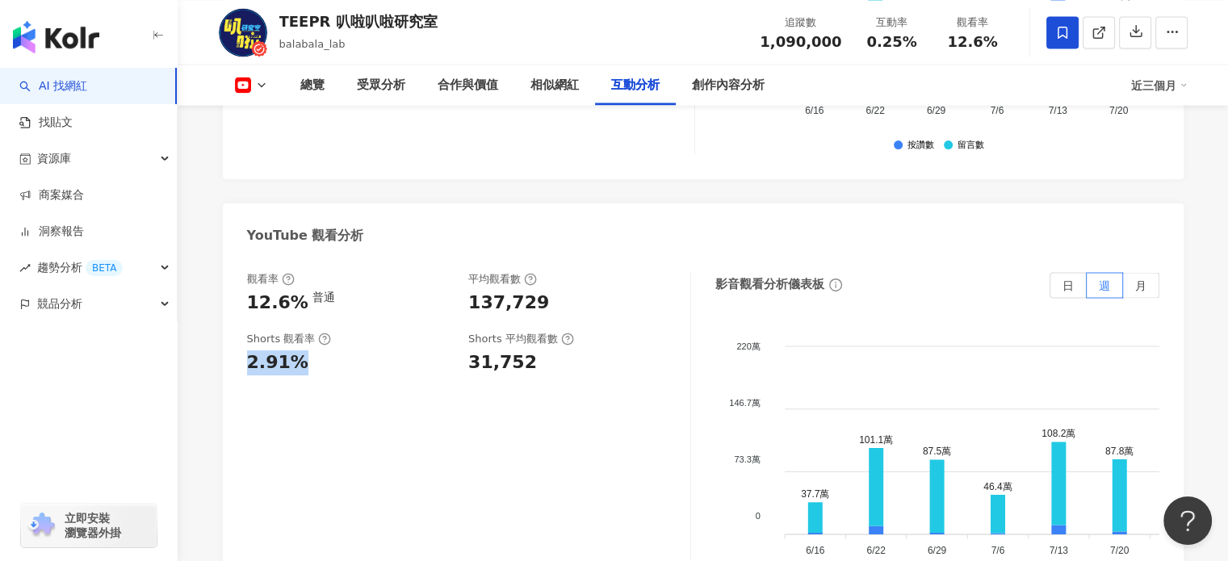
drag, startPoint x: 249, startPoint y: 333, endPoint x: 302, endPoint y: 335, distance: 53.3
click at [302, 350] on div "2.91%" at bounding box center [350, 362] width 206 height 25
click at [381, 357] on div "觀看率 12.6% 普通 平均觀看數 137,729 Shorts 觀看率 2.91% Shorts 平均觀看數 31,752" at bounding box center [469, 433] width 444 height 323
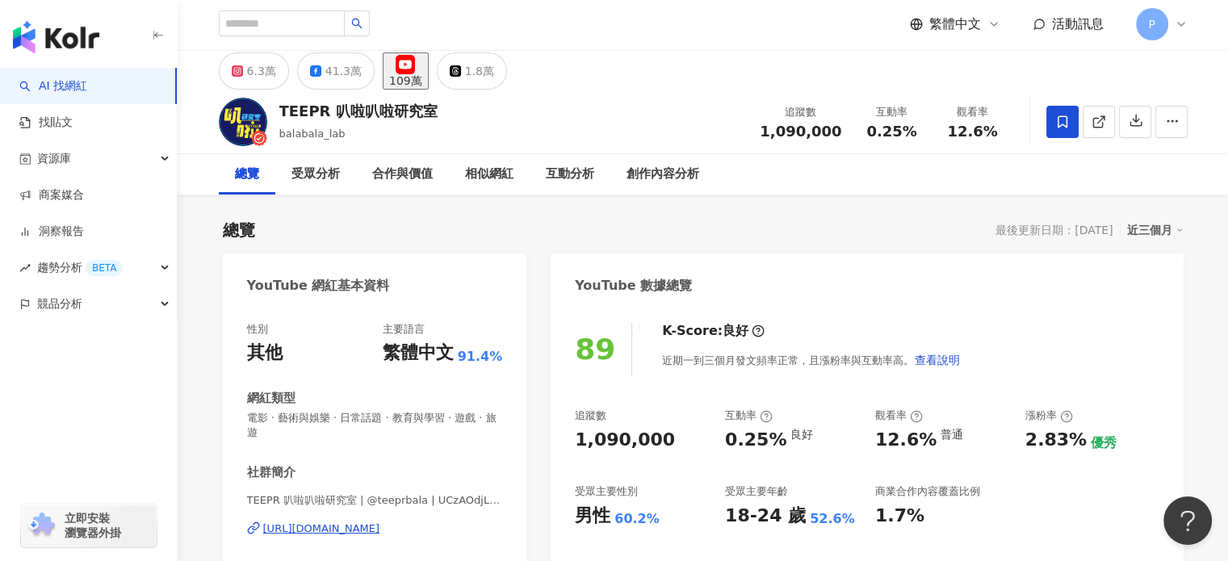
scroll to position [0, 0]
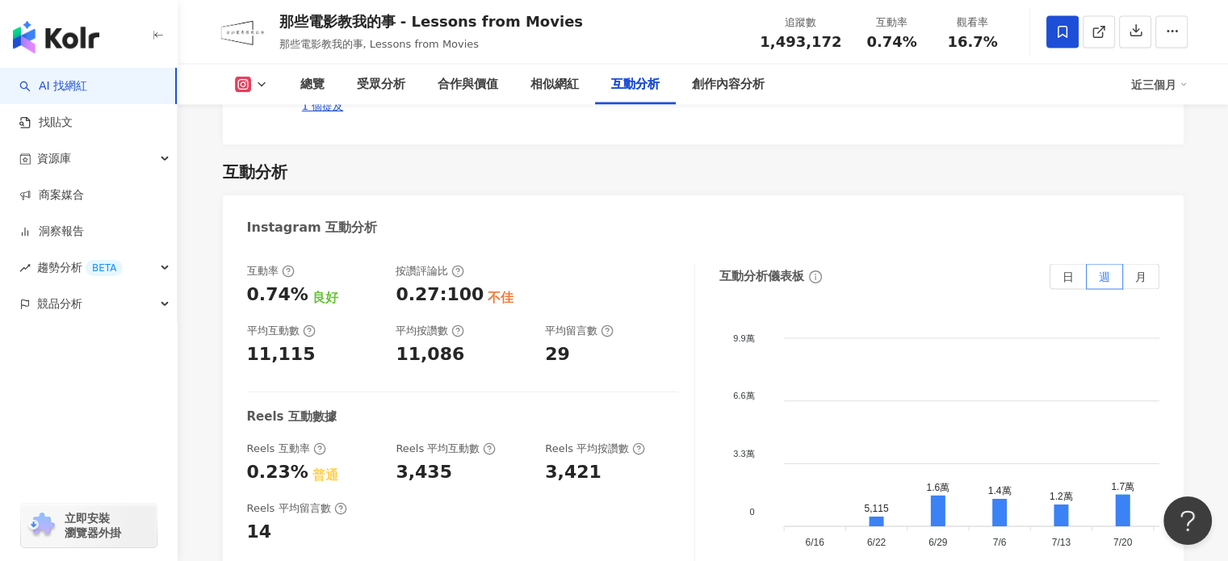
scroll to position [3084, 0]
click at [301, 459] on div "0.23% 普通" at bounding box center [313, 471] width 133 height 25
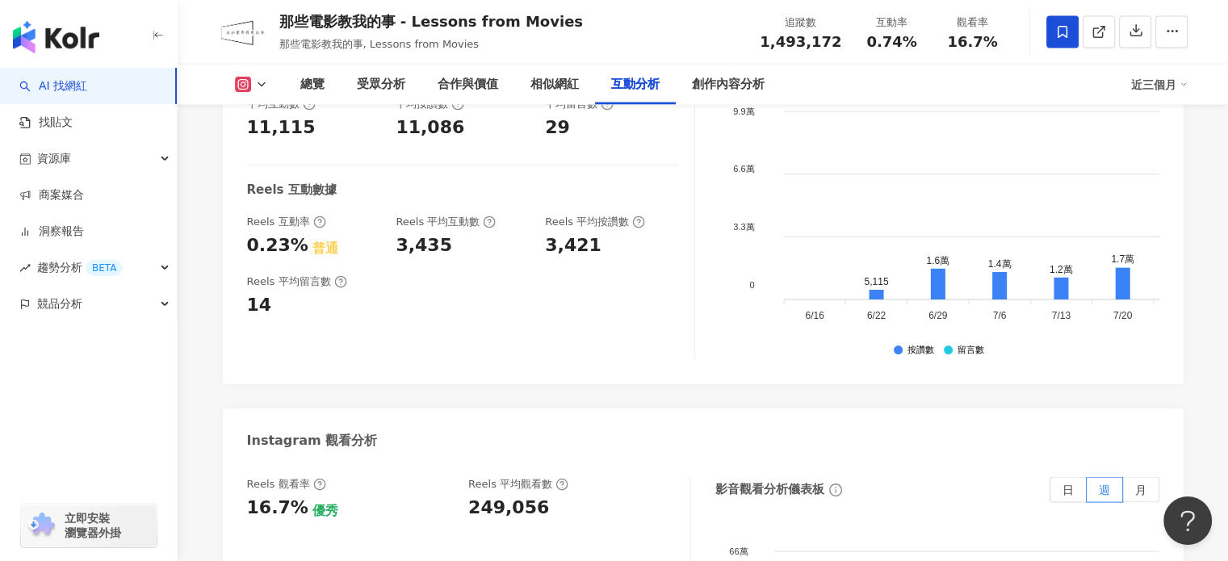
scroll to position [3552, 0]
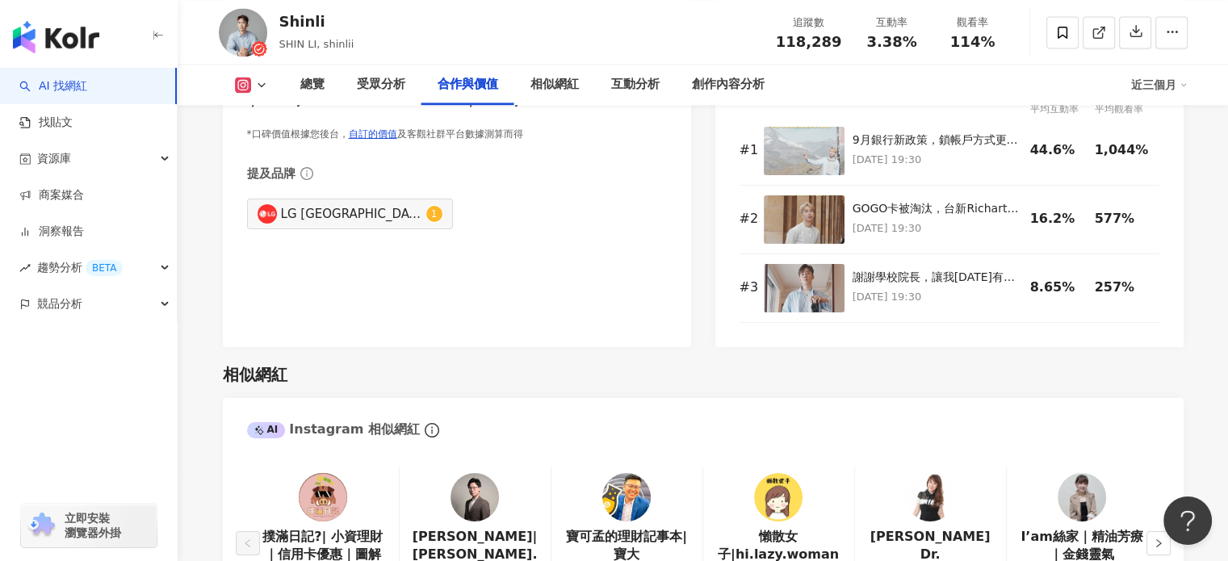
scroll to position [3290, 0]
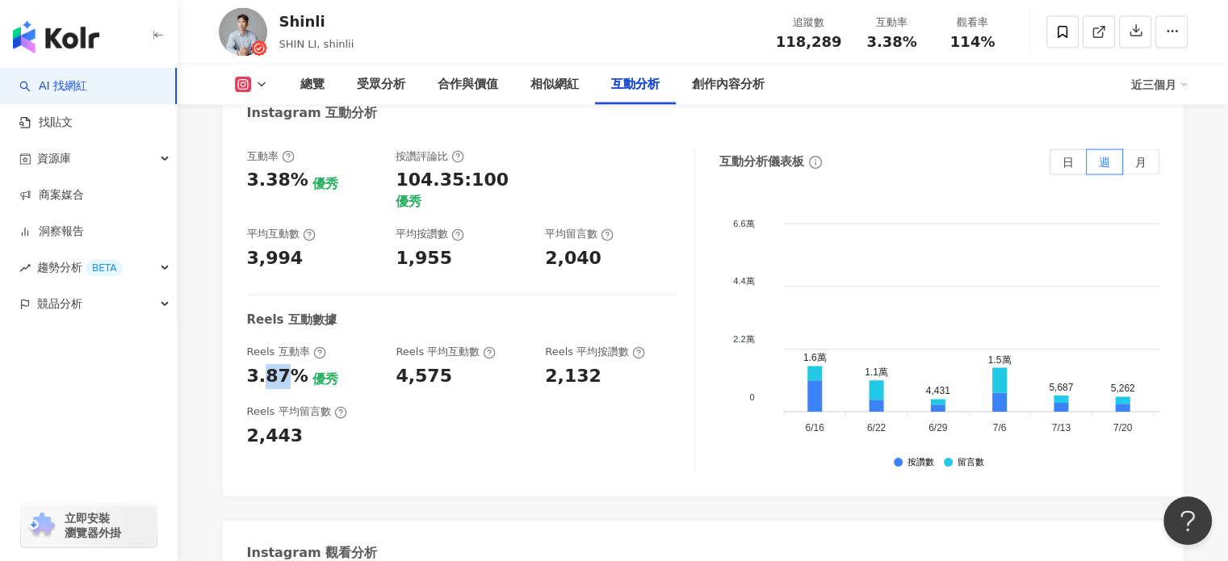
drag, startPoint x: 261, startPoint y: 343, endPoint x: 290, endPoint y: 346, distance: 29.2
click at [284, 364] on div "3.87%" at bounding box center [277, 376] width 61 height 25
click at [291, 364] on div "3.87%" at bounding box center [277, 376] width 61 height 25
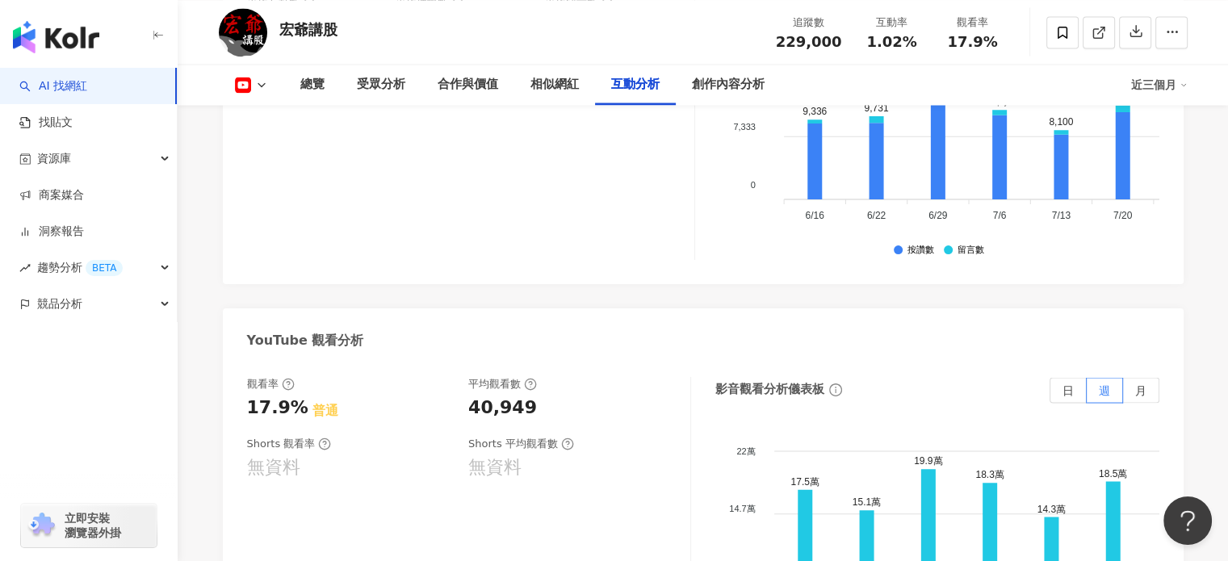
scroll to position [3038, 0]
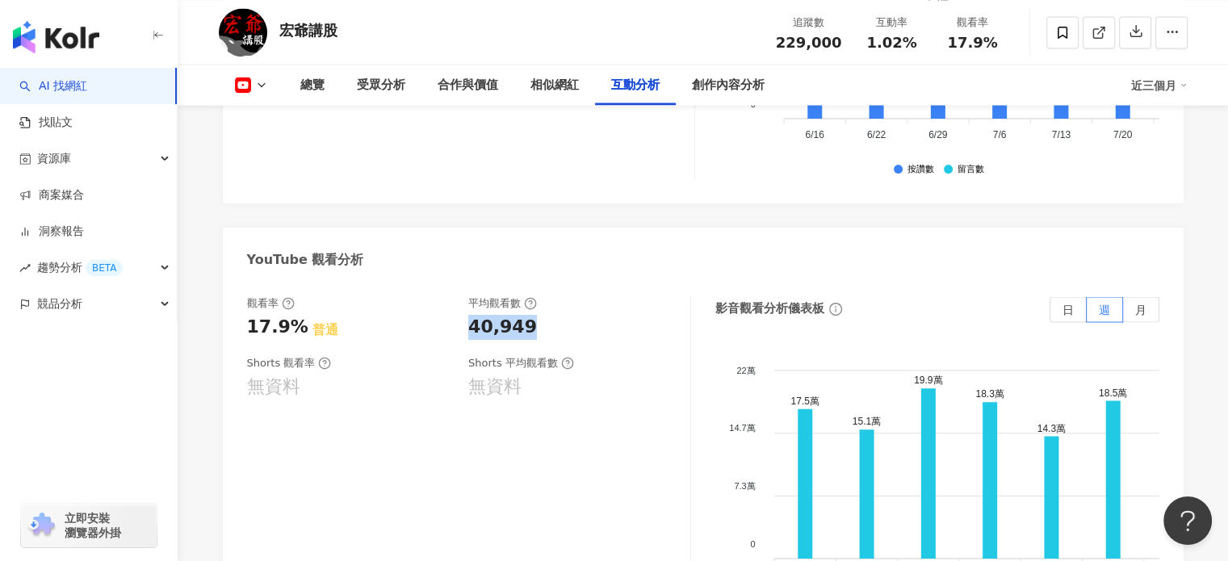
drag, startPoint x: 469, startPoint y: 308, endPoint x: 528, endPoint y: 306, distance: 58.9
click at [528, 315] on div "40,949" at bounding box center [571, 327] width 206 height 25
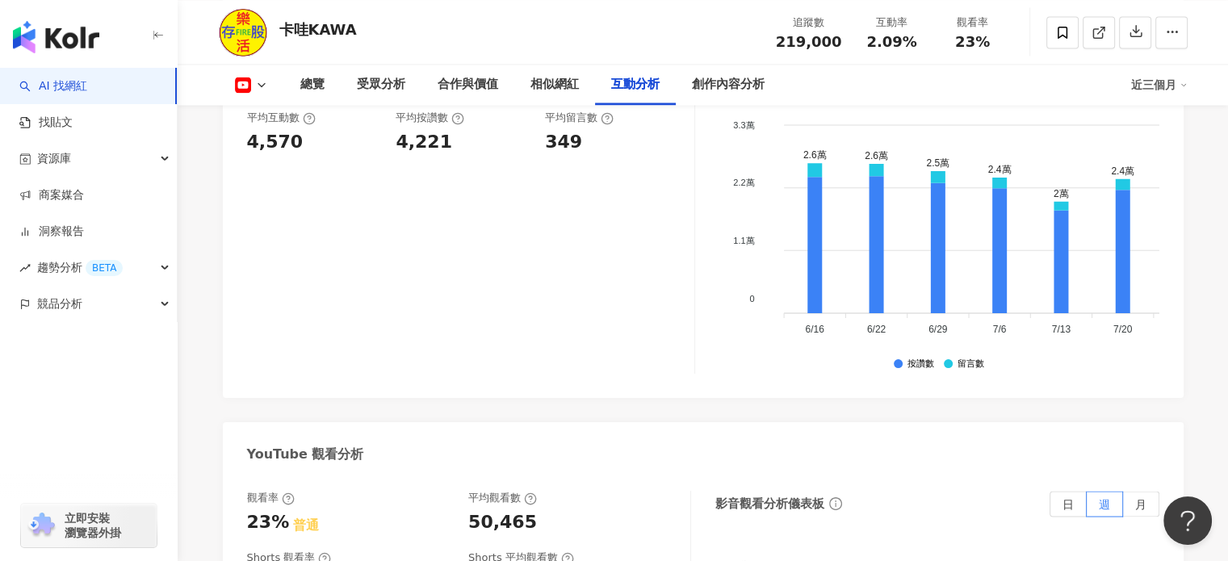
scroll to position [2906, 0]
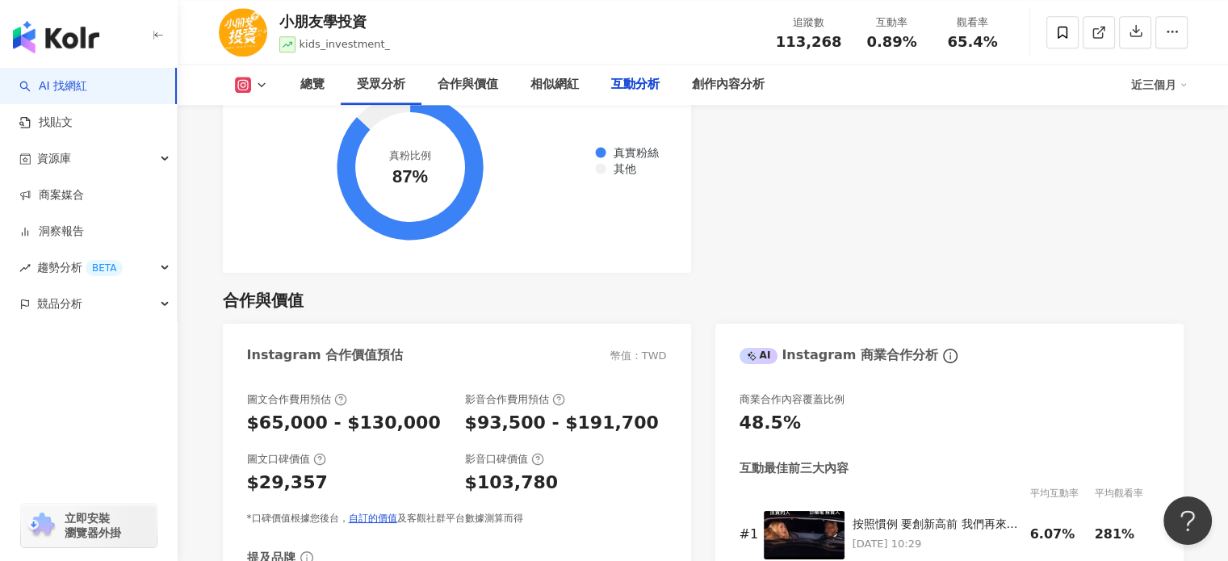
scroll to position [3310, 0]
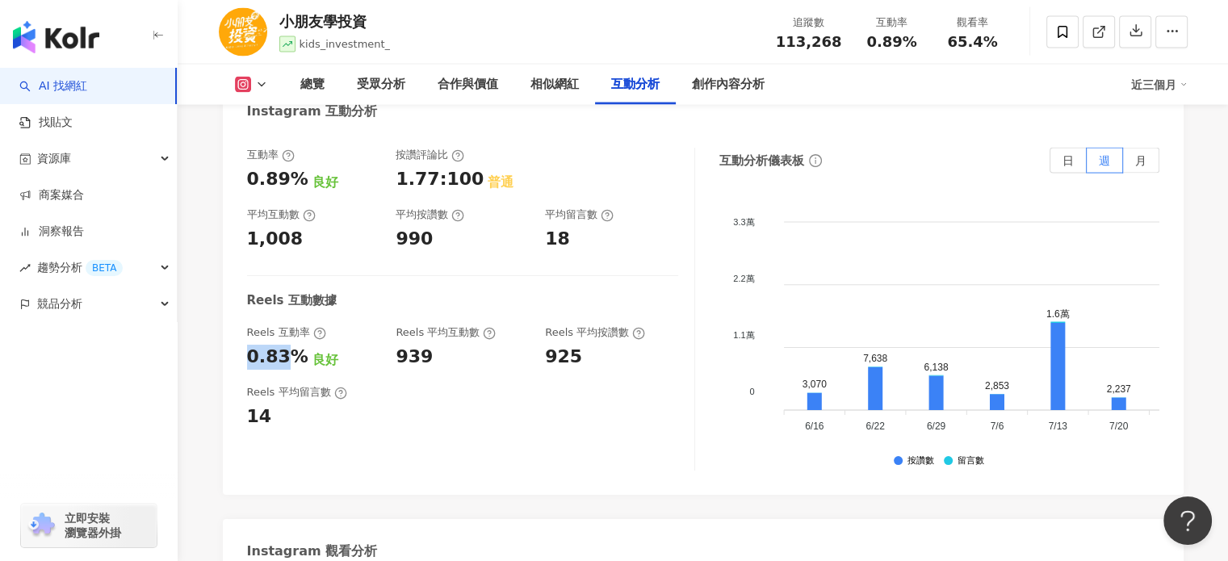
drag, startPoint x: 249, startPoint y: 337, endPoint x: 291, endPoint y: 347, distance: 43.1
click at [291, 347] on div "0.83%" at bounding box center [277, 357] width 61 height 25
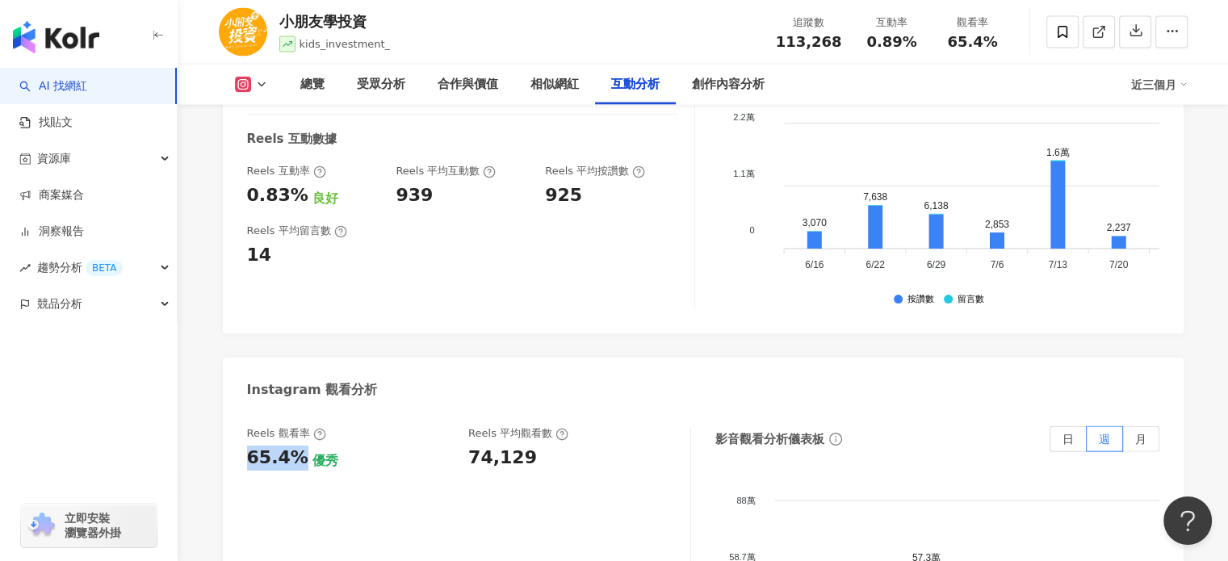
drag, startPoint x: 239, startPoint y: 442, endPoint x: 383, endPoint y: 451, distance: 144.0
click at [383, 451] on div "65.4% 優秀" at bounding box center [350, 458] width 206 height 25
click at [571, 312] on div "互動率 0.89% 良好 按讚評論比 1.77:100 普通 平均互動數 1,008 平均按讚數 990 平均留言數 18 Reels 互動數據 Reels …" at bounding box center [703, 151] width 961 height 363
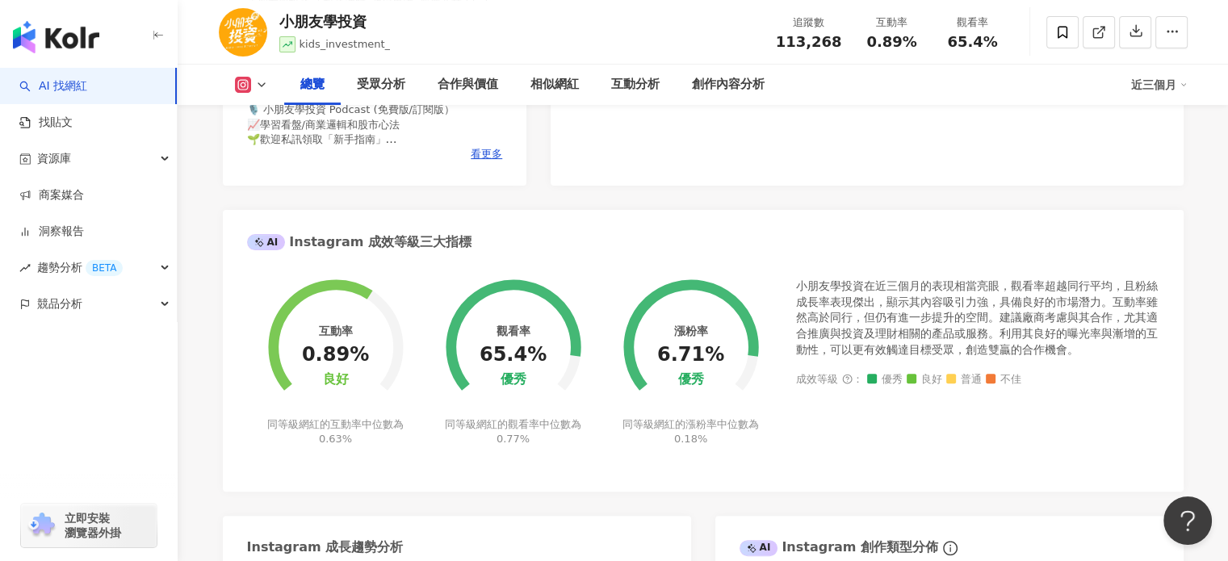
scroll to position [0, 0]
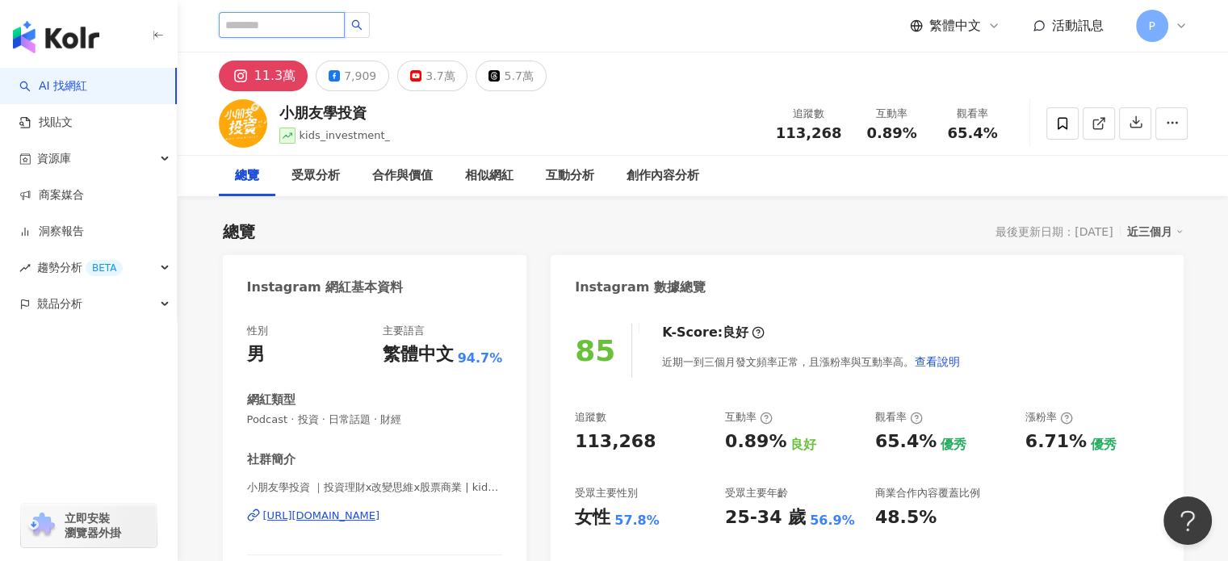
click at [306, 23] on input "search" at bounding box center [282, 25] width 126 height 26
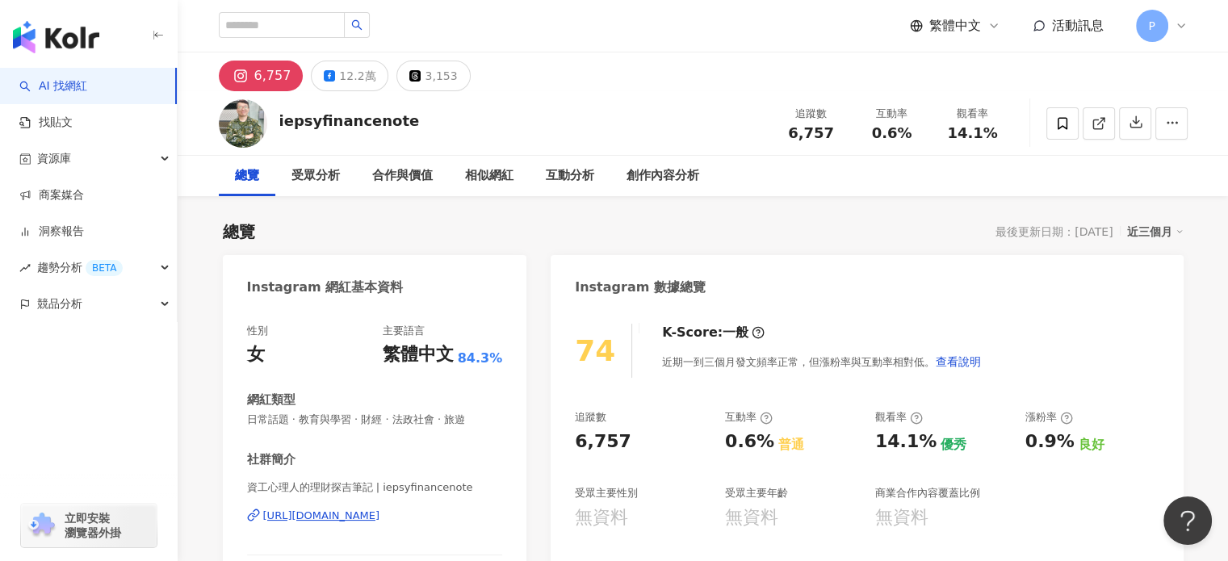
click at [342, 131] on div "iepsyfinancenote" at bounding box center [349, 121] width 140 height 20
click at [354, 128] on div "iepsyfinancenote" at bounding box center [349, 121] width 140 height 20
click at [528, 119] on div "iepsyfinancenote 追蹤數 6,757 互動率 0.6% 觀看率 14.1%" at bounding box center [702, 123] width 1033 height 64
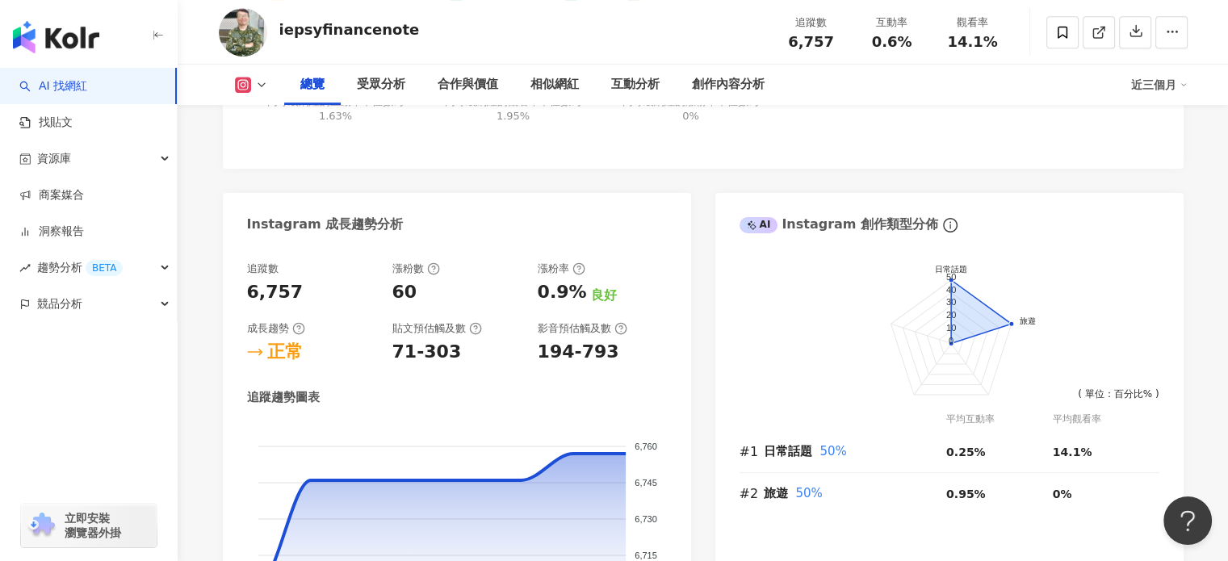
scroll to position [1211, 0]
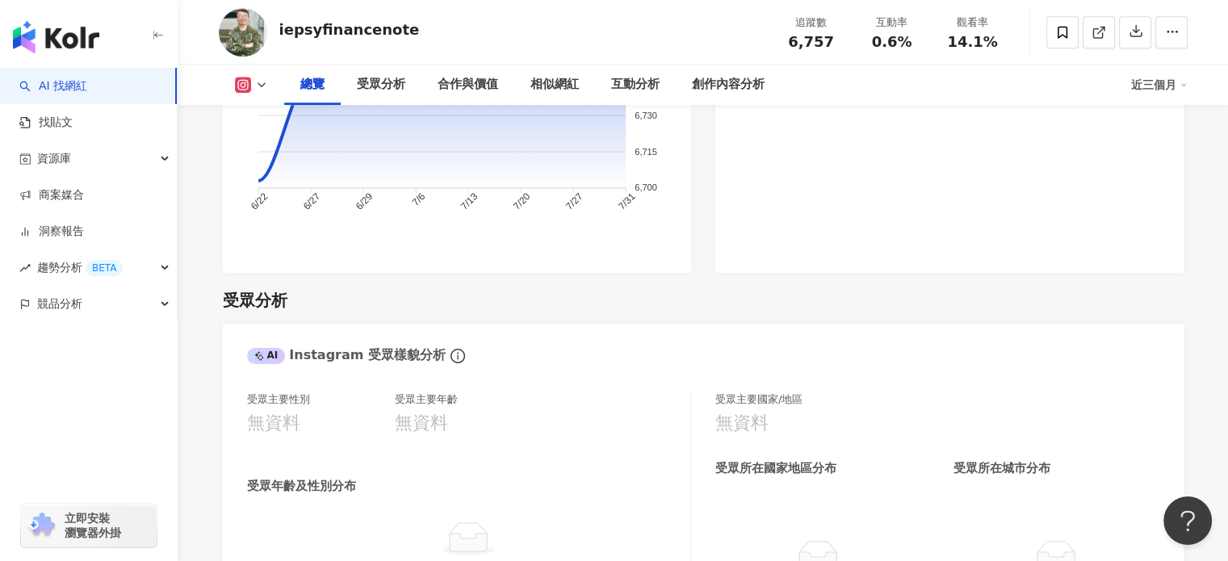
click at [256, 69] on div "總覽 受眾分析 合作與價值 相似網紅 互動分析 創作內容分析 近三個月" at bounding box center [703, 85] width 969 height 40
click at [254, 77] on button at bounding box center [251, 85] width 65 height 16
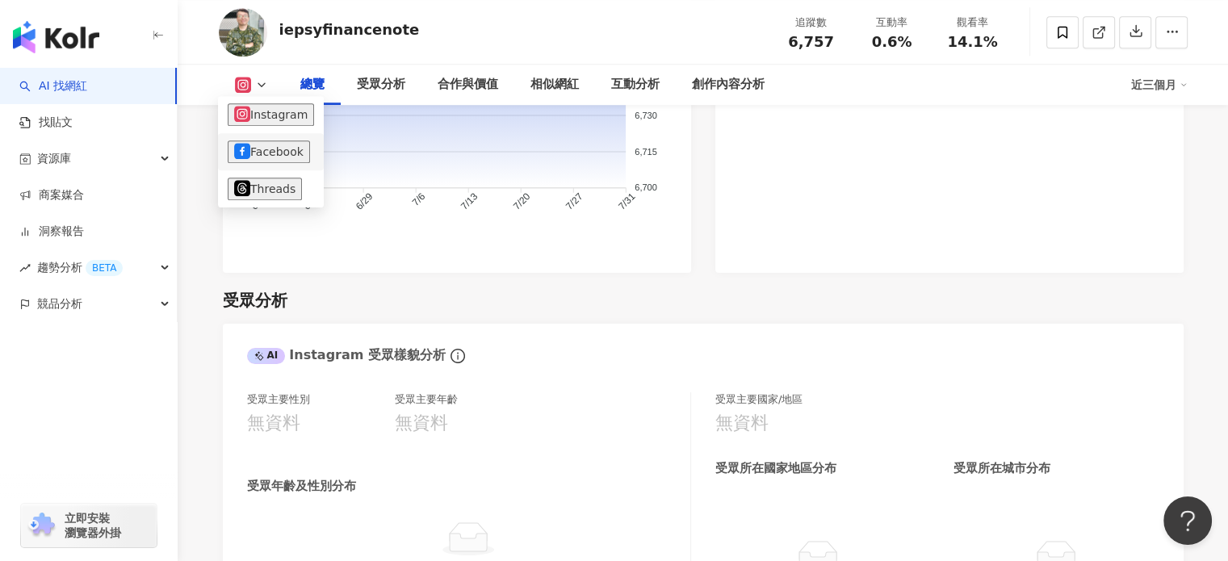
click at [251, 150] on button "Facebook" at bounding box center [269, 151] width 82 height 23
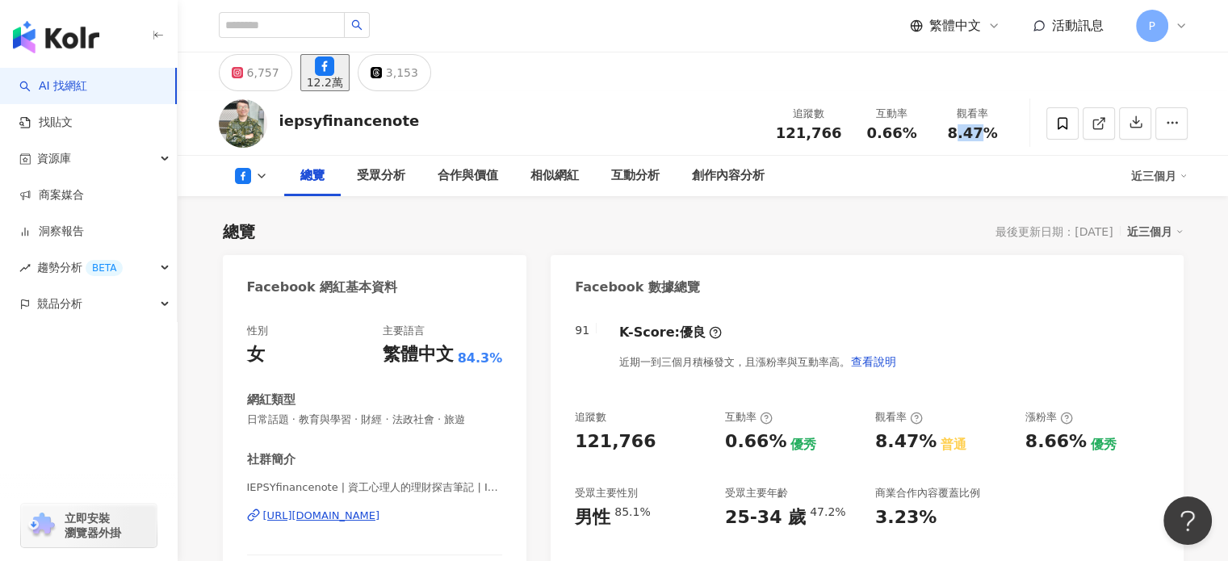
drag, startPoint x: 956, startPoint y: 135, endPoint x: 914, endPoint y: 201, distance: 78.4
click at [937, 137] on div "觀看率 8.47%" at bounding box center [972, 123] width 81 height 35
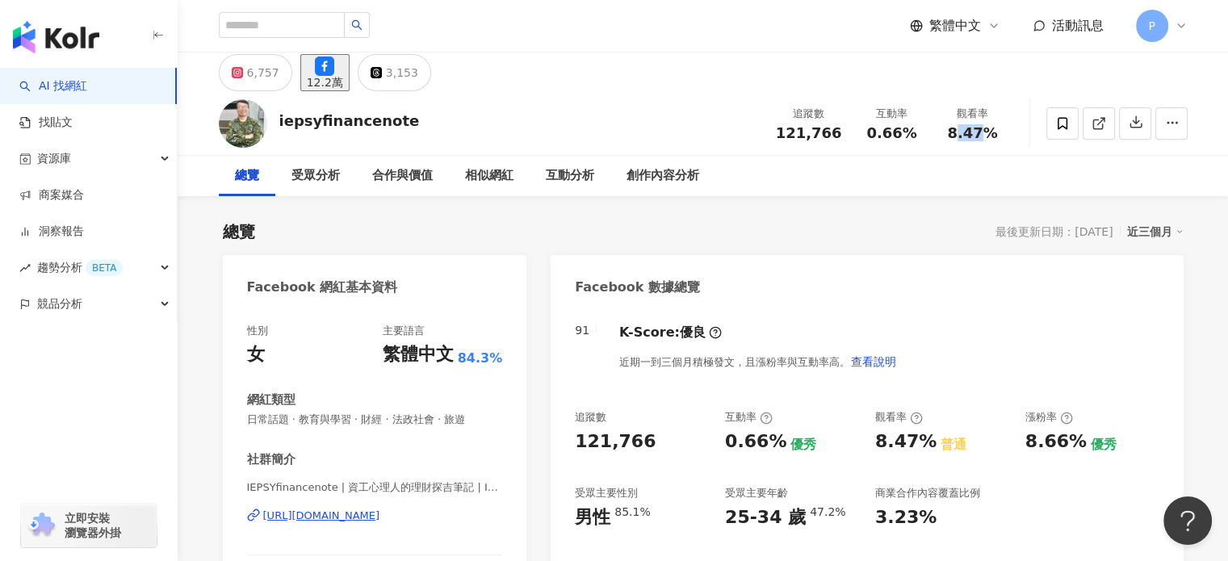
click at [886, 192] on div "總覽 受眾分析 合作與價值 相似網紅 互動分析 創作內容分析" at bounding box center [703, 176] width 969 height 40
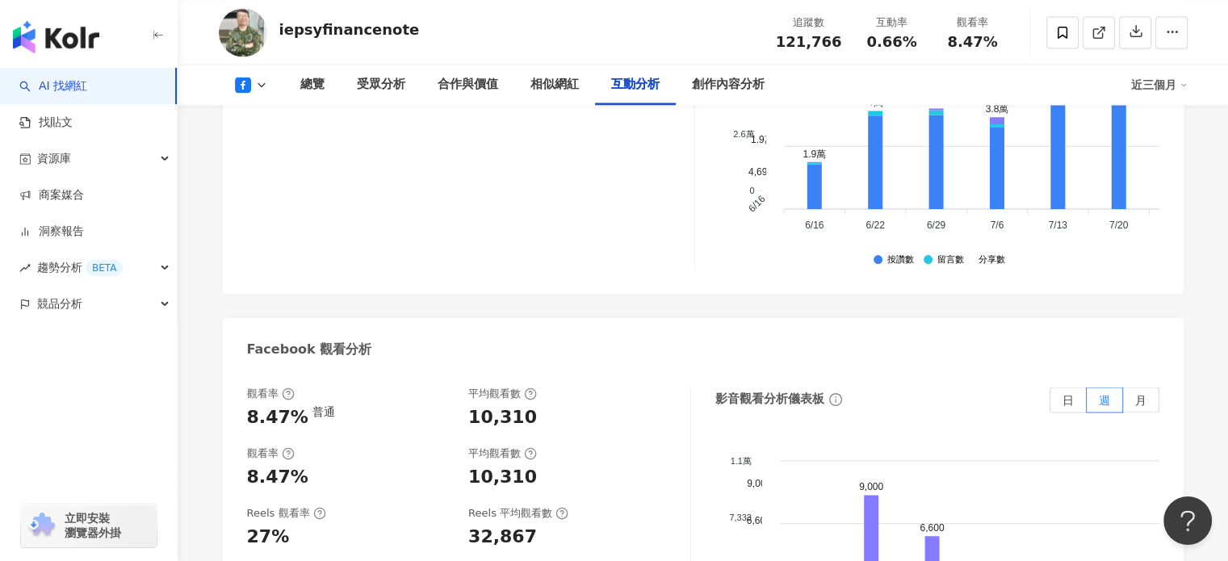
scroll to position [2987, 0]
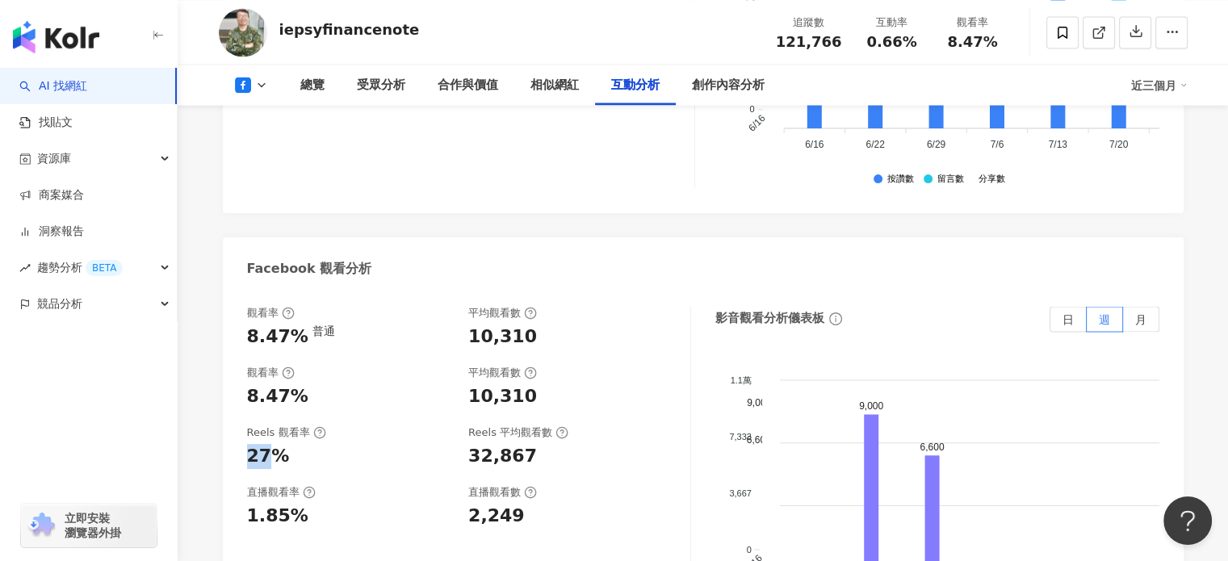
drag, startPoint x: 263, startPoint y: 367, endPoint x: 230, endPoint y: 369, distance: 33.1
click at [230, 369] on div "觀看率 8.47% 普通 平均觀看數 10,310 觀看率 8.47% 平均觀看數 10,310 Reels 觀看率 27% Reels 平均觀看數 32,8…" at bounding box center [703, 471] width 961 height 363
click at [475, 384] on div "10,310" at bounding box center [502, 396] width 69 height 25
drag, startPoint x: 471, startPoint y: 254, endPoint x: 538, endPoint y: 258, distance: 67.1
click at [538, 325] on div "10,310" at bounding box center [571, 337] width 206 height 25
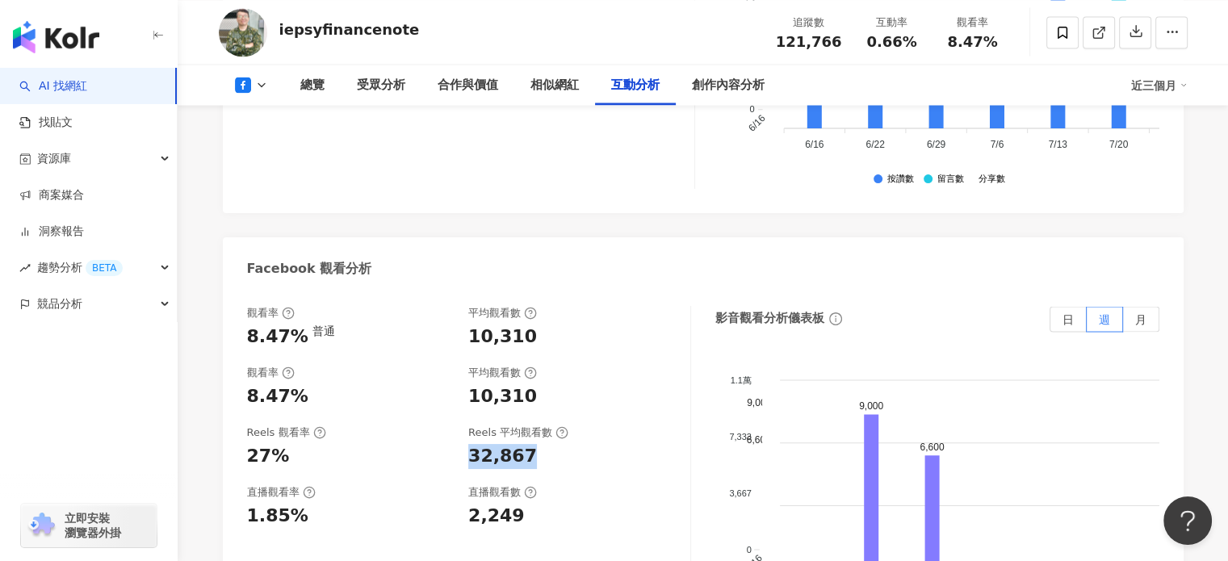
drag, startPoint x: 466, startPoint y: 371, endPoint x: 538, endPoint y: 376, distance: 72.9
click at [538, 425] on div "Reels 觀看率 27% Reels 平均觀看數 32,867" at bounding box center [460, 447] width 427 height 44
click at [263, 86] on icon at bounding box center [261, 84] width 13 height 13
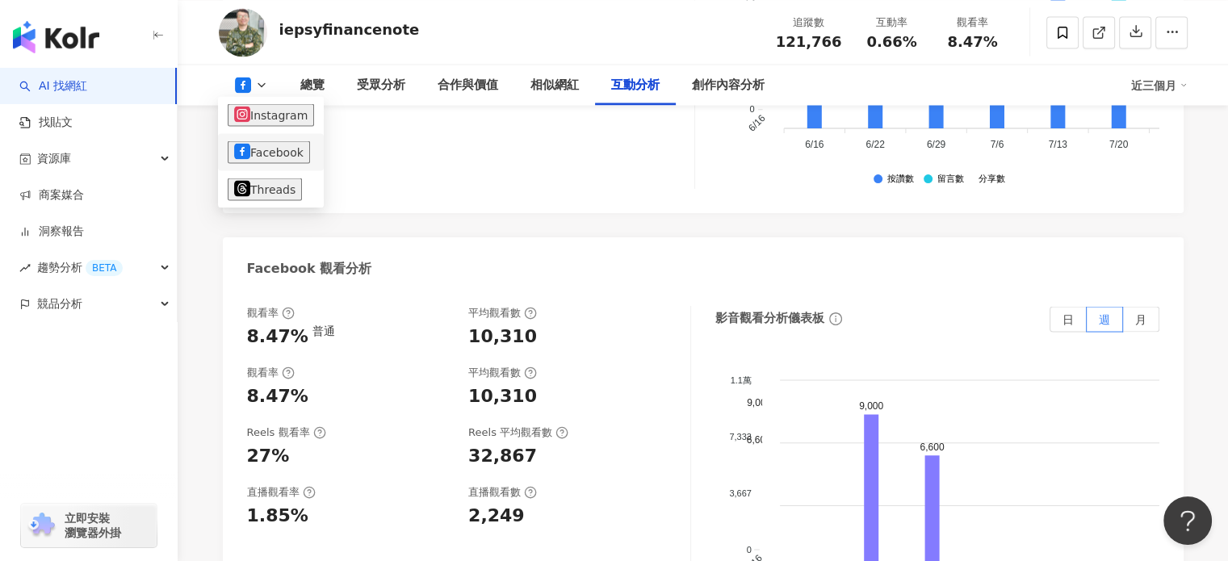
click at [300, 164] on li "Facebook" at bounding box center [271, 151] width 106 height 37
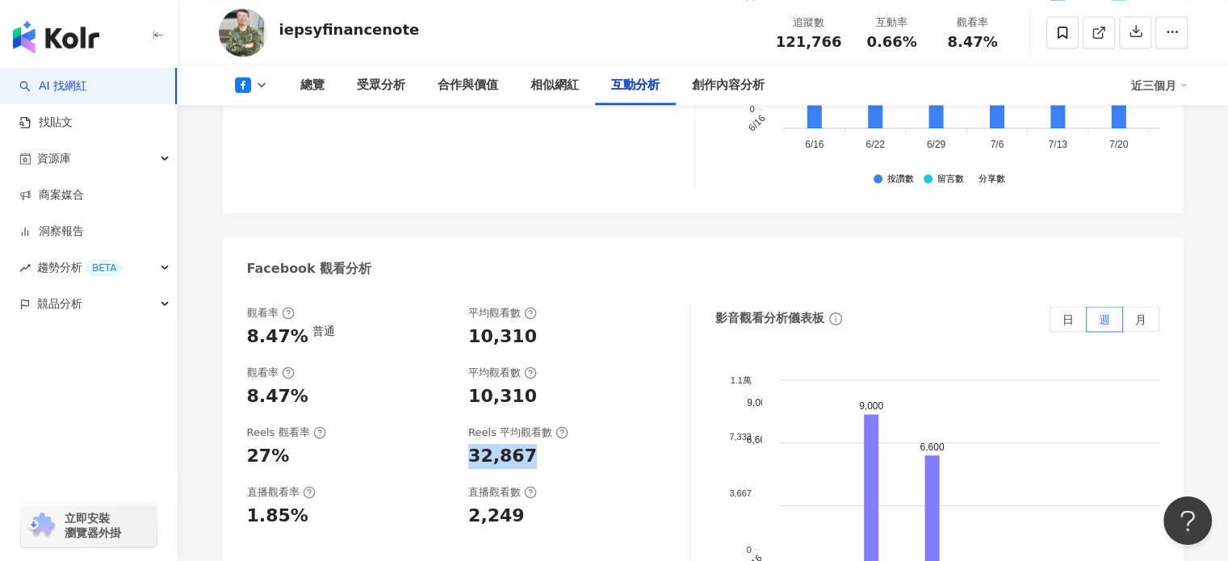
drag, startPoint x: 468, startPoint y: 373, endPoint x: 536, endPoint y: 377, distance: 67.9
click at [535, 444] on div "32,867" at bounding box center [571, 456] width 206 height 25
click at [500, 325] on div "10,310" at bounding box center [502, 337] width 69 height 25
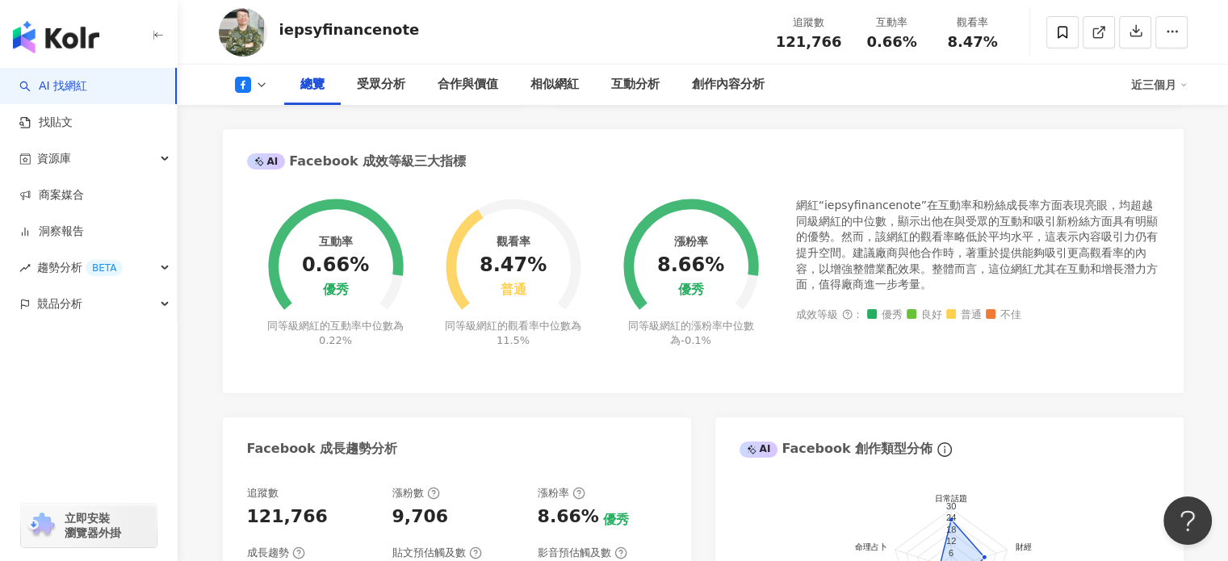
scroll to position [242, 0]
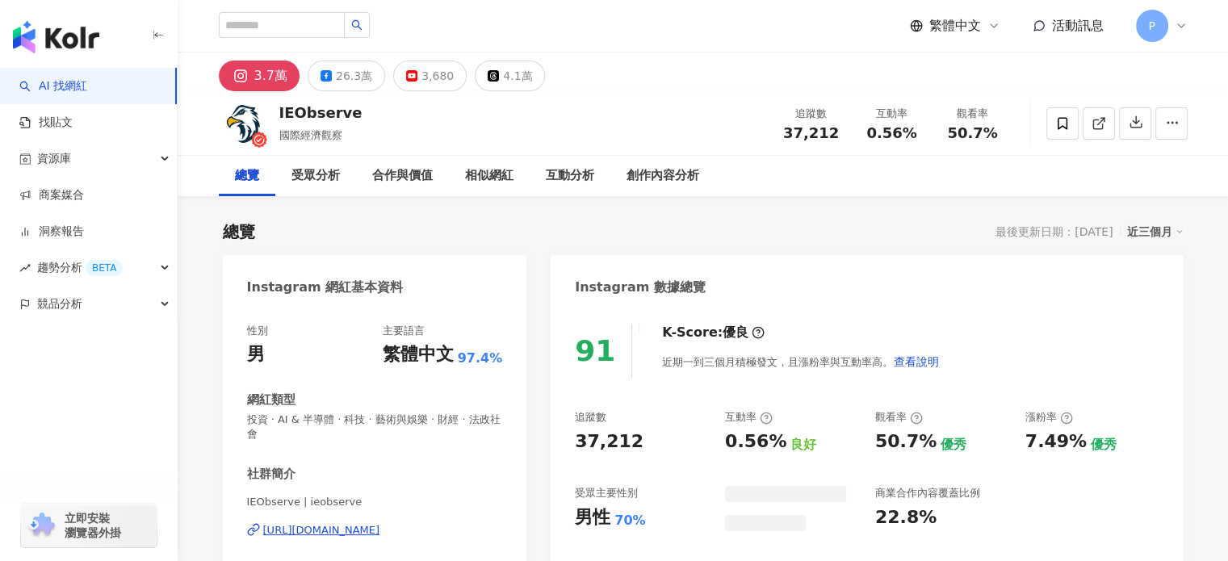
click at [932, 124] on div "觀看率 50.7%" at bounding box center [972, 123] width 81 height 35
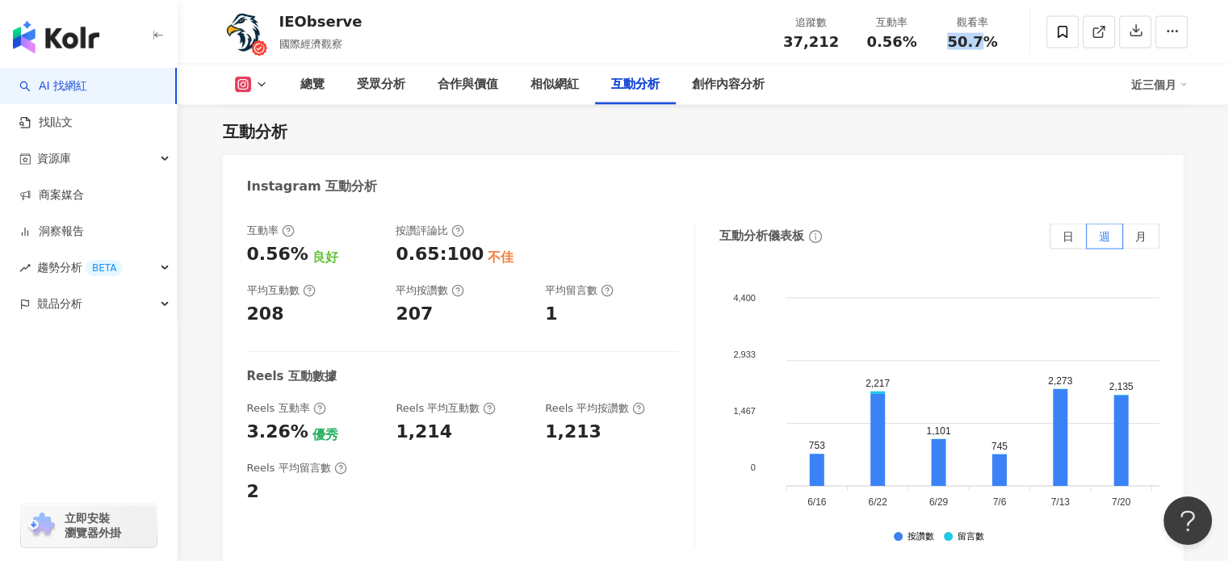
scroll to position [3310, 0]
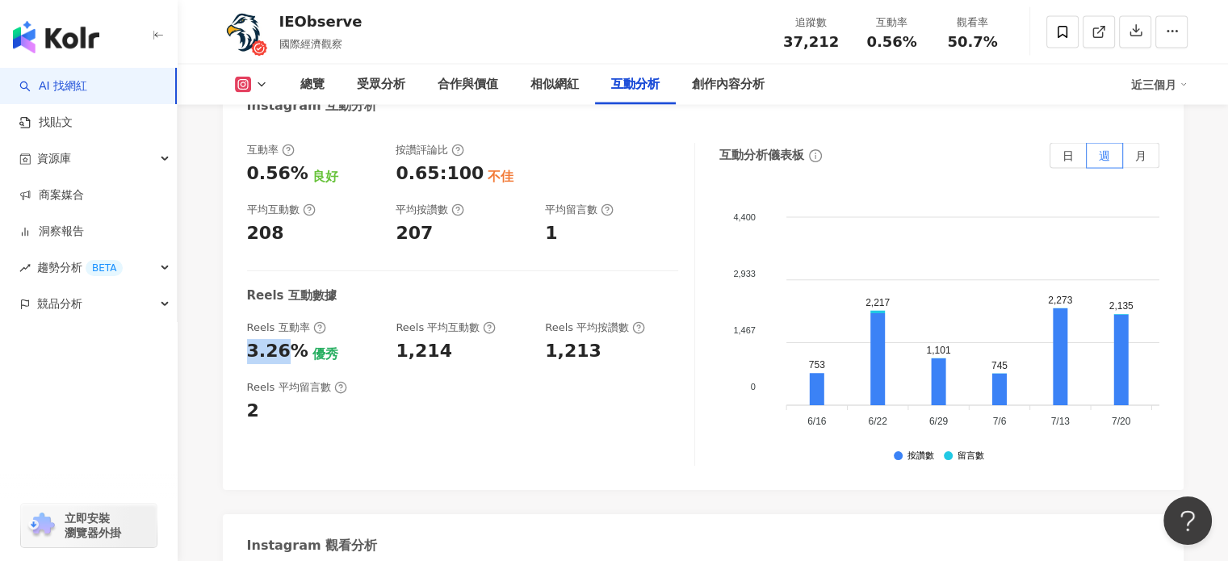
drag, startPoint x: 251, startPoint y: 335, endPoint x: 281, endPoint y: 333, distance: 29.9
click at [281, 339] on div "3.26%" at bounding box center [277, 351] width 61 height 25
copy div "3.26"
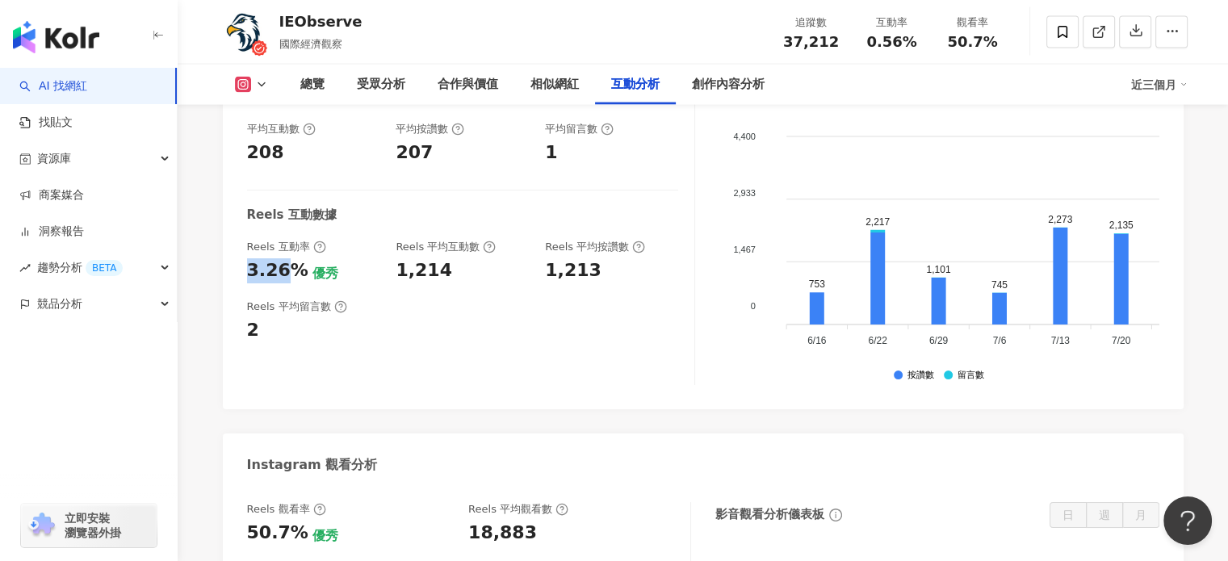
scroll to position [3552, 0]
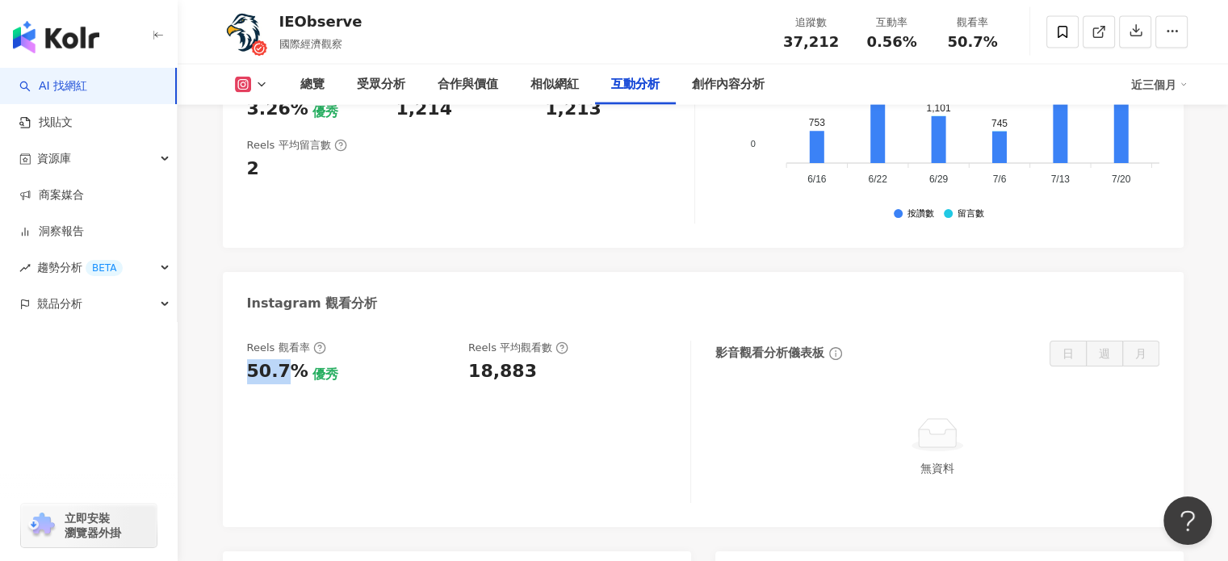
drag, startPoint x: 249, startPoint y: 348, endPoint x: 287, endPoint y: 348, distance: 38.7
click at [285, 359] on div "50.7%" at bounding box center [277, 371] width 61 height 25
click at [254, 91] on button at bounding box center [251, 85] width 65 height 16
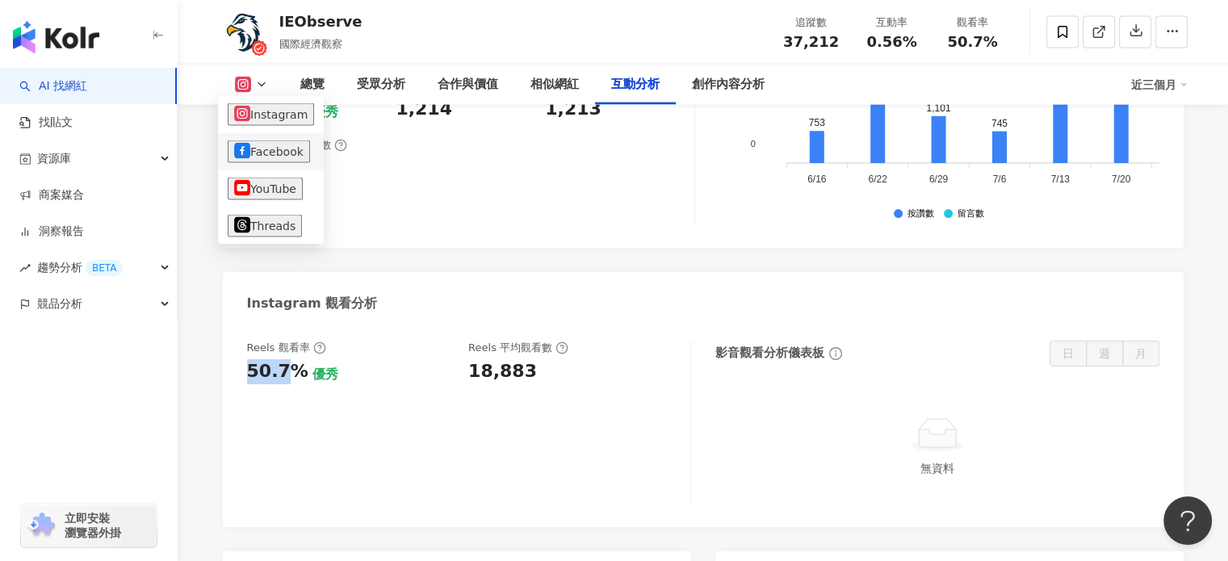
click at [270, 149] on button "Facebook" at bounding box center [269, 151] width 82 height 23
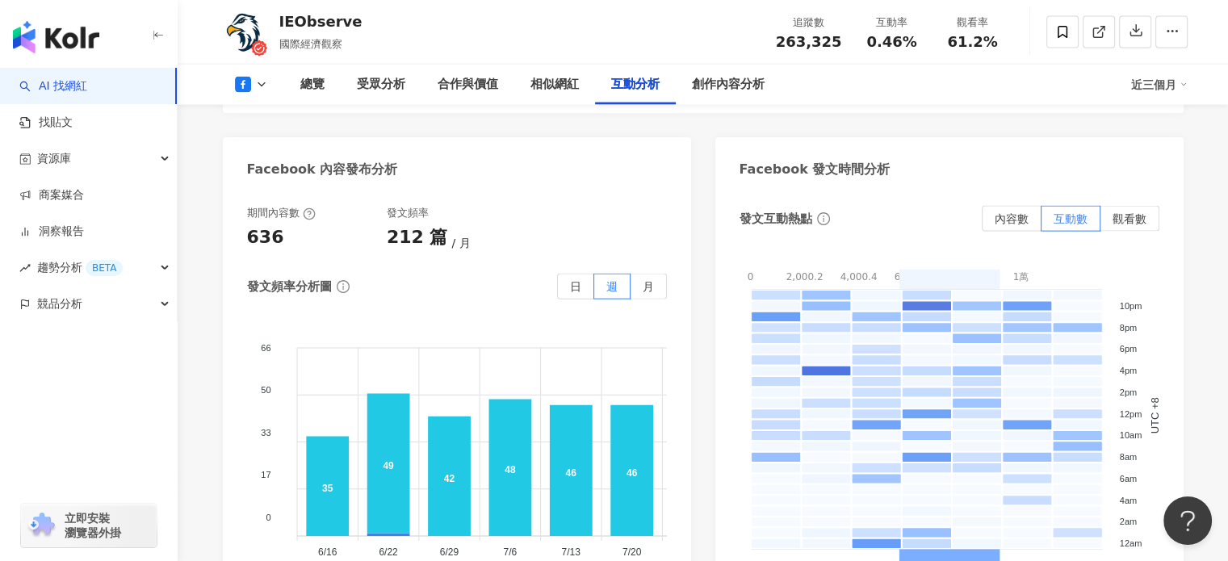
scroll to position [2958, 0]
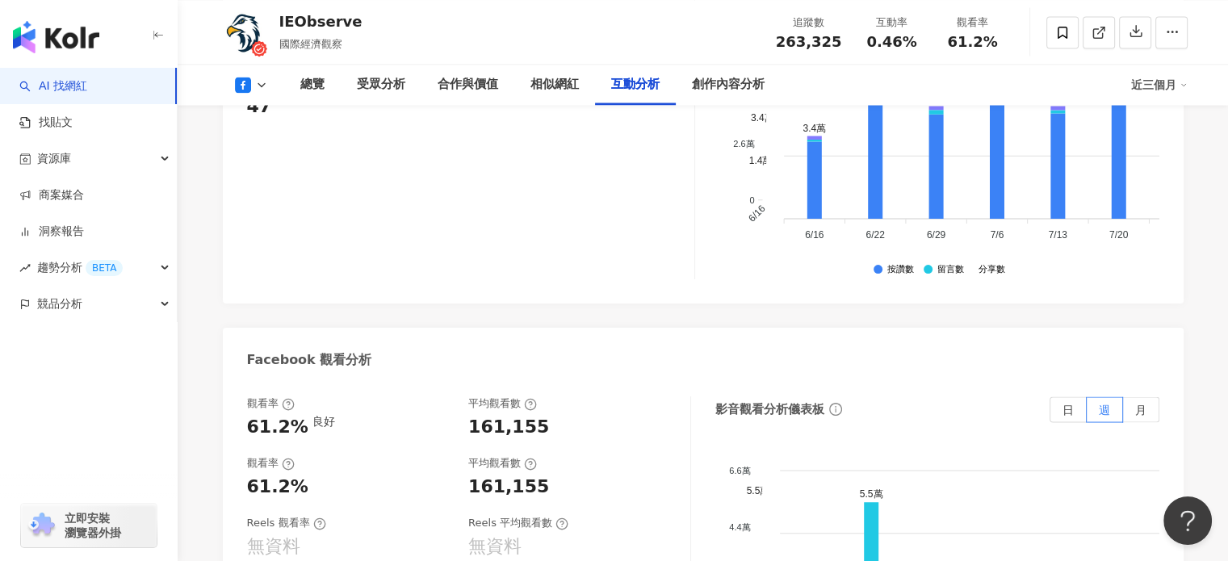
drag, startPoint x: 249, startPoint y: 354, endPoint x: 759, endPoint y: 555, distance: 547.3
click at [294, 415] on div "61.2%" at bounding box center [277, 427] width 61 height 25
click at [434, 415] on div "61.2% 良好" at bounding box center [350, 427] width 206 height 25
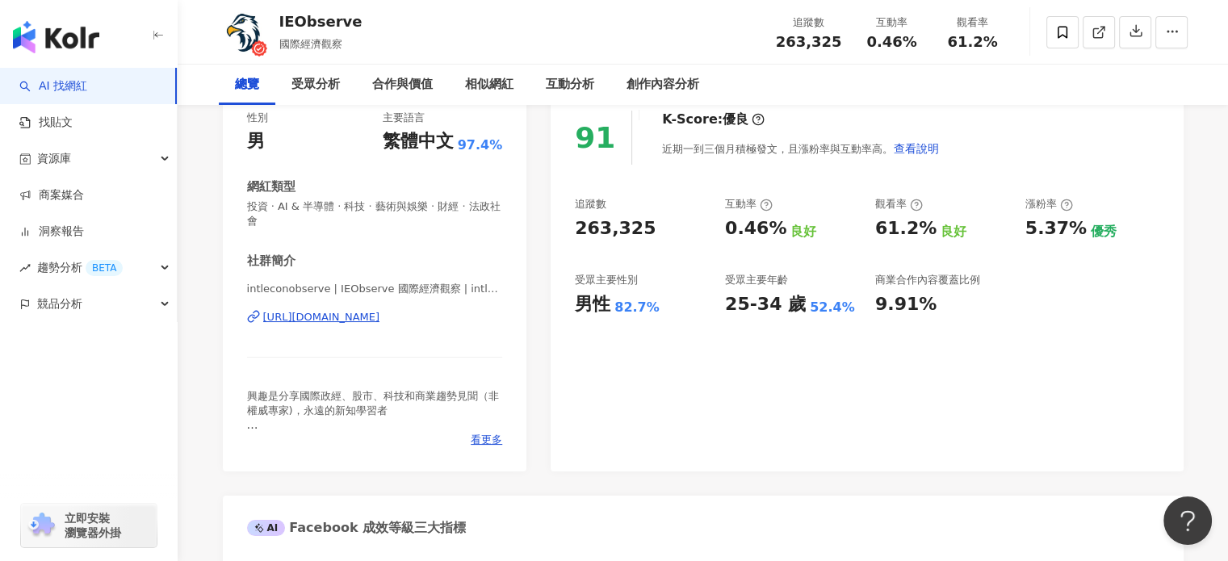
scroll to position [0, 0]
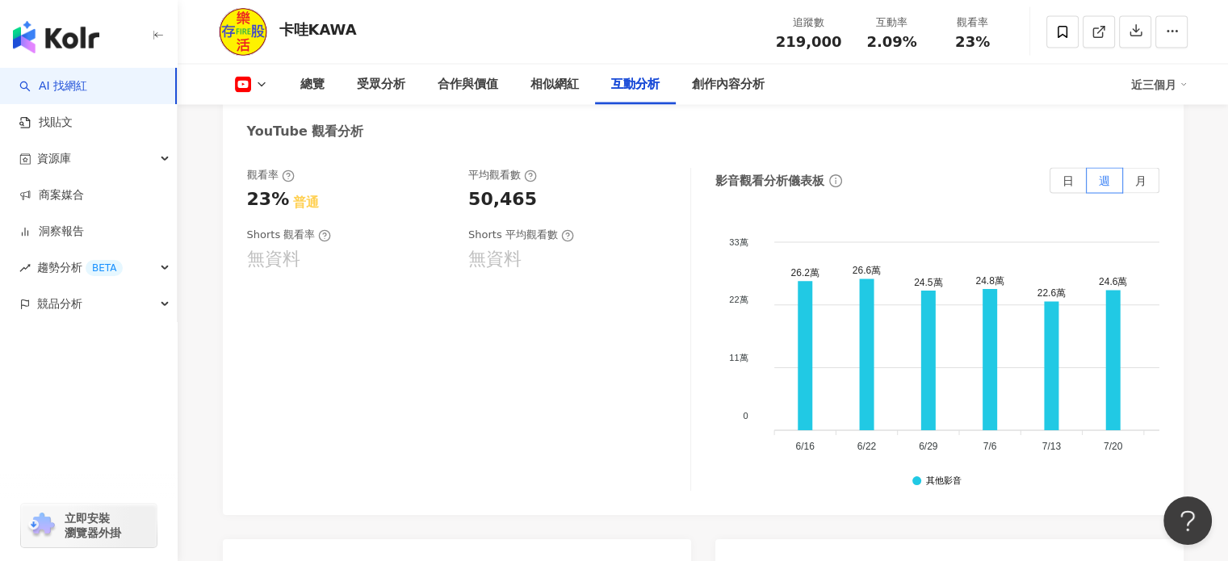
scroll to position [3067, 0]
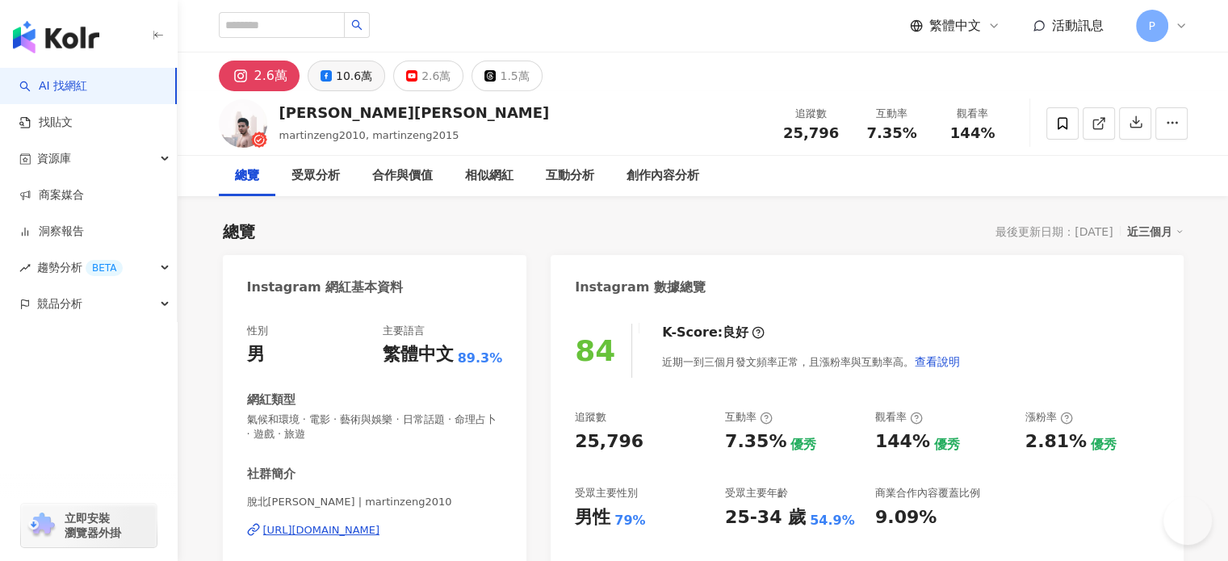
click at [345, 78] on div "10.6萬" at bounding box center [354, 76] width 36 height 23
click at [358, 75] on div "10.6萬" at bounding box center [354, 76] width 36 height 23
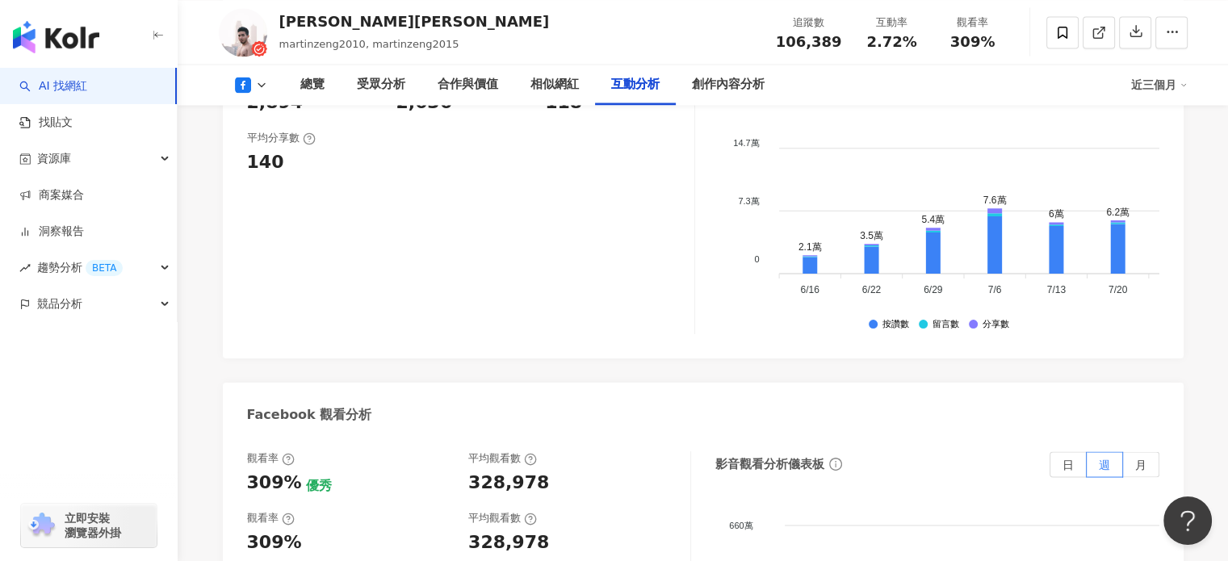
scroll to position [2987, 0]
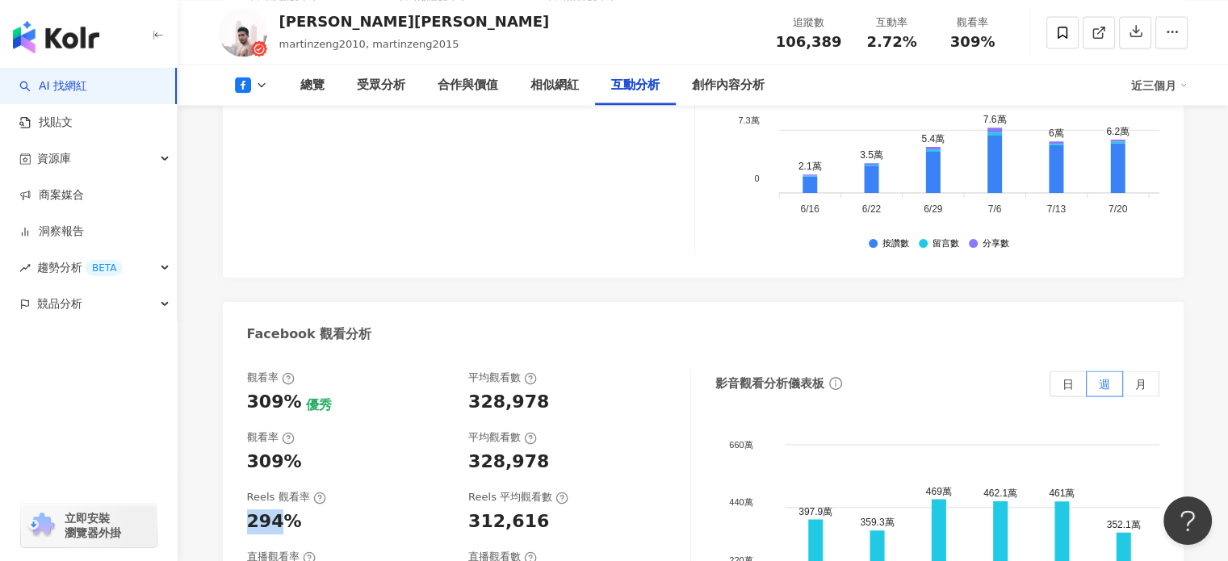
drag, startPoint x: 245, startPoint y: 431, endPoint x: 279, endPoint y: 429, distance: 33.9
click at [279, 509] on div "294%" at bounding box center [274, 521] width 55 height 25
click at [308, 509] on div "294%" at bounding box center [350, 521] width 206 height 25
drag, startPoint x: 255, startPoint y: 425, endPoint x: 278, endPoint y: 426, distance: 23.5
click at [278, 509] on div "294%" at bounding box center [274, 521] width 55 height 25
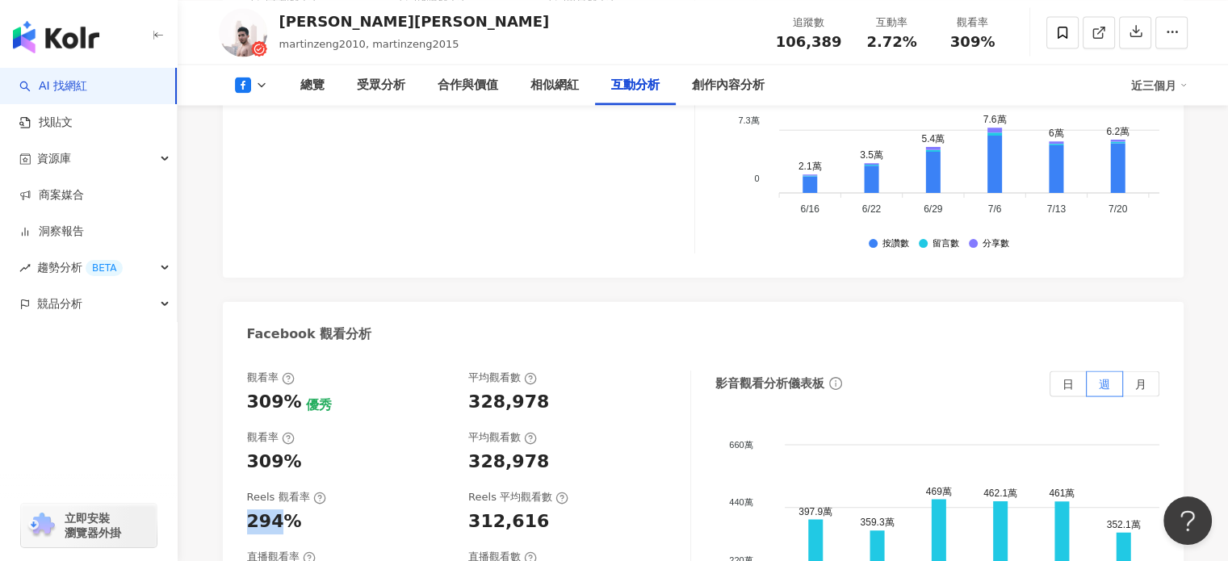
copy div "294"
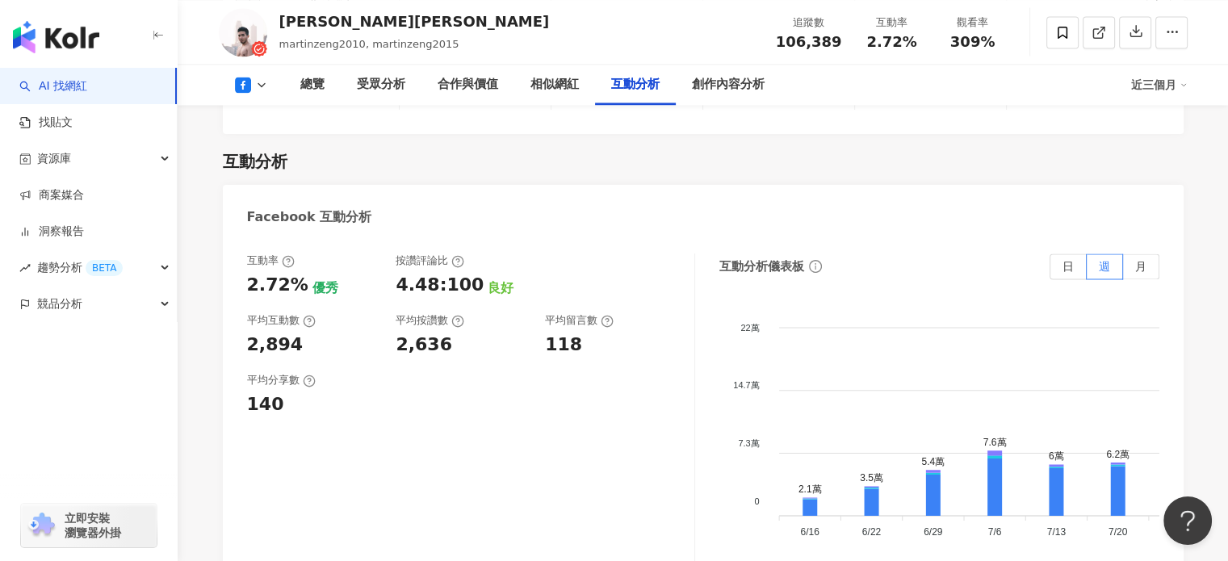
scroll to position [3067, 0]
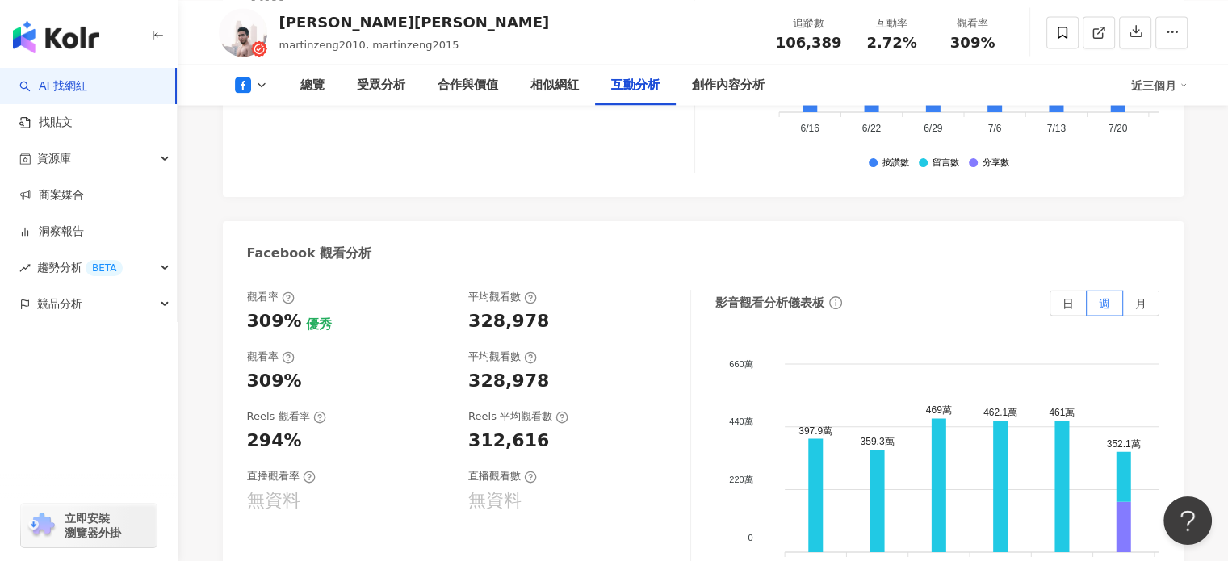
click at [333, 429] on div "294%" at bounding box center [350, 441] width 206 height 25
drag, startPoint x: 246, startPoint y: 229, endPoint x: 274, endPoint y: 326, distance: 100.9
click at [283, 309] on div "309%" at bounding box center [274, 321] width 55 height 25
click at [291, 309] on div "309%" at bounding box center [274, 321] width 55 height 25
drag, startPoint x: 251, startPoint y: 354, endPoint x: 276, endPoint y: 354, distance: 25.0
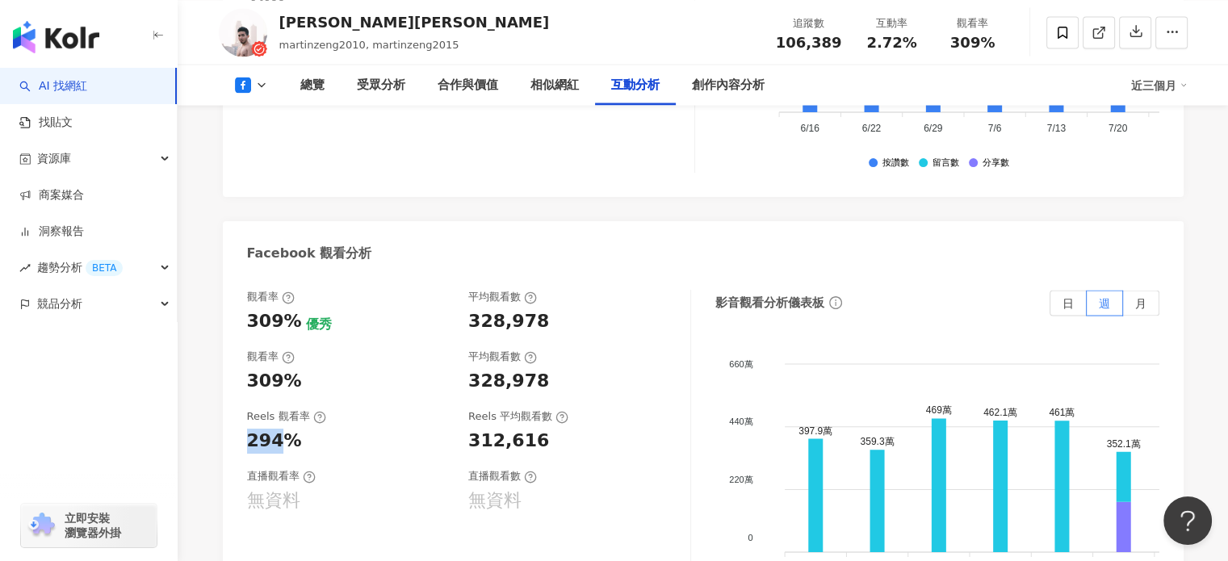
click at [276, 429] on div "294%" at bounding box center [274, 441] width 55 height 25
copy div "294"
click at [601, 454] on div "觀看率 309% 優秀 平均觀看數 328,978 觀看率 309% 平均觀看數 328,978 Reels 觀看率 294% Reels 平均觀看數 312…" at bounding box center [469, 451] width 444 height 323
drag, startPoint x: 471, startPoint y: 348, endPoint x: 507, endPoint y: 350, distance: 35.6
click at [504, 429] on div "312,616" at bounding box center [508, 441] width 81 height 25
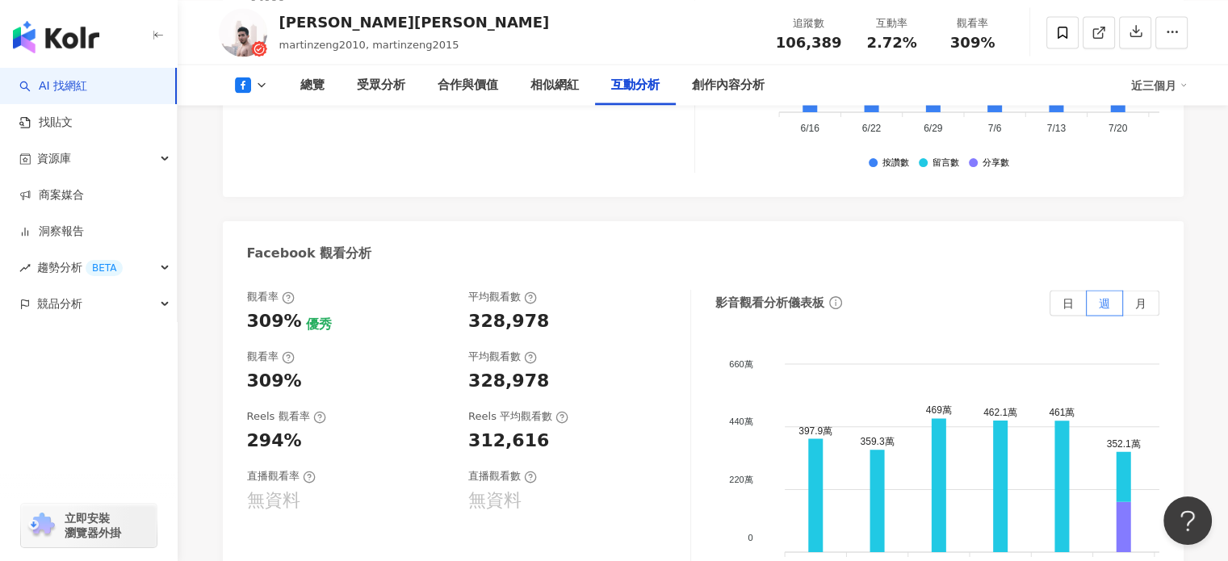
click at [526, 429] on div "312,616" at bounding box center [508, 441] width 81 height 25
click at [509, 429] on div "312,616" at bounding box center [508, 441] width 81 height 25
click at [496, 429] on div "312,616" at bounding box center [508, 441] width 81 height 25
click at [477, 429] on div "312,616" at bounding box center [508, 441] width 81 height 25
drag, startPoint x: 462, startPoint y: 351, endPoint x: 773, endPoint y: 500, distance: 345.5
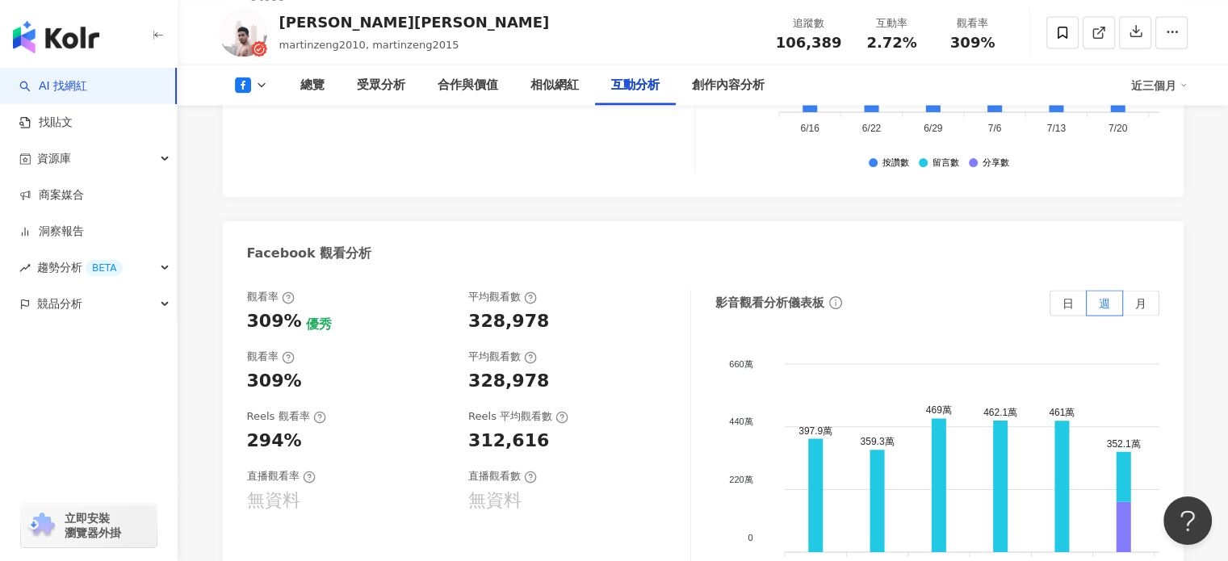
click at [462, 409] on div "Reels 觀看率 294% Reels 平均觀看數 312,616" at bounding box center [460, 431] width 427 height 44
drag, startPoint x: 534, startPoint y: 285, endPoint x: 471, endPoint y: 278, distance: 62.5
click at [471, 369] on div "328,978" at bounding box center [508, 381] width 81 height 25
click at [526, 369] on div "328,978" at bounding box center [508, 381] width 81 height 25
click at [513, 369] on div "328,978" at bounding box center [508, 381] width 81 height 25
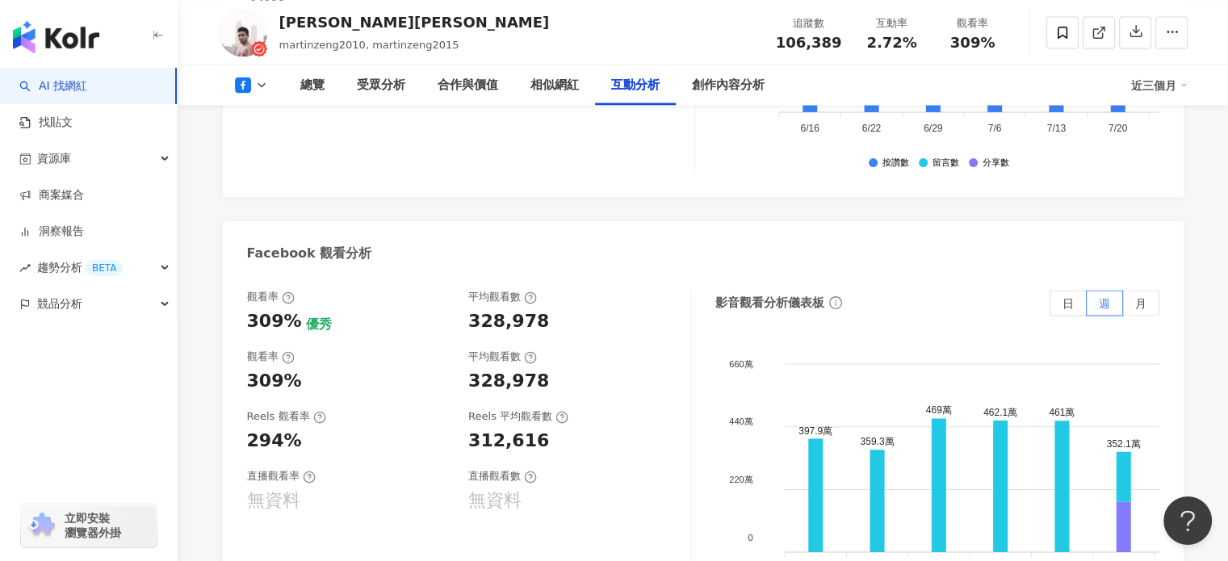
click at [512, 369] on div "328,978" at bounding box center [508, 381] width 81 height 25
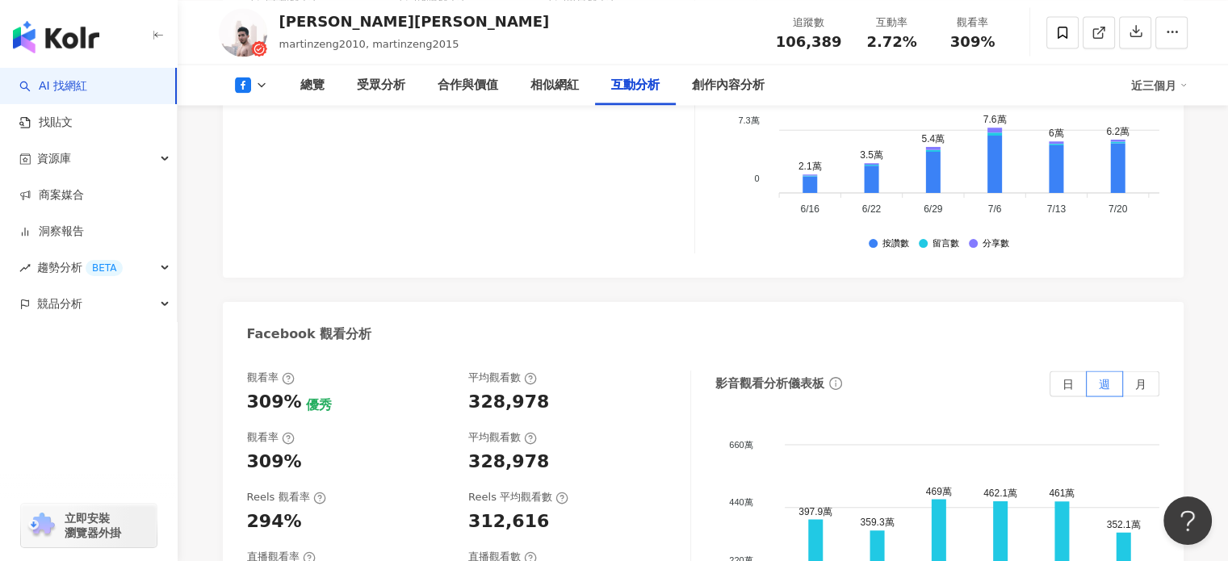
scroll to position [2906, 0]
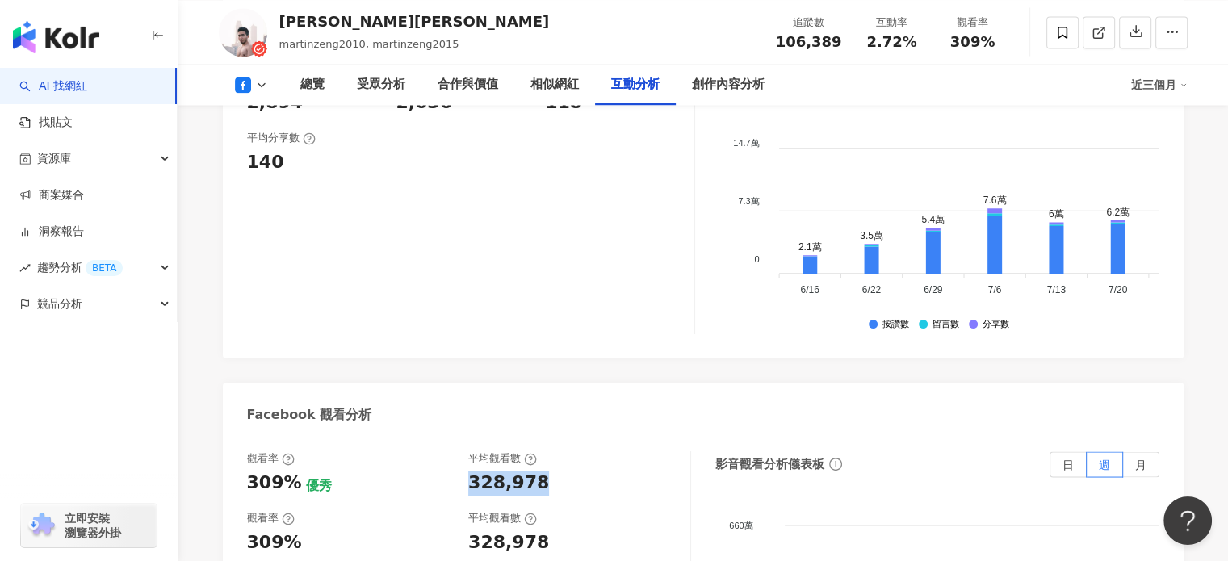
drag, startPoint x: 469, startPoint y: 385, endPoint x: 538, endPoint y: 383, distance: 68.6
click at [538, 471] on div "328,978" at bounding box center [571, 483] width 206 height 25
click at [542, 471] on div "328,978" at bounding box center [571, 483] width 206 height 25
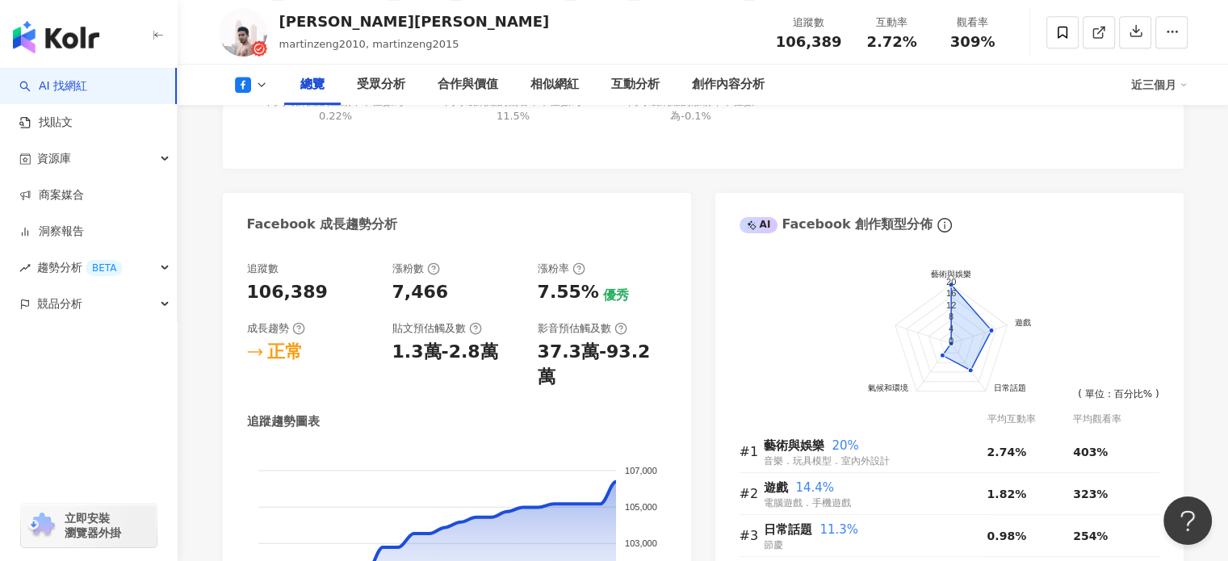
scroll to position [849, 0]
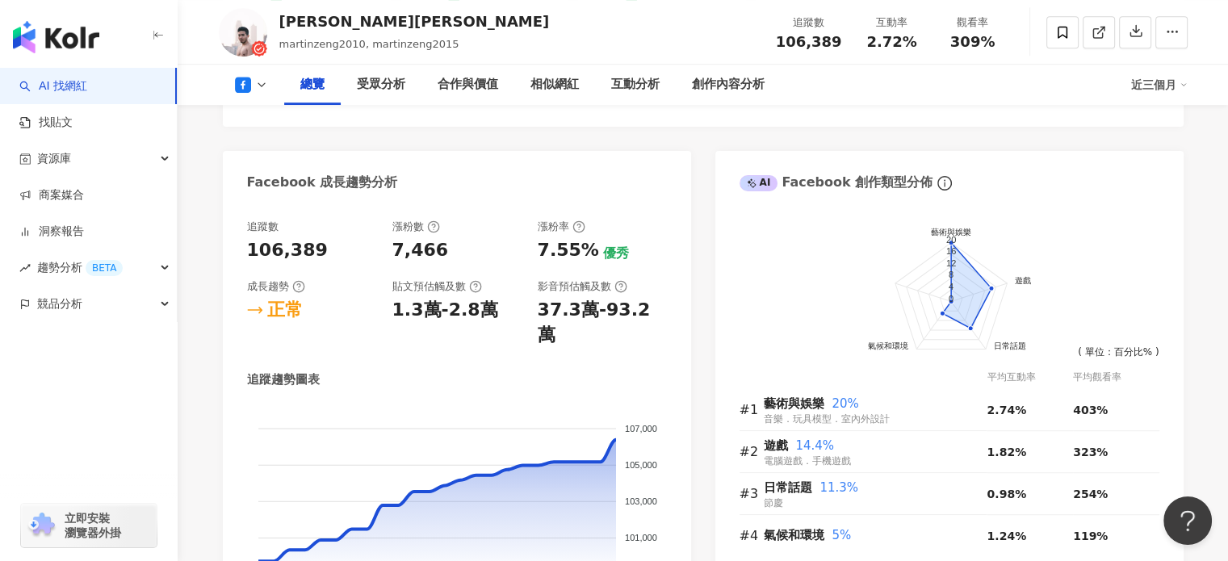
click at [436, 312] on div "1.3萬-2.8萬" at bounding box center [445, 310] width 106 height 25
click at [422, 248] on div "7,466" at bounding box center [420, 250] width 57 height 25
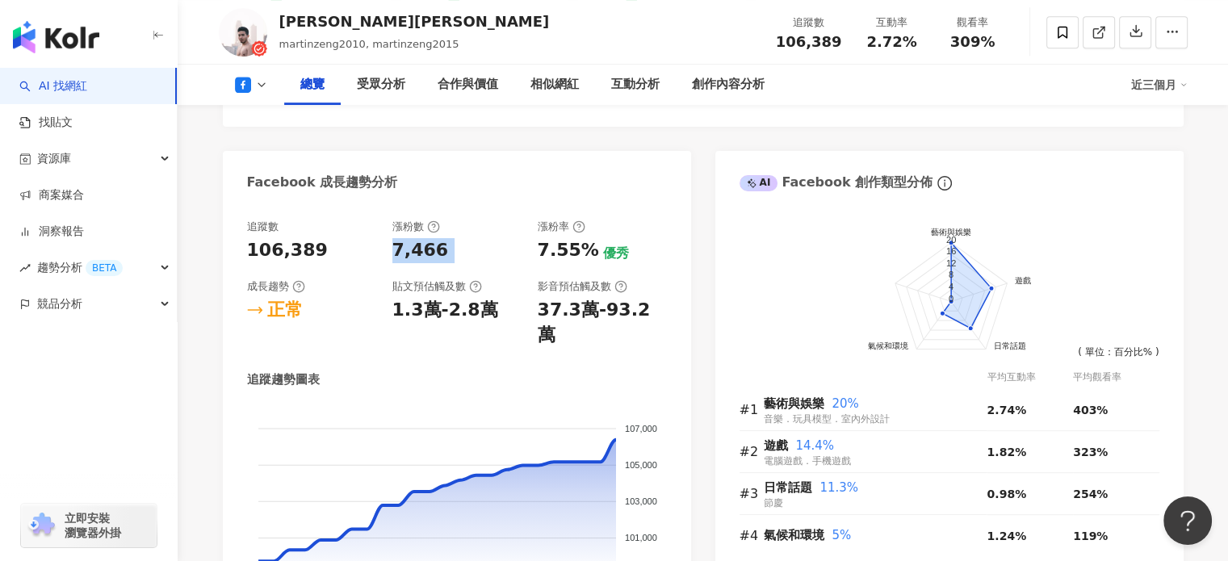
click at [422, 248] on div "7,466" at bounding box center [420, 250] width 57 height 25
click at [436, 314] on div "1.3萬-2.8萬" at bounding box center [445, 310] width 106 height 25
click at [421, 318] on div "1.3萬-2.8萬" at bounding box center [445, 310] width 106 height 25
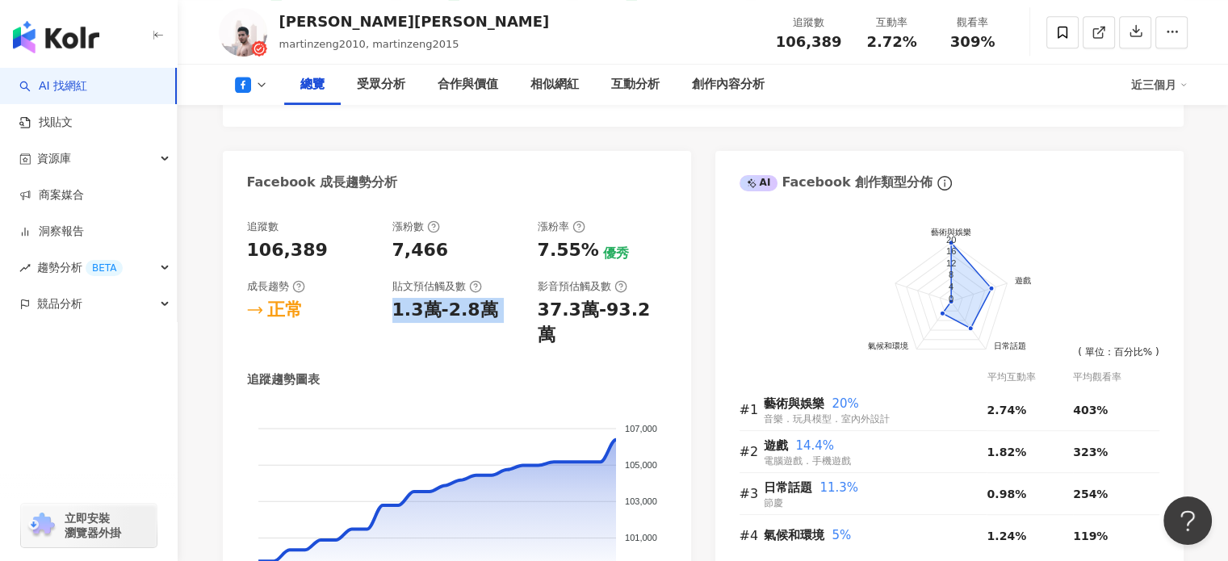
click at [421, 318] on div "1.3萬-2.8萬" at bounding box center [445, 310] width 106 height 25
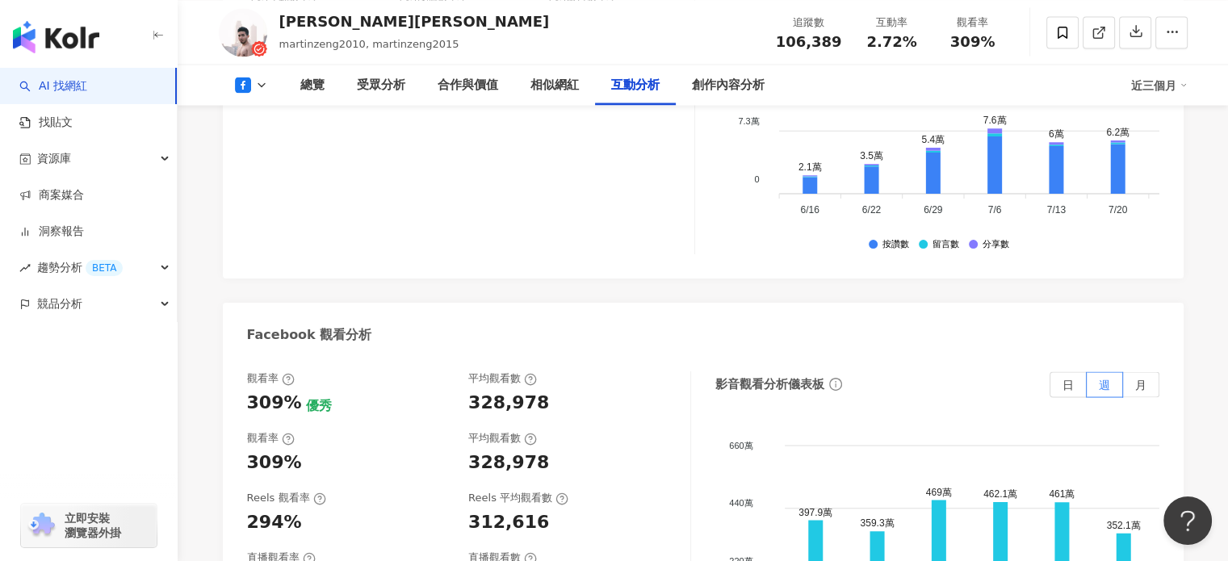
scroll to position [2905, 0]
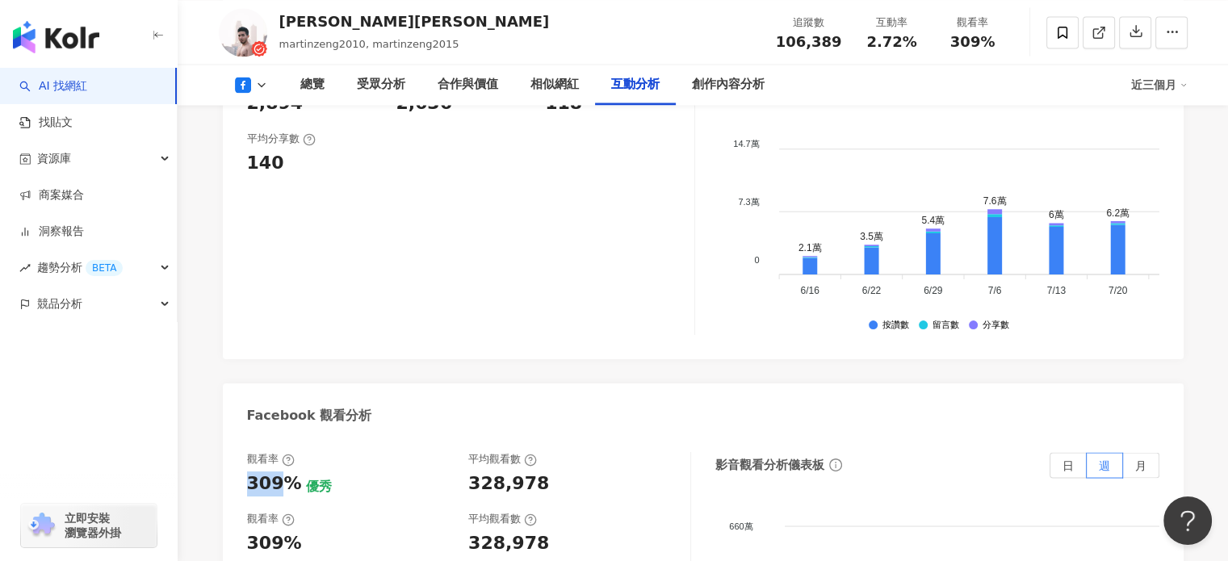
drag, startPoint x: 250, startPoint y: 387, endPoint x: 277, endPoint y: 386, distance: 26.7
click at [276, 471] on div "309%" at bounding box center [274, 483] width 55 height 25
click at [442, 471] on div "309% 優秀" at bounding box center [350, 483] width 206 height 25
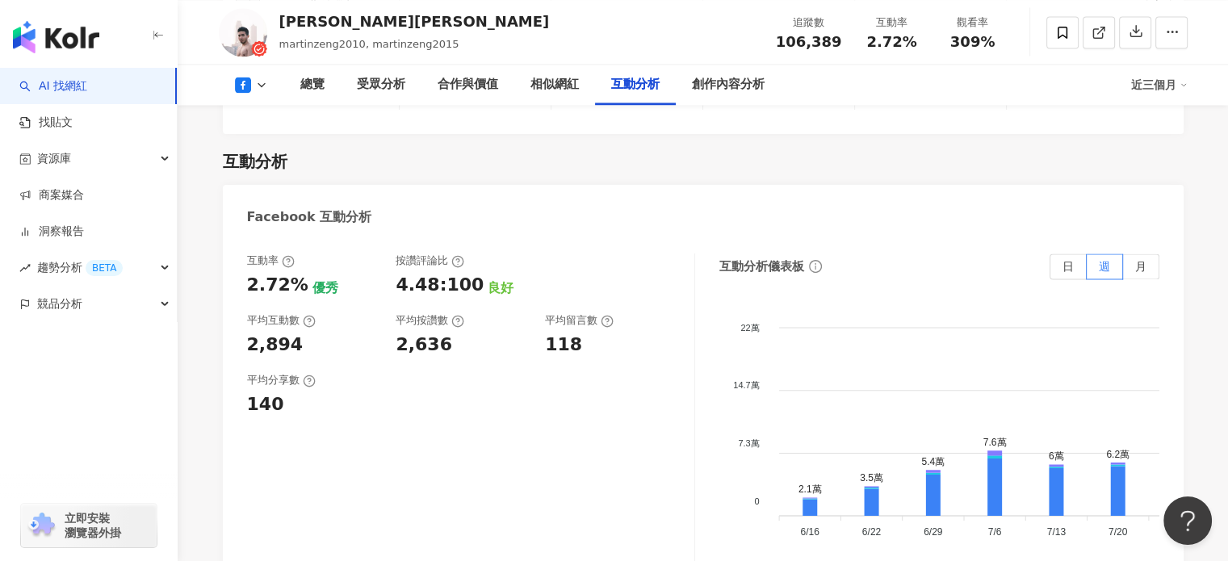
scroll to position [3067, 0]
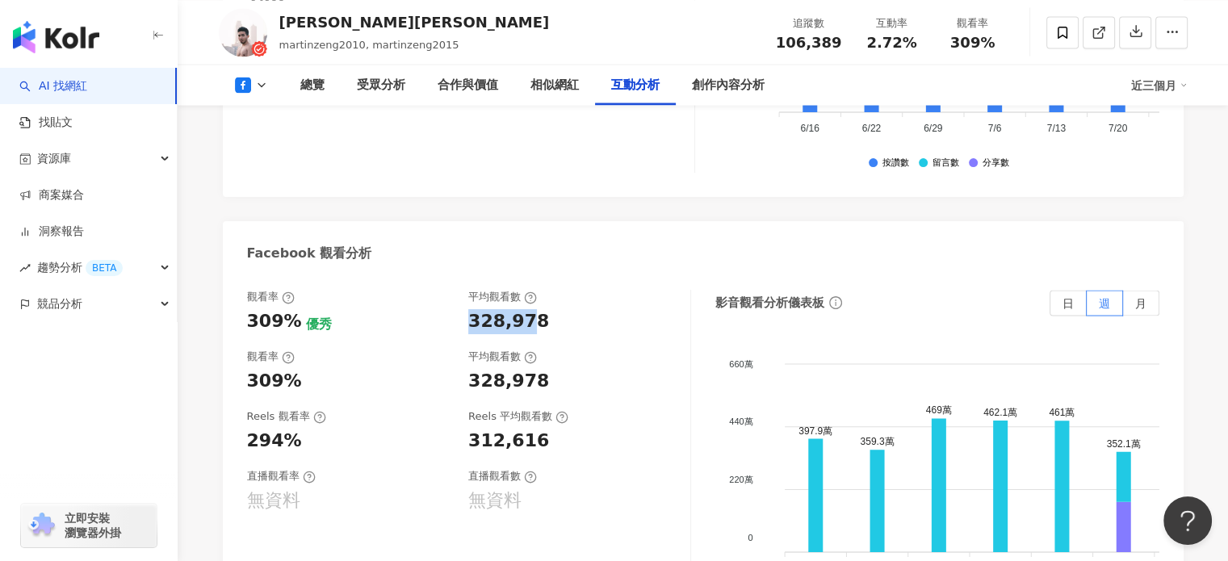
drag, startPoint x: 468, startPoint y: 225, endPoint x: 530, endPoint y: 223, distance: 61.4
click at [528, 309] on div "328,978" at bounding box center [508, 321] width 81 height 25
click at [530, 309] on div "328,978" at bounding box center [508, 321] width 81 height 25
drag, startPoint x: 497, startPoint y: 228, endPoint x: 387, endPoint y: 322, distance: 144.3
click at [497, 309] on div "328,978" at bounding box center [508, 321] width 81 height 25
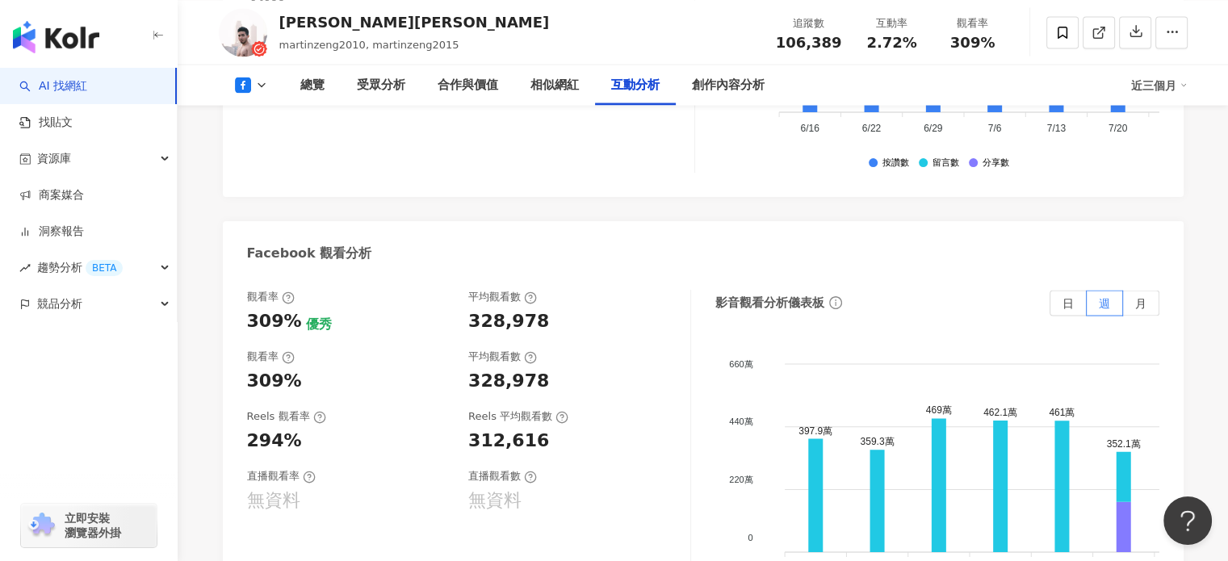
click at [563, 488] on div "無資料" at bounding box center [571, 500] width 206 height 25
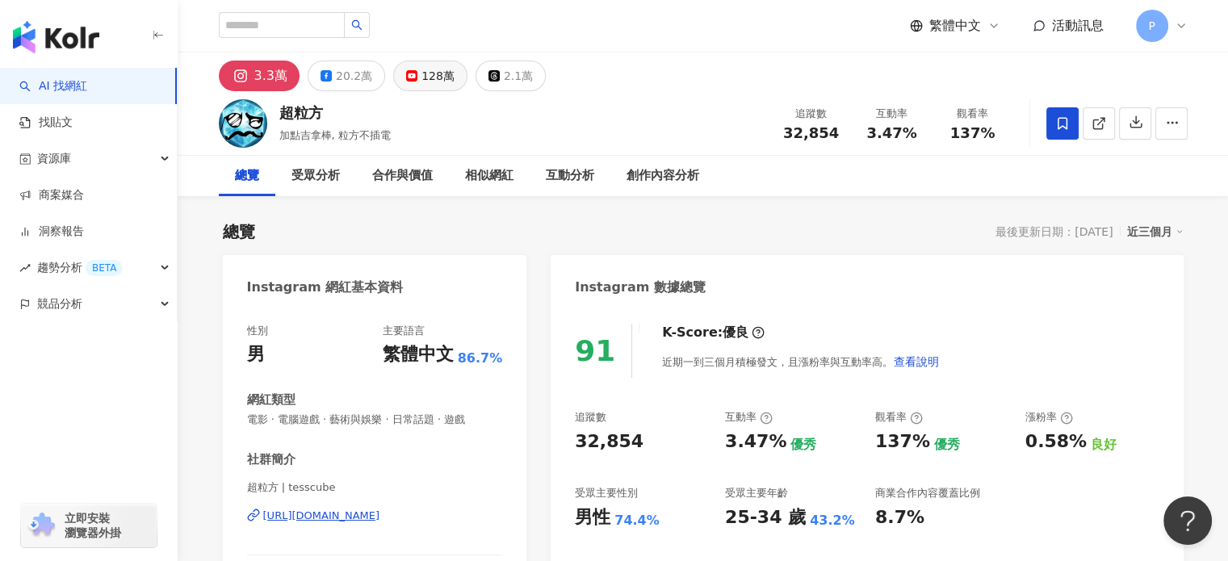
click at [430, 84] on div "128萬" at bounding box center [437, 76] width 33 height 23
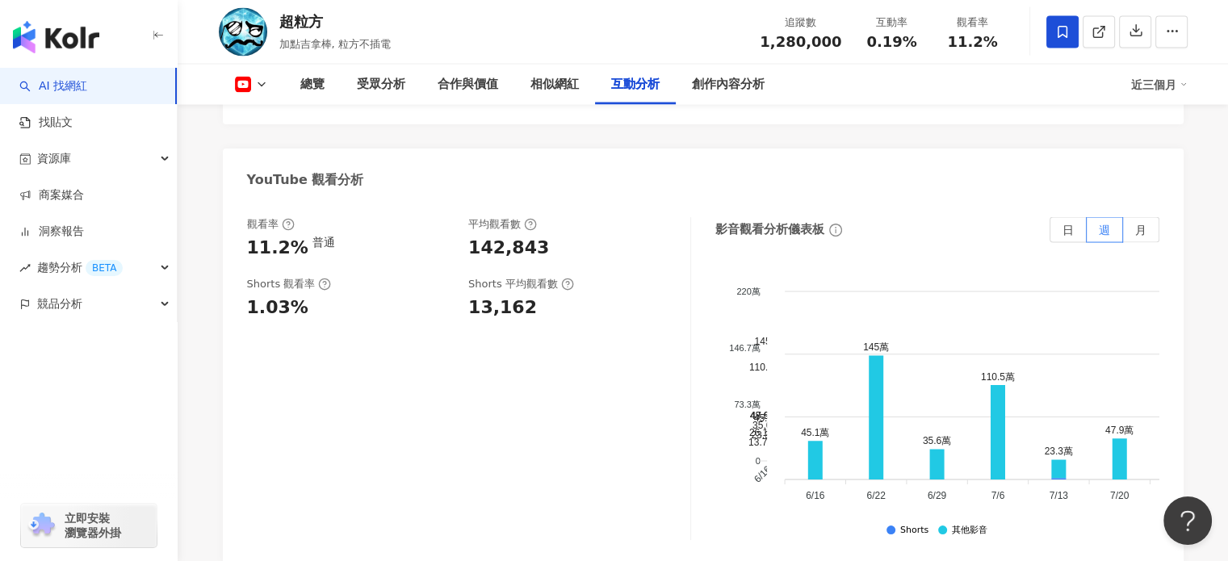
scroll to position [3067, 0]
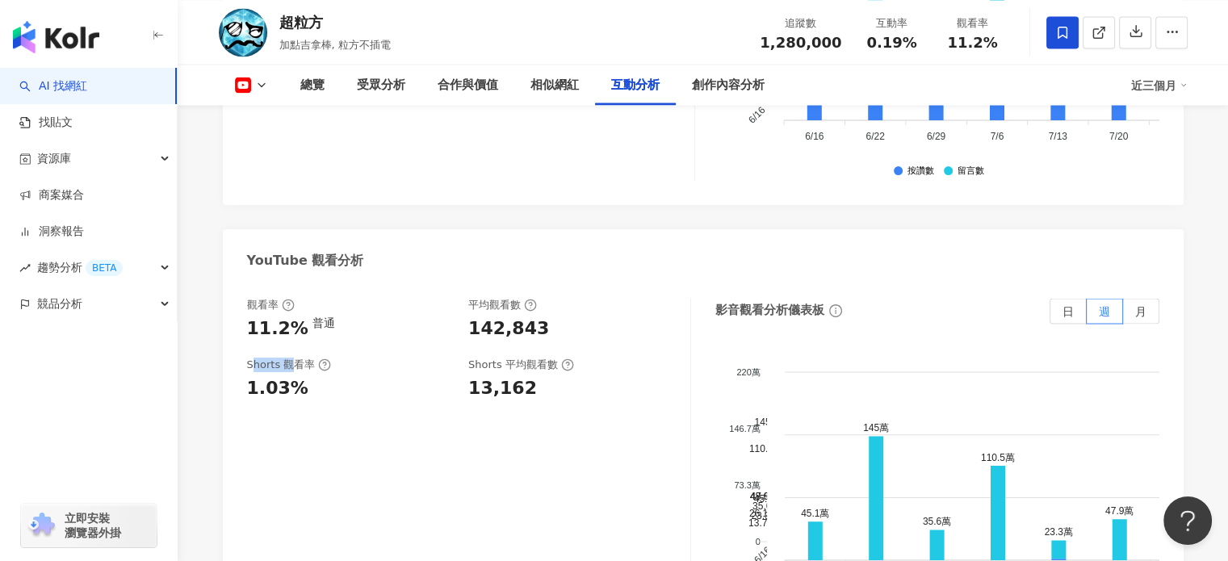
drag, startPoint x: 255, startPoint y: 330, endPoint x: 299, endPoint y: 329, distance: 44.4
click at [295, 358] on div "Shorts 觀看率" at bounding box center [289, 365] width 85 height 15
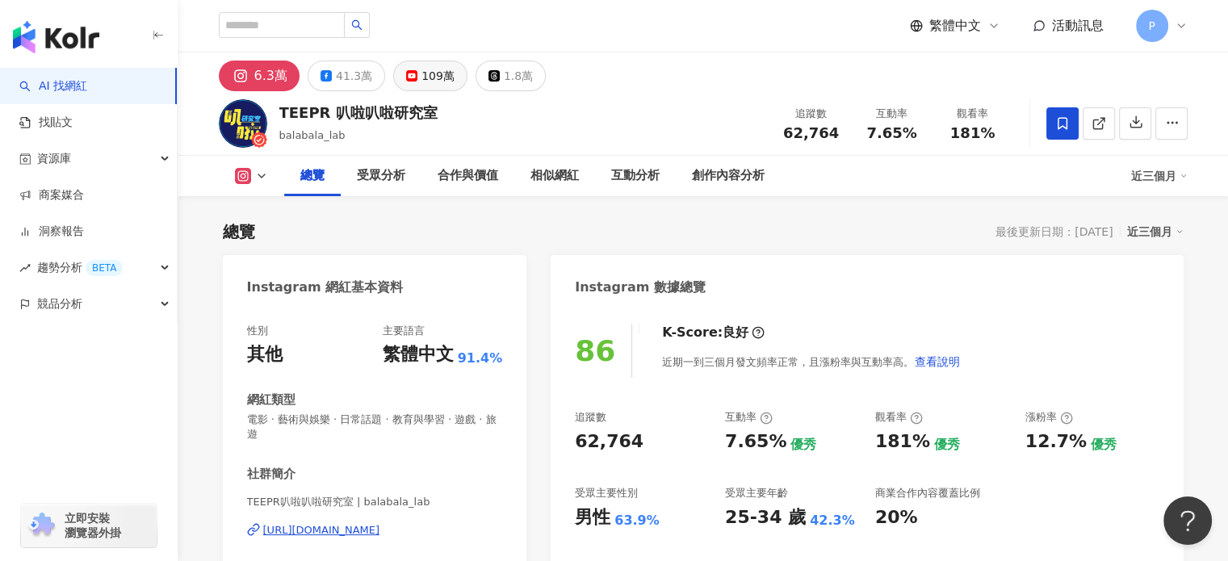
click at [438, 86] on div "109萬" at bounding box center [437, 76] width 33 height 23
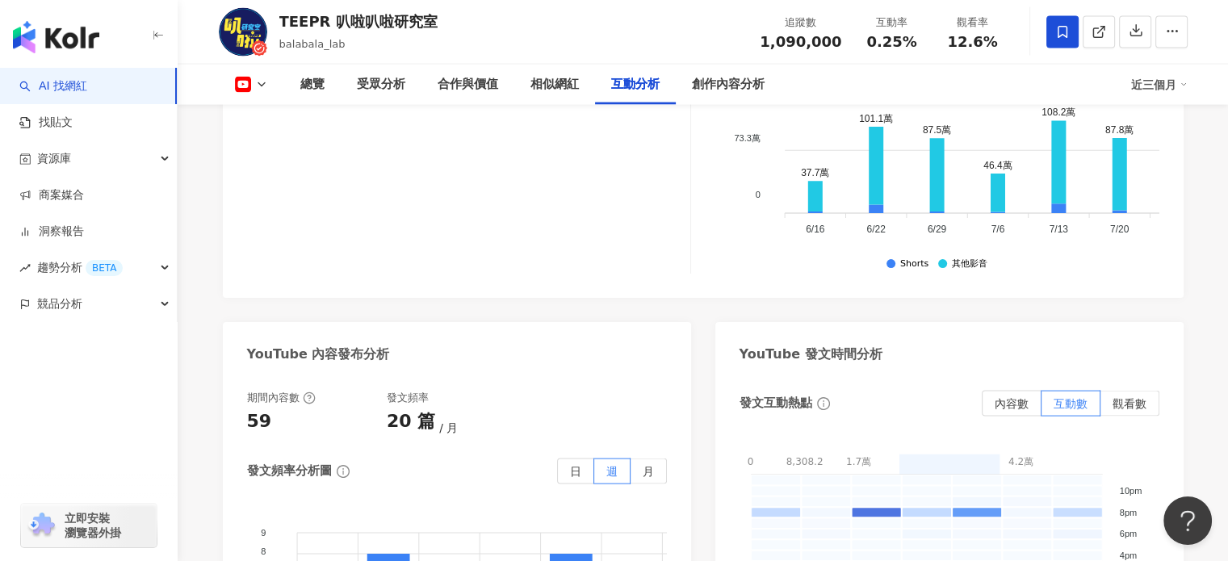
scroll to position [2906, 0]
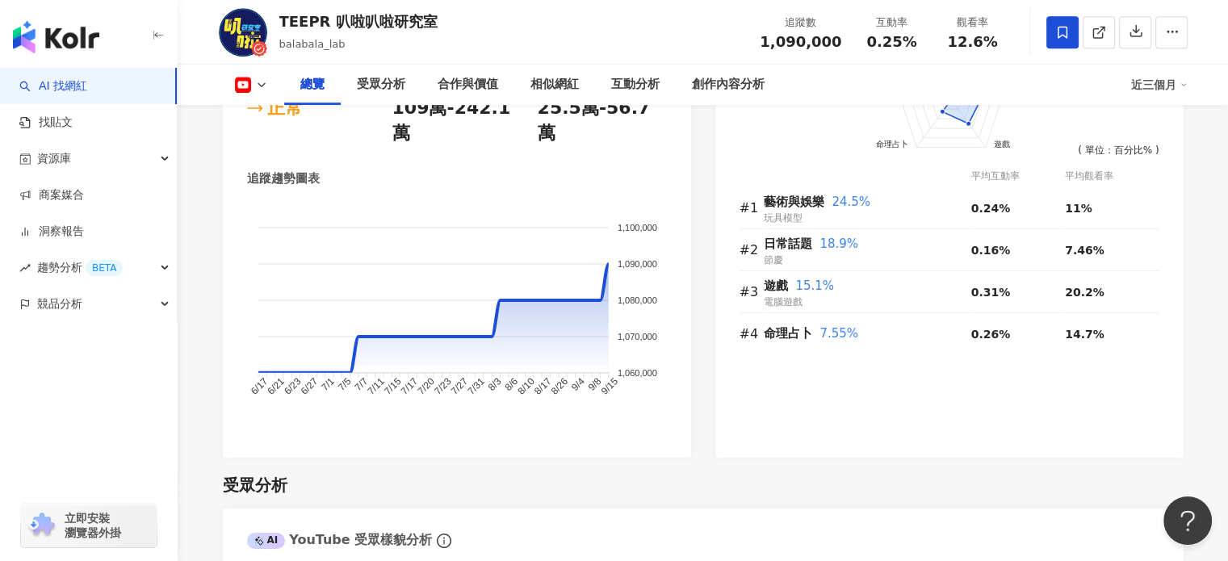
scroll to position [938, 0]
